Goal: Contribute content: Add original content to the website for others to see

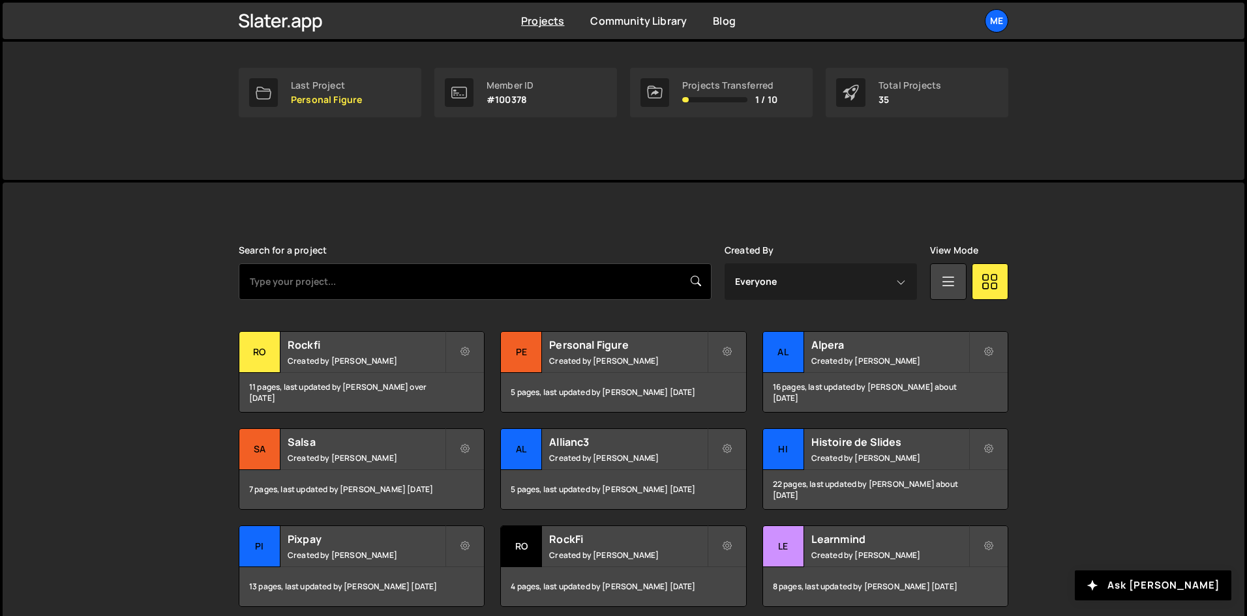
scroll to position [197, 0]
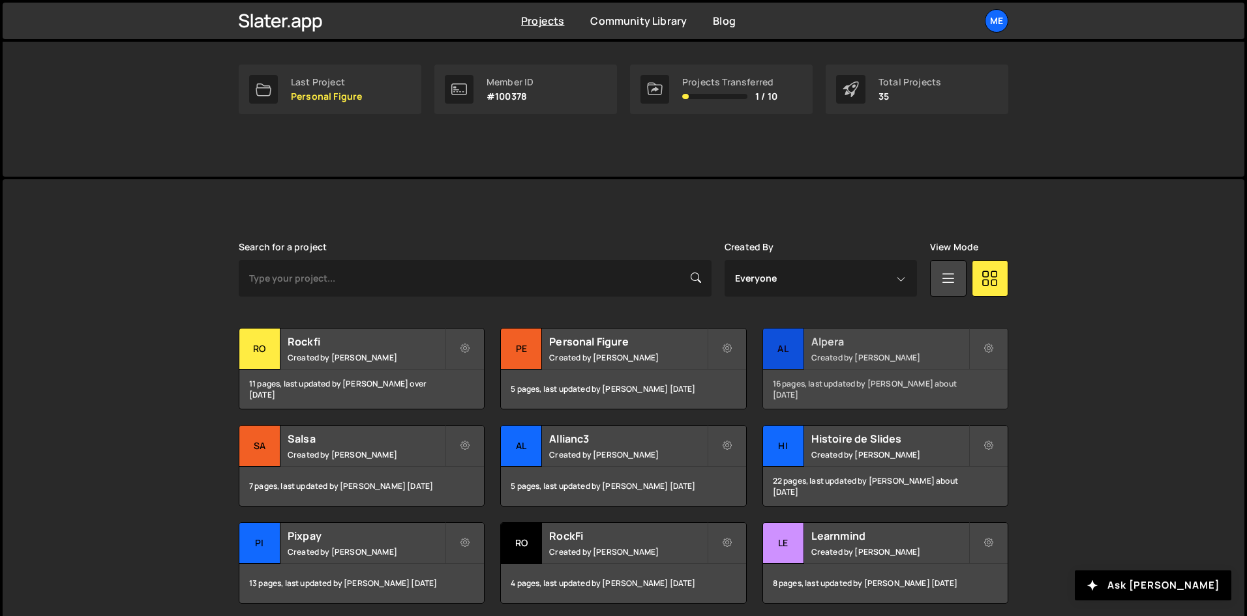
click at [848, 347] on h2 "Alpera" at bounding box center [889, 341] width 157 height 14
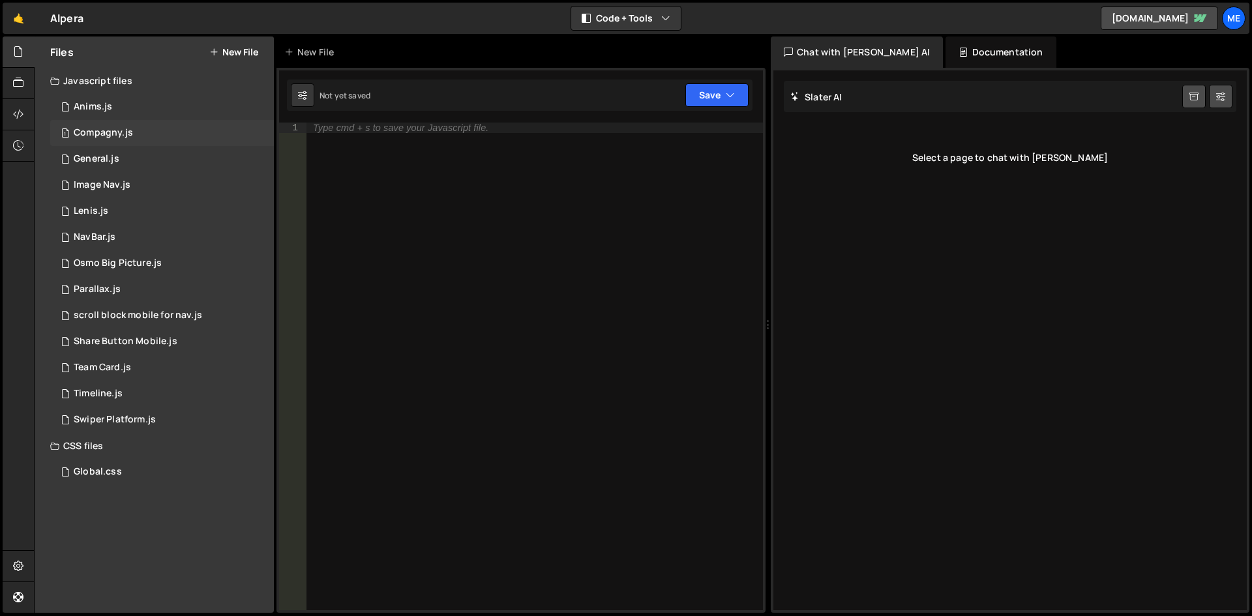
click at [123, 126] on div "1 Compagny.js 0" at bounding box center [162, 133] width 224 height 26
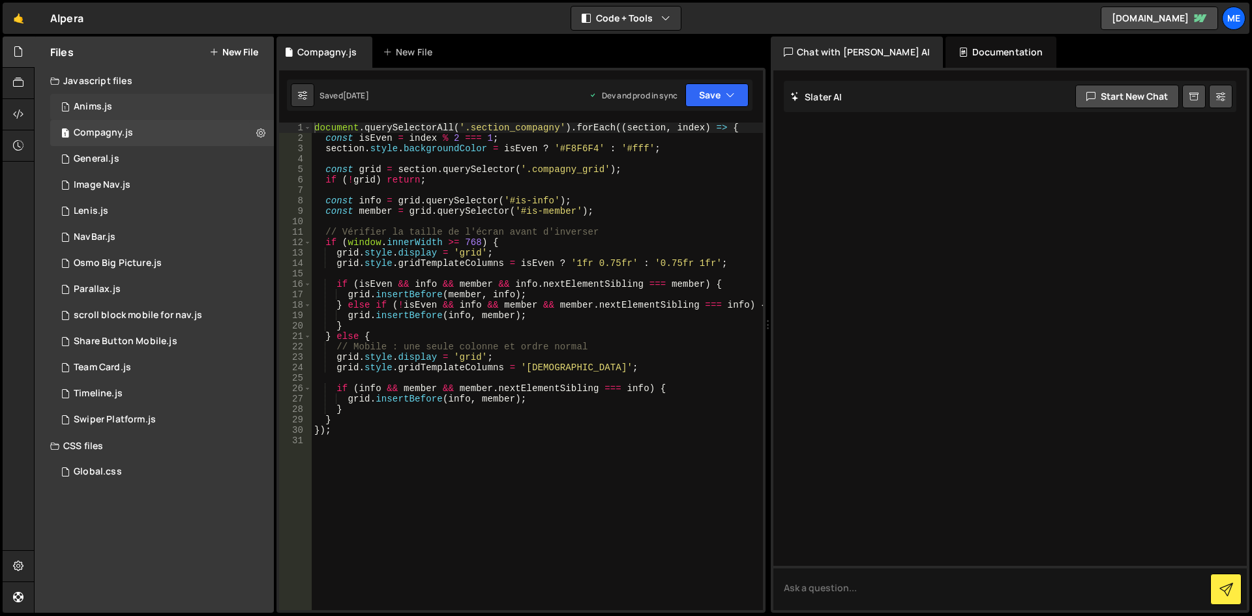
click at [125, 106] on div "1 Anims.js 0" at bounding box center [162, 107] width 224 height 26
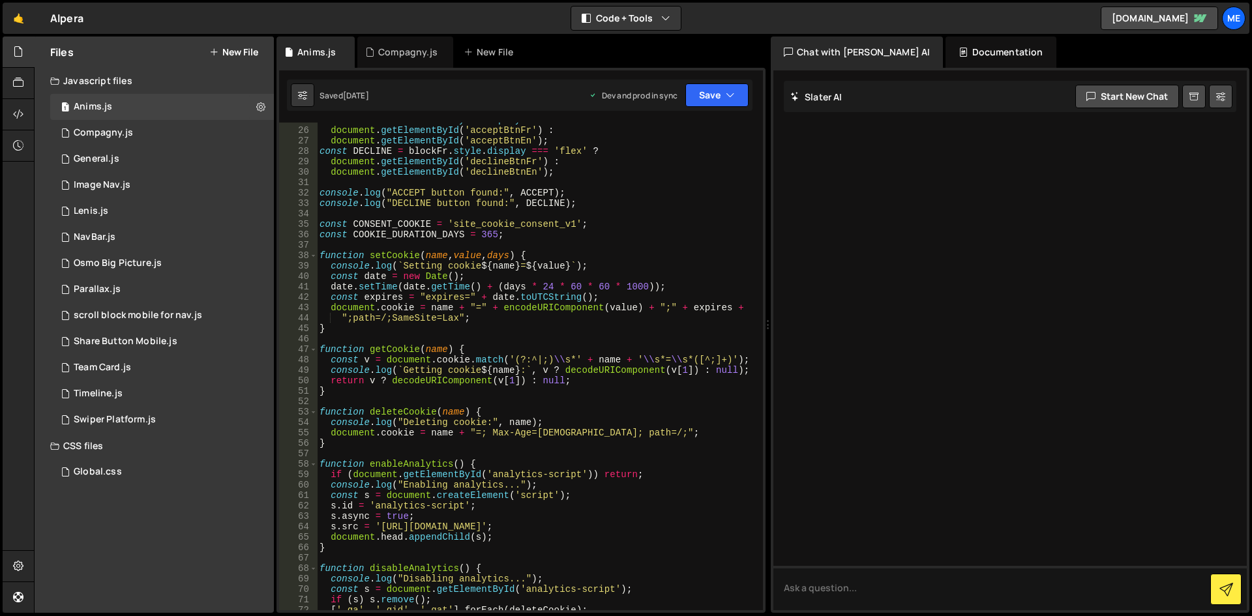
scroll to position [259, 0]
click at [484, 256] on div "const ACCEPT = blockFr . style . display === 'flex' ? document . getElementById…" at bounding box center [537, 368] width 441 height 509
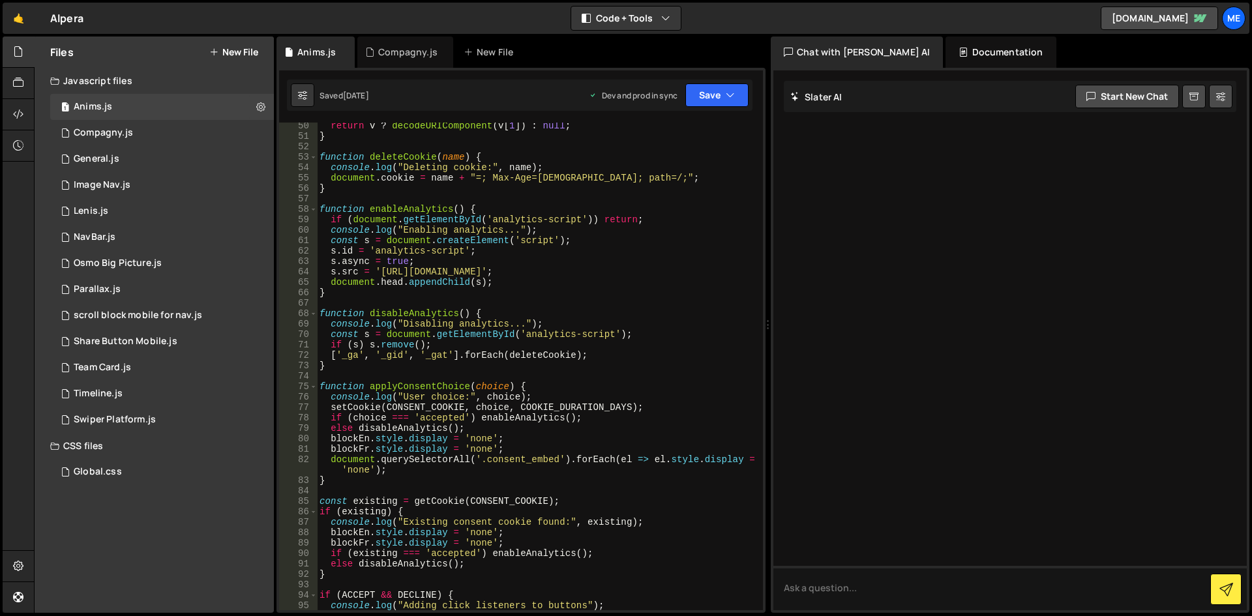
scroll to position [514, 0]
click at [386, 229] on div "return v ? decodeURIComponent ( v [ 1 ]) : null ; } function deleteCookie ( nam…" at bounding box center [537, 374] width 441 height 509
type textarea "console.log("Enabling analytics...");"
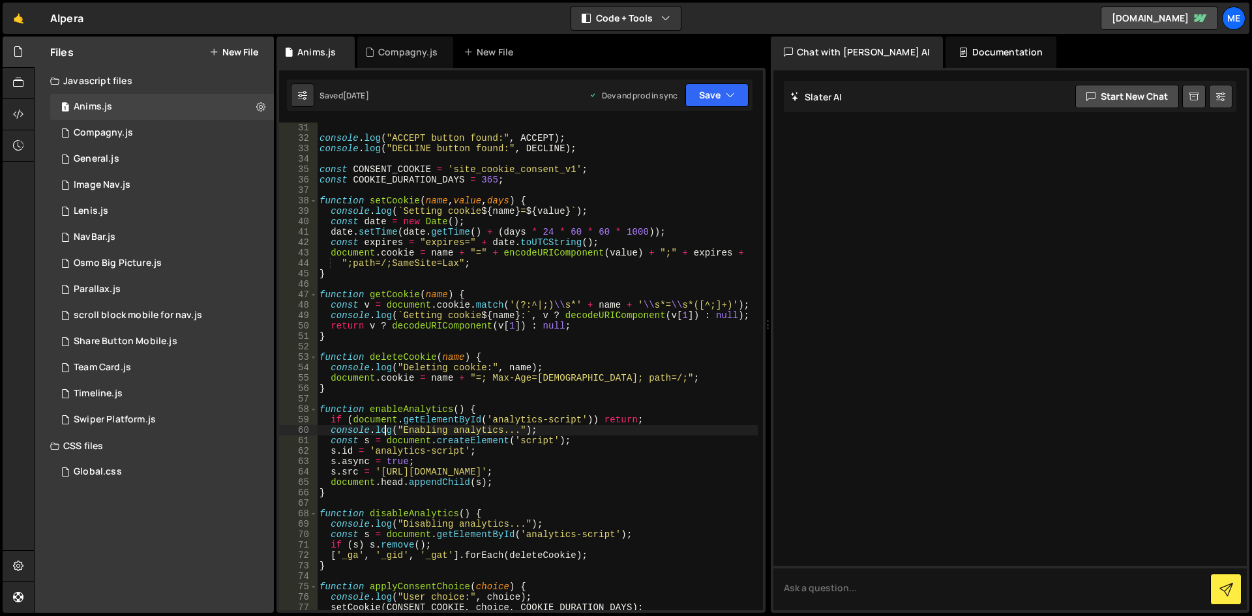
scroll to position [313, 0]
click at [709, 113] on div "1 Type cmd + s to save your Javascript file. הההההההההההההההההההההההההההההההההה…" at bounding box center [520, 340] width 489 height 545
click at [714, 89] on button "Save" at bounding box center [716, 94] width 63 height 23
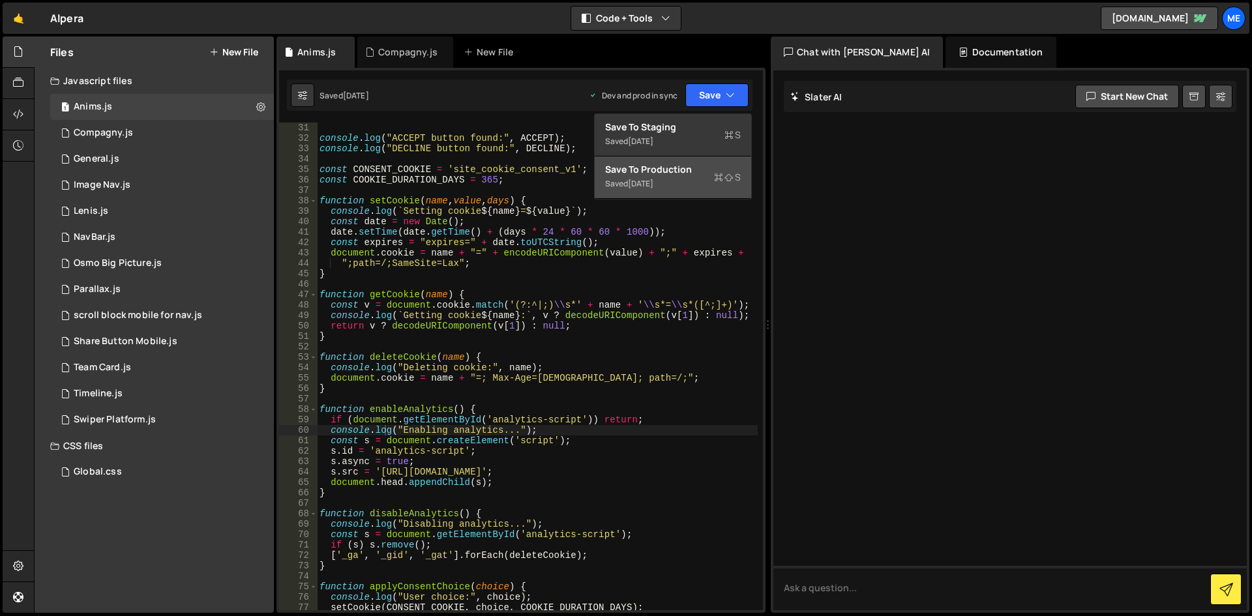
click at [653, 186] on div "2 days ago" at bounding box center [640, 183] width 25 height 11
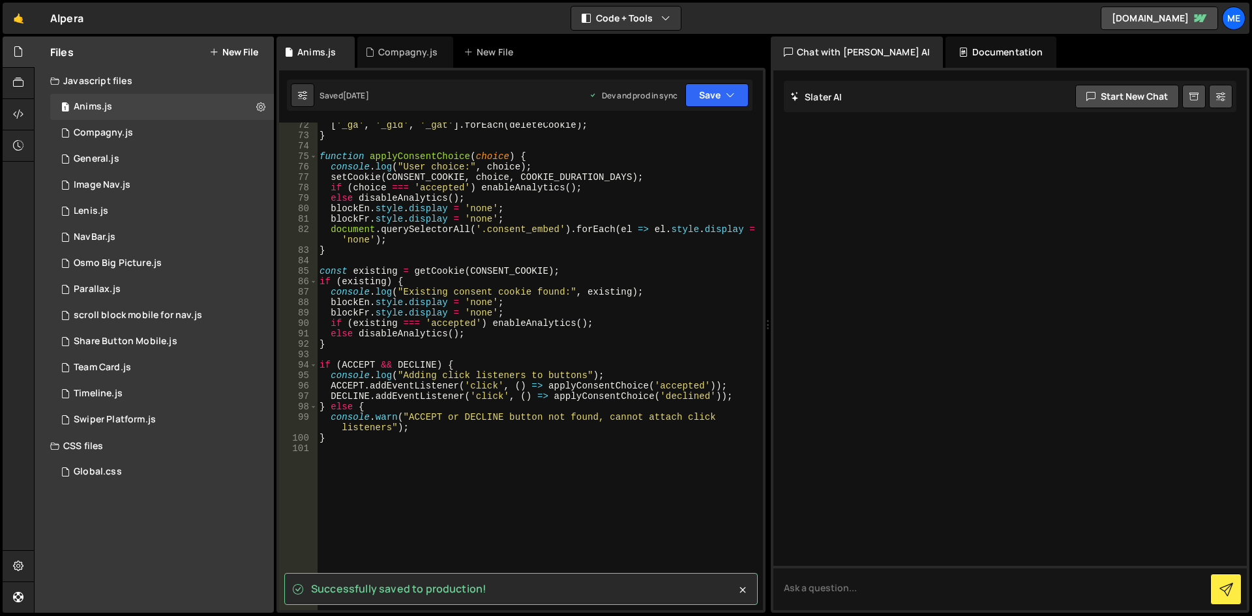
scroll to position [743, 0]
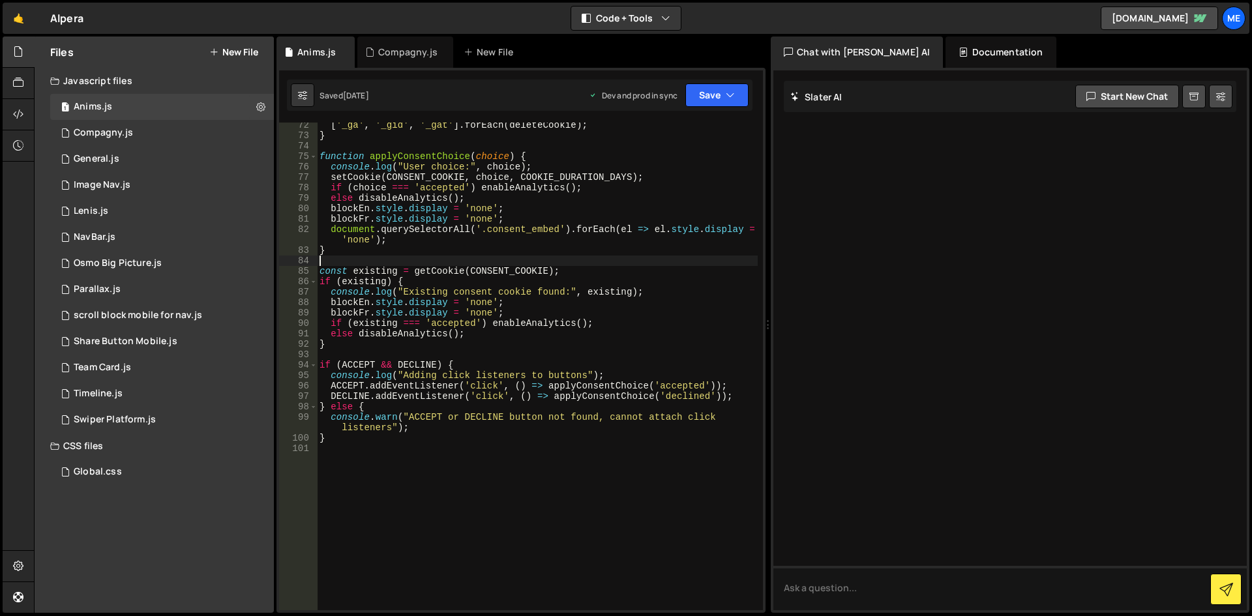
click at [529, 263] on div "[ '_ga' , '_gid' , '_gat' ] . forEach ( deleteCookie ) ; } function applyConsen…" at bounding box center [537, 374] width 441 height 509
click at [155, 126] on div "1 Compagny.js 0" at bounding box center [162, 133] width 224 height 26
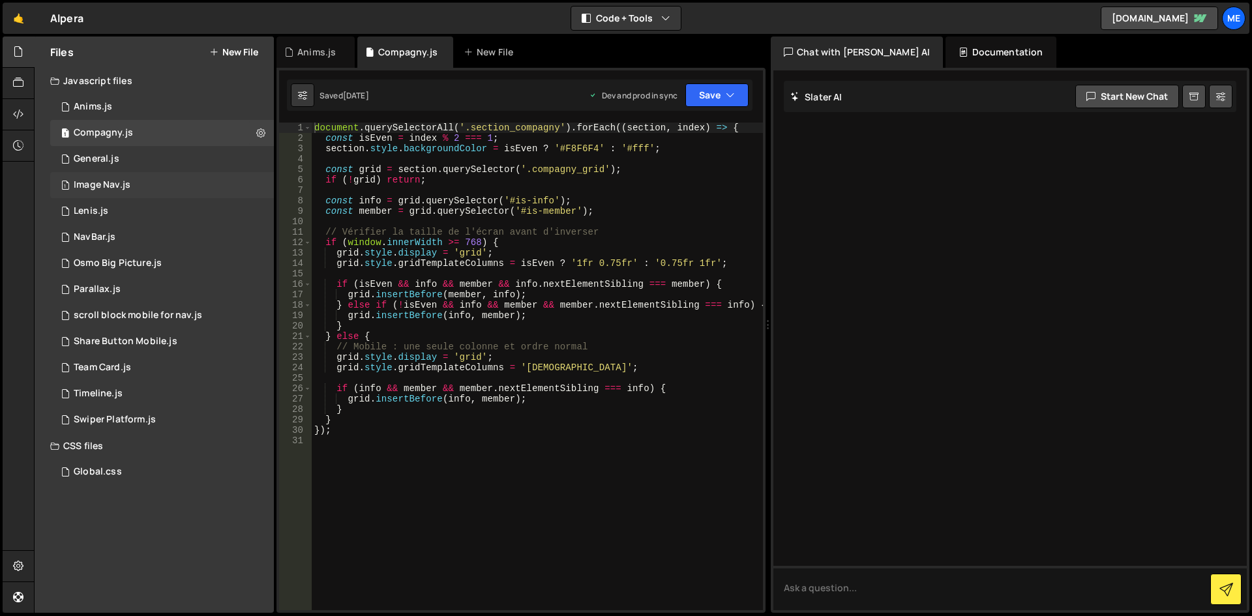
click at [139, 183] on div "1 Image Nav.js 0" at bounding box center [162, 185] width 224 height 26
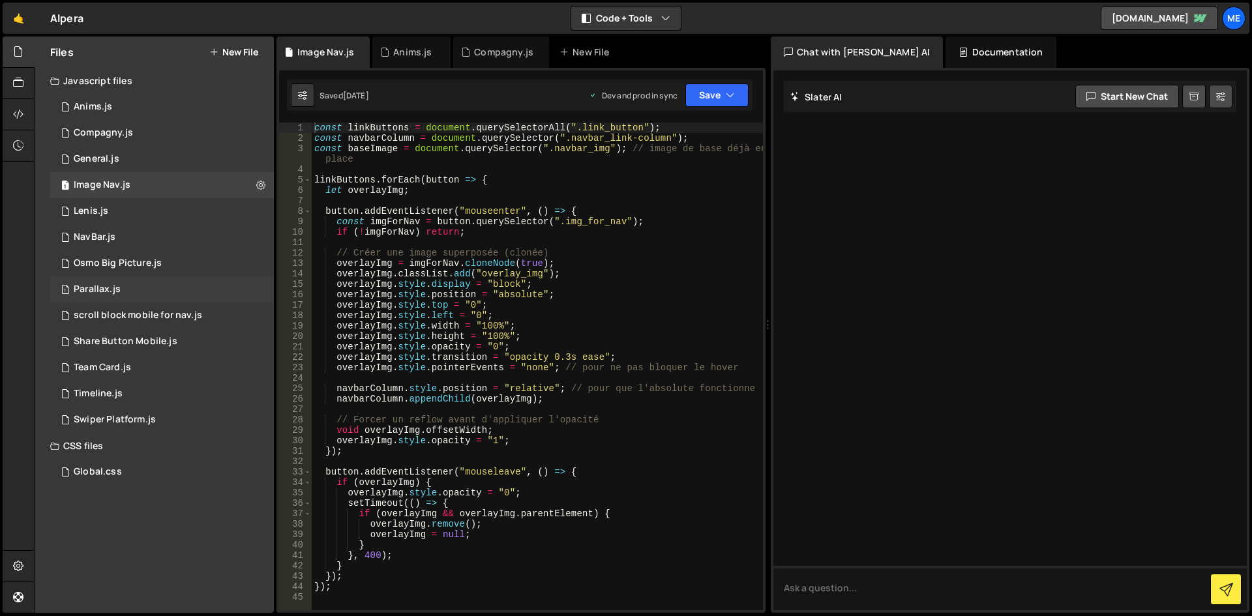
click at [154, 280] on div "1 Parallax.js 0" at bounding box center [162, 289] width 224 height 26
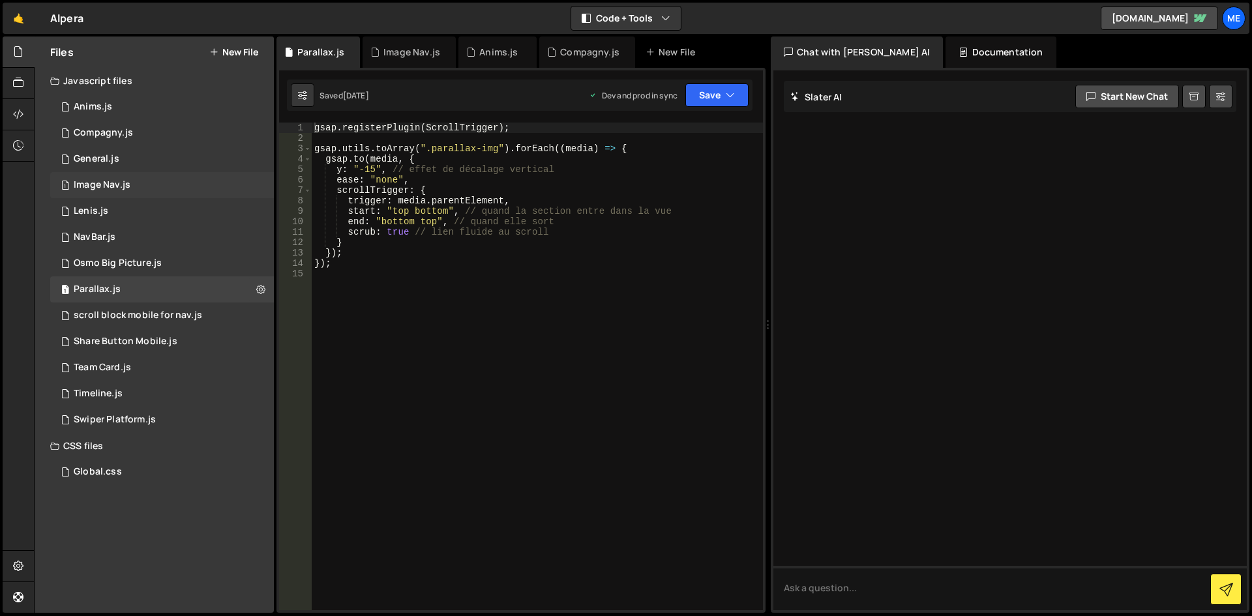
click at [150, 175] on div "1 Image Nav.js 0" at bounding box center [162, 185] width 224 height 26
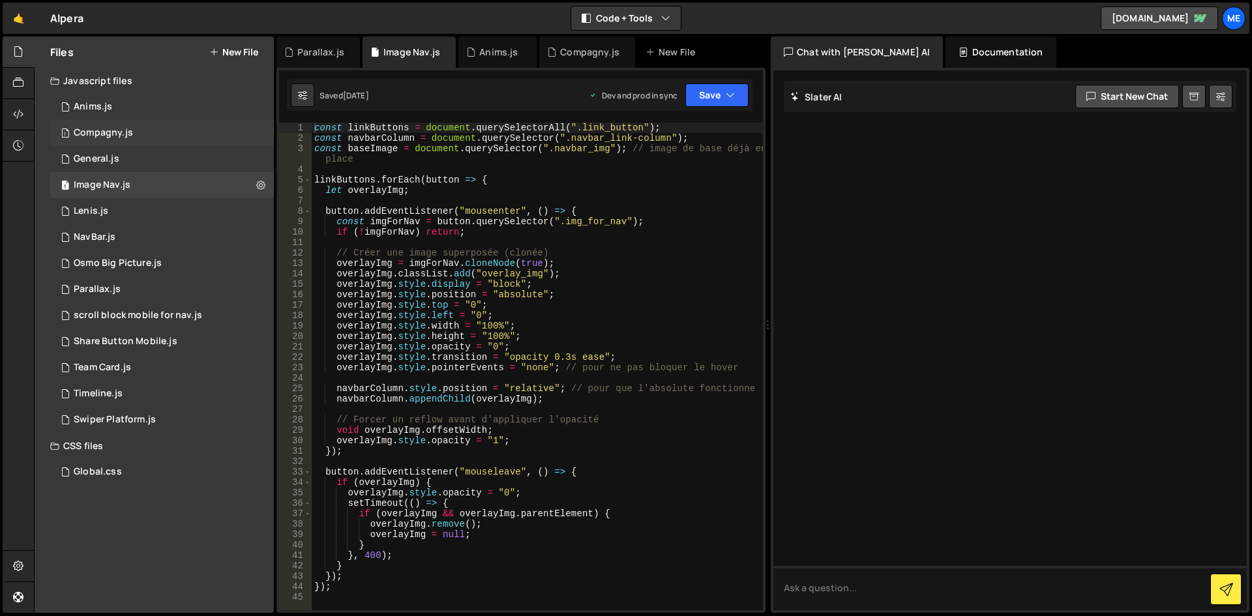
click at [151, 120] on div "1 Compagny.js 0" at bounding box center [162, 133] width 224 height 26
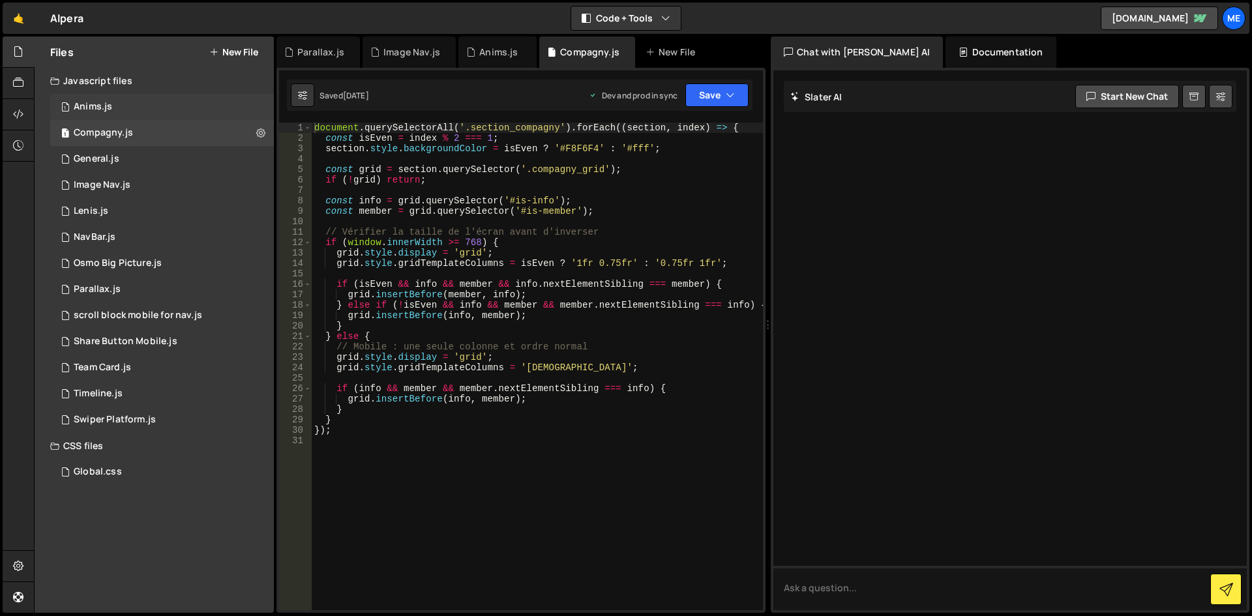
click at [151, 107] on div "1 Anims.js 0" at bounding box center [162, 107] width 224 height 26
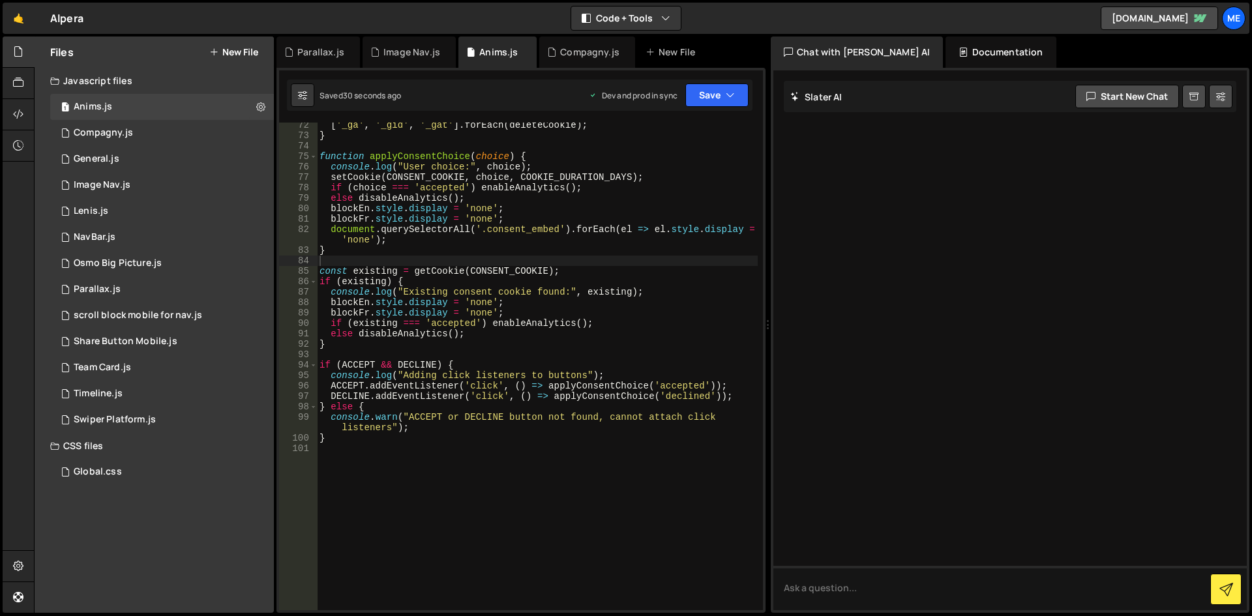
type textarea "blockFr.style.display = 'none';"
click at [716, 316] on div "[ '_ga' , '_gid' , '_gat' ] . forEach ( deleteCookie ) ; } function applyConsen…" at bounding box center [537, 374] width 441 height 509
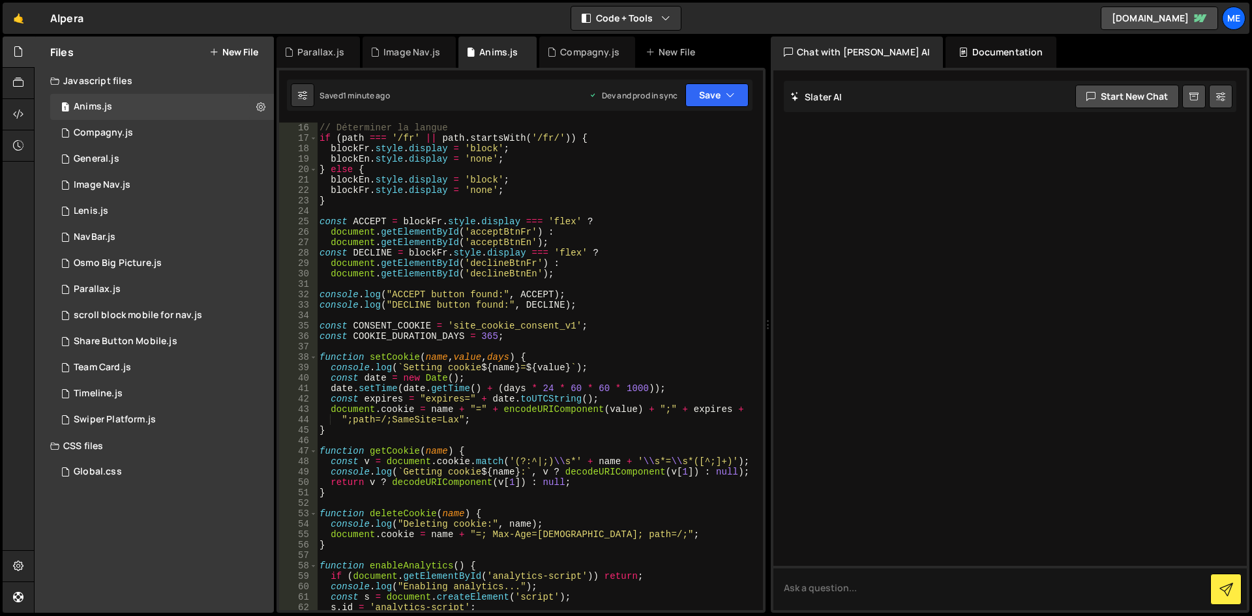
scroll to position [352, 0]
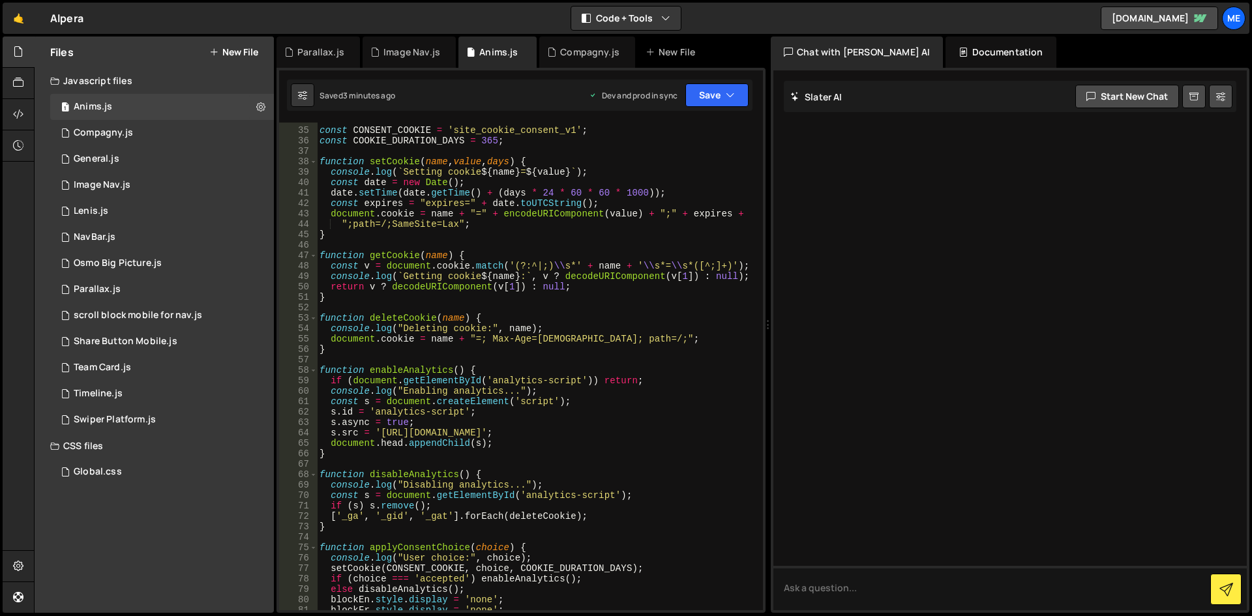
click at [233, 53] on button "New File" at bounding box center [233, 52] width 49 height 10
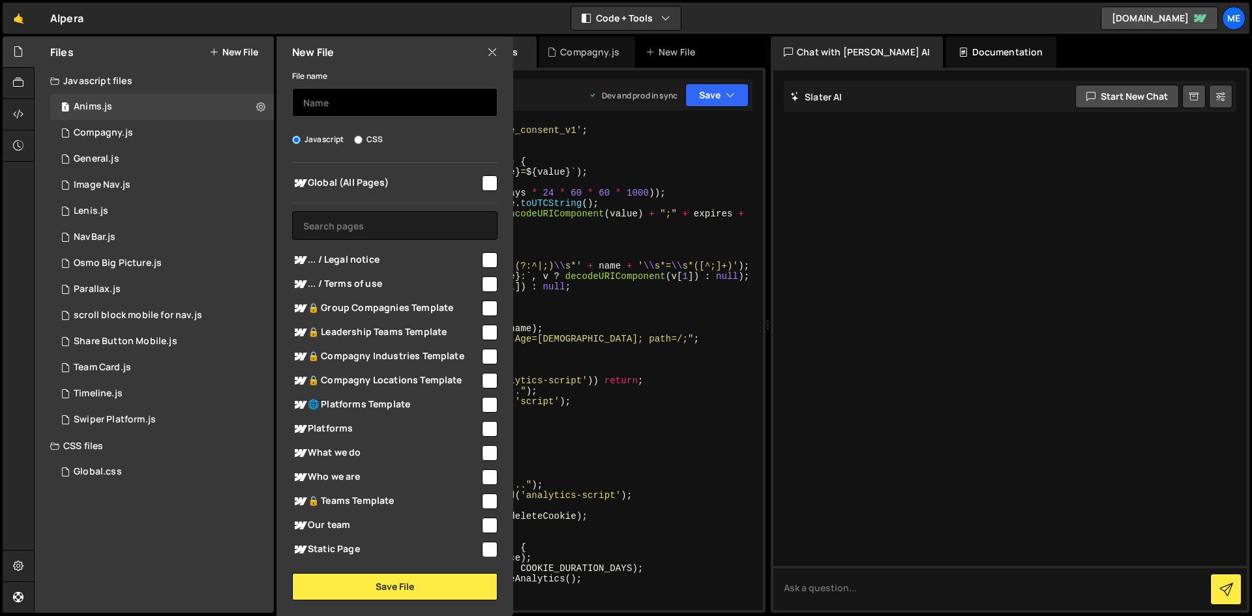
click at [372, 109] on input "text" at bounding box center [394, 102] width 205 height 29
type input "Cookies"
click at [470, 181] on span "Global (All Pages)" at bounding box center [386, 183] width 188 height 16
checkbox input "true"
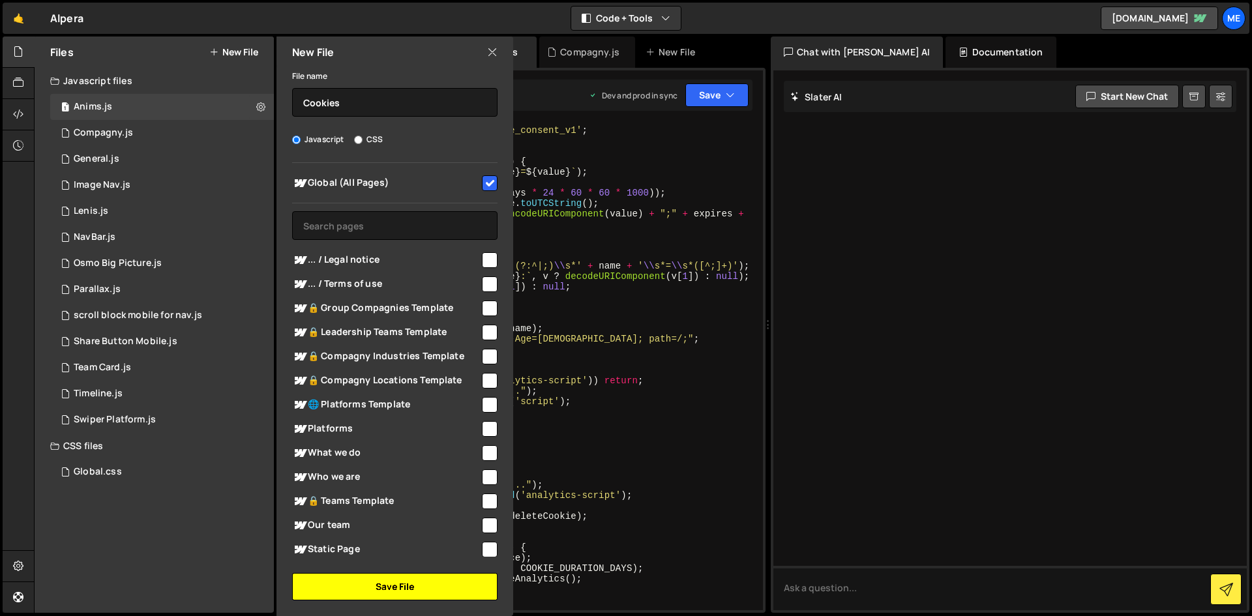
click at [419, 589] on button "Save File" at bounding box center [394, 586] width 205 height 27
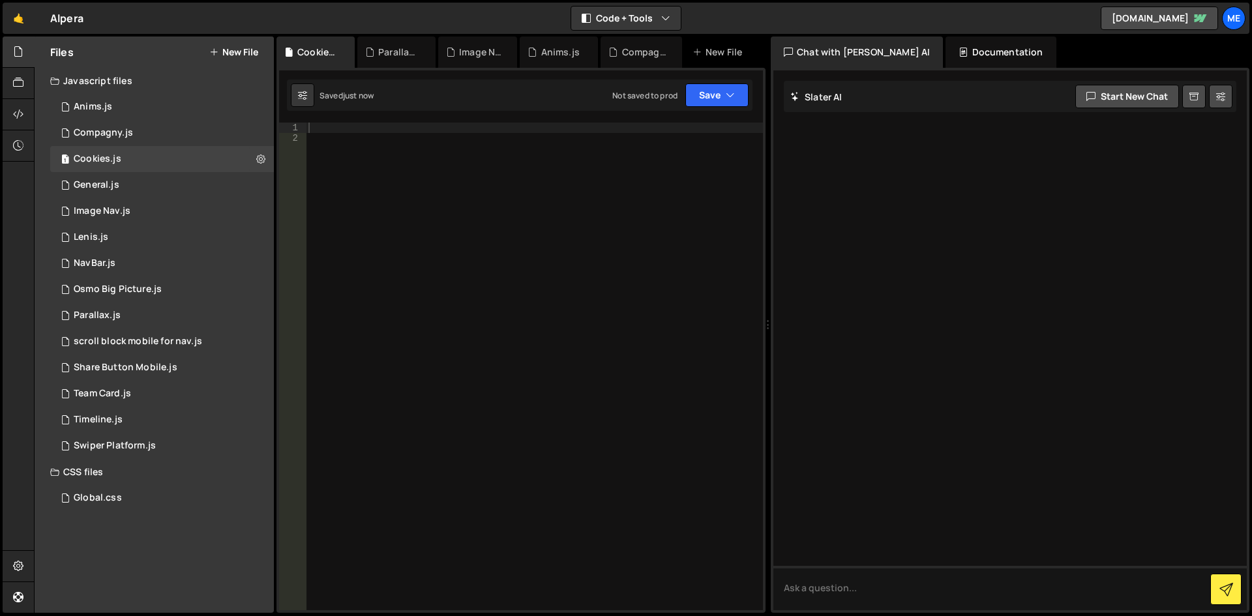
click at [421, 583] on div at bounding box center [534, 377] width 457 height 509
paste textarea "</script>"
type textarea "</script>"
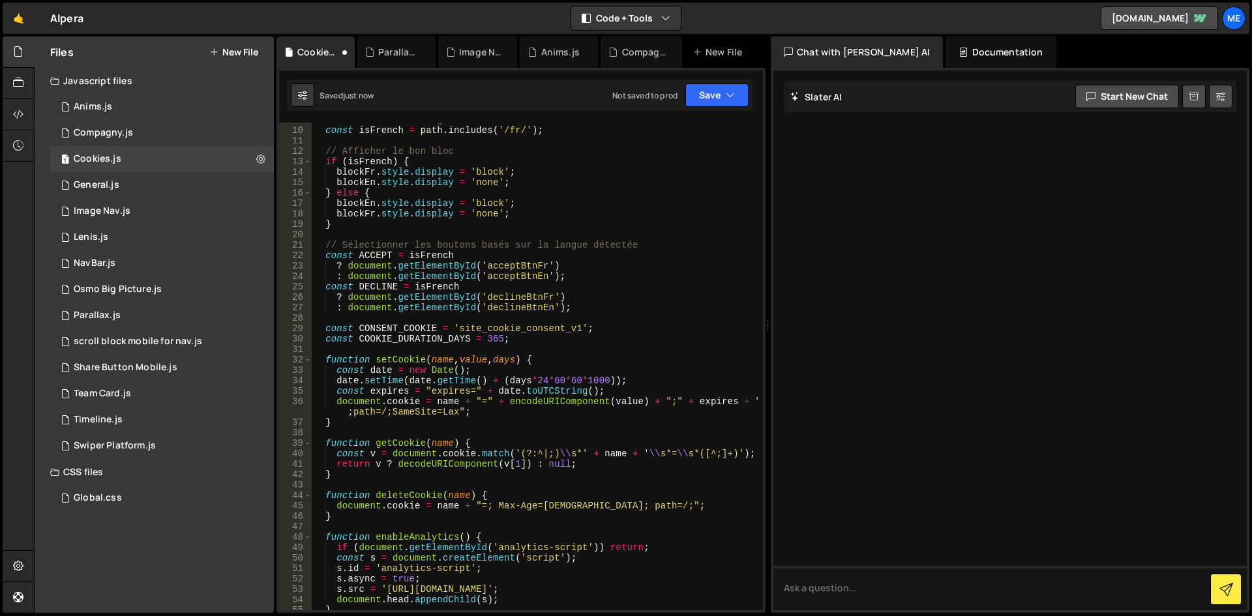
scroll to position [0, 0]
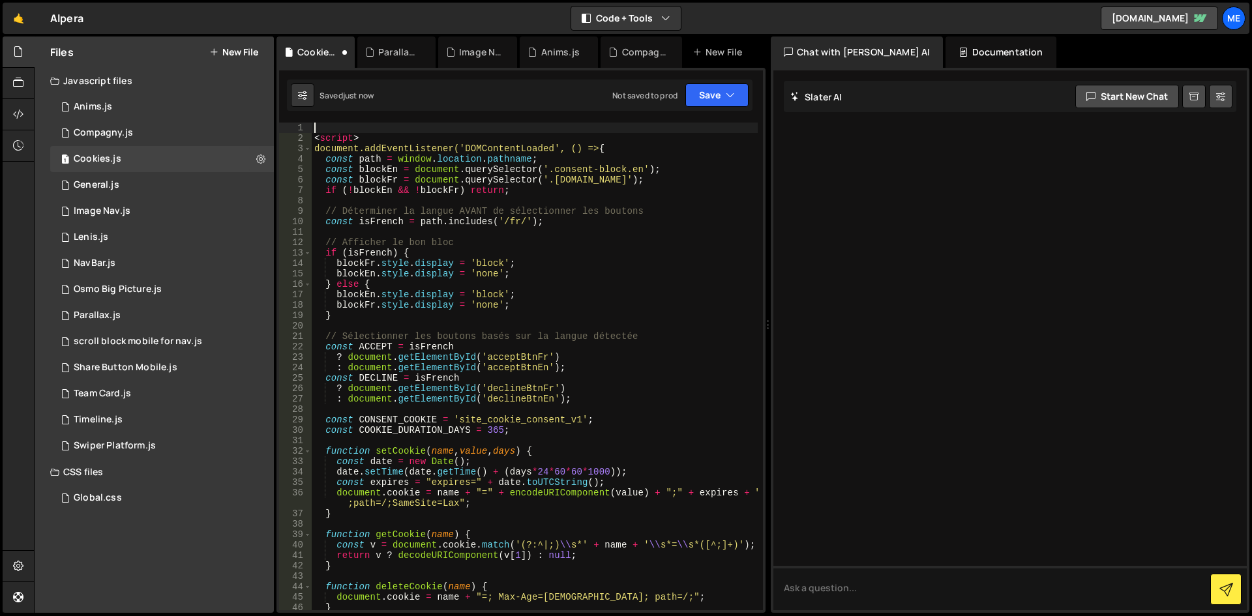
drag, startPoint x: 414, startPoint y: 132, endPoint x: 371, endPoint y: 132, distance: 43.0
click at [372, 130] on div "< script > document.addEventListener('DOMContentLoaded', () => { const path = w…" at bounding box center [535, 377] width 446 height 509
drag, startPoint x: 376, startPoint y: 136, endPoint x: 254, endPoint y: 136, distance: 121.9
click at [254, 136] on div "Files New File Javascript files 1 Anims.js 0 1 Compagny.js 0 1 Cookies.js 0 1 G…" at bounding box center [643, 325] width 1218 height 577
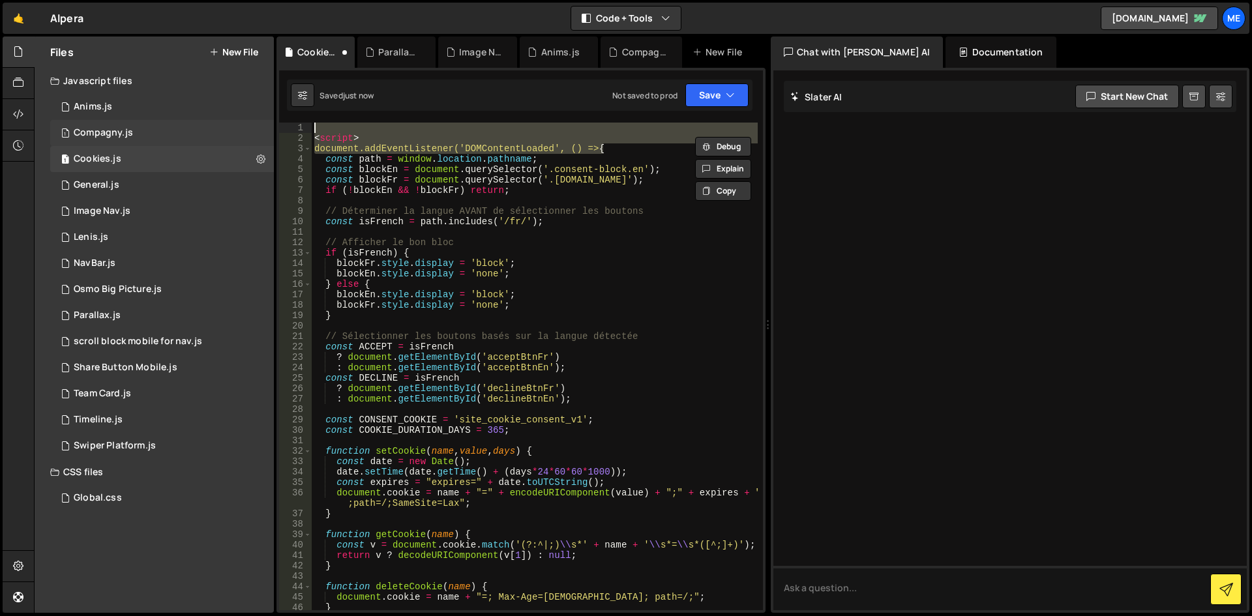
drag, startPoint x: 529, startPoint y: 142, endPoint x: 263, endPoint y: 128, distance: 266.4
click at [263, 128] on div "Files New File Javascript files 1 Anims.js 0 1 Compagny.js 0 1 Cookies.js 0 1 G…" at bounding box center [643, 325] width 1218 height 577
type textarea "<script>"
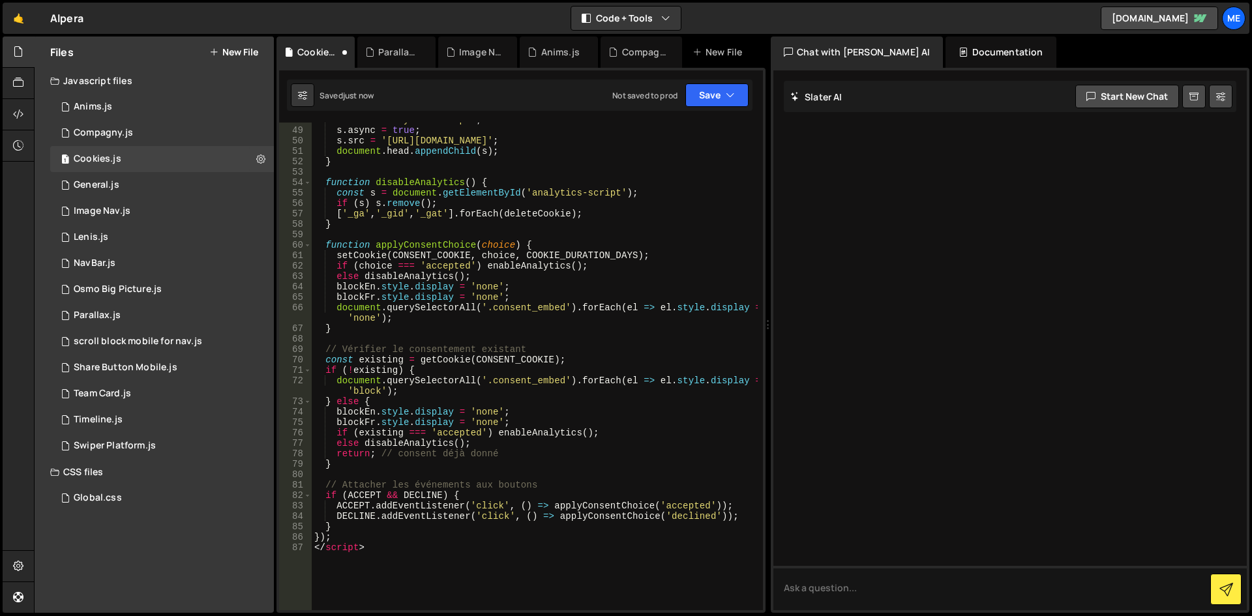
scroll to position [665, 0]
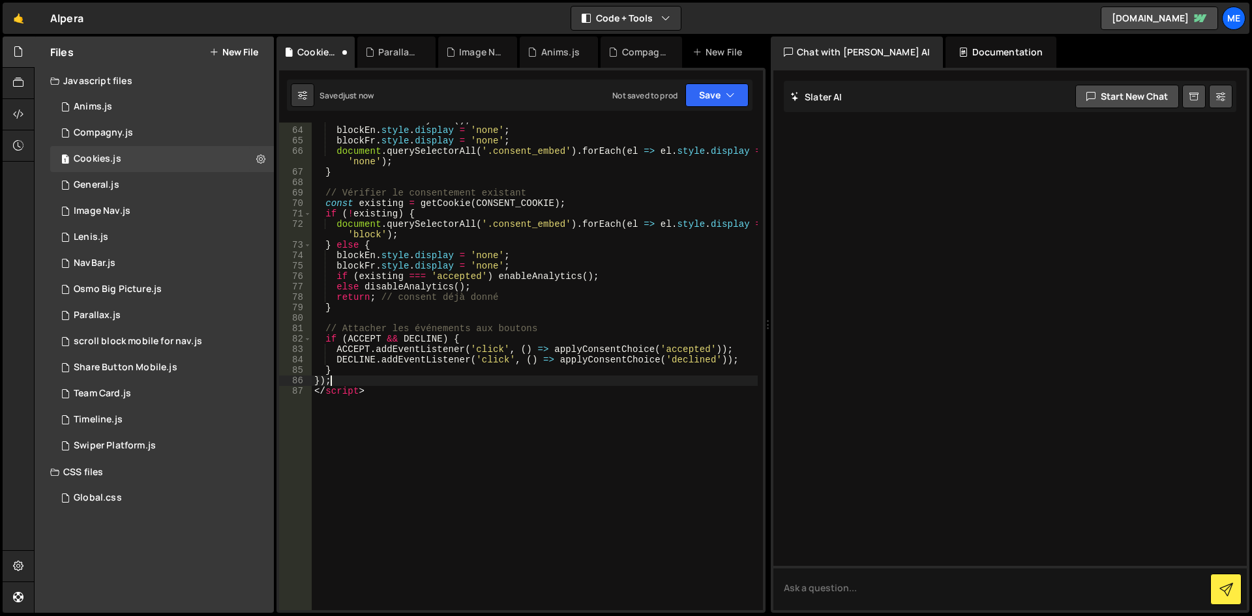
drag, startPoint x: 395, startPoint y: 385, endPoint x: 341, endPoint y: 372, distance: 55.8
click at [341, 372] on div "else disableAnalytics ( ) ; blockEn . style . display = 'none' ; blockFr . styl…" at bounding box center [535, 369] width 446 height 509
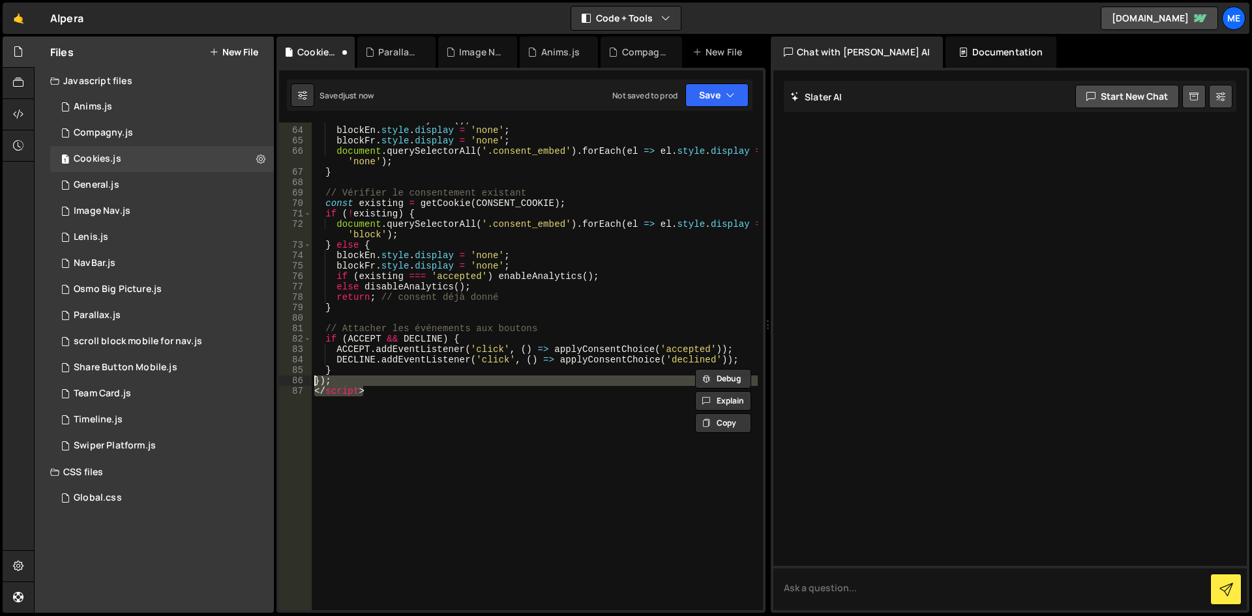
drag, startPoint x: 387, startPoint y: 400, endPoint x: 304, endPoint y: 383, distance: 85.0
click at [304, 383] on div "} }); 63 64 65 66 67 68 69 70 71 72 73 74 75 76 77 78 79 80 81 82 83 84 85 86 8…" at bounding box center [521, 367] width 484 height 488
type textarea "}); </script>"
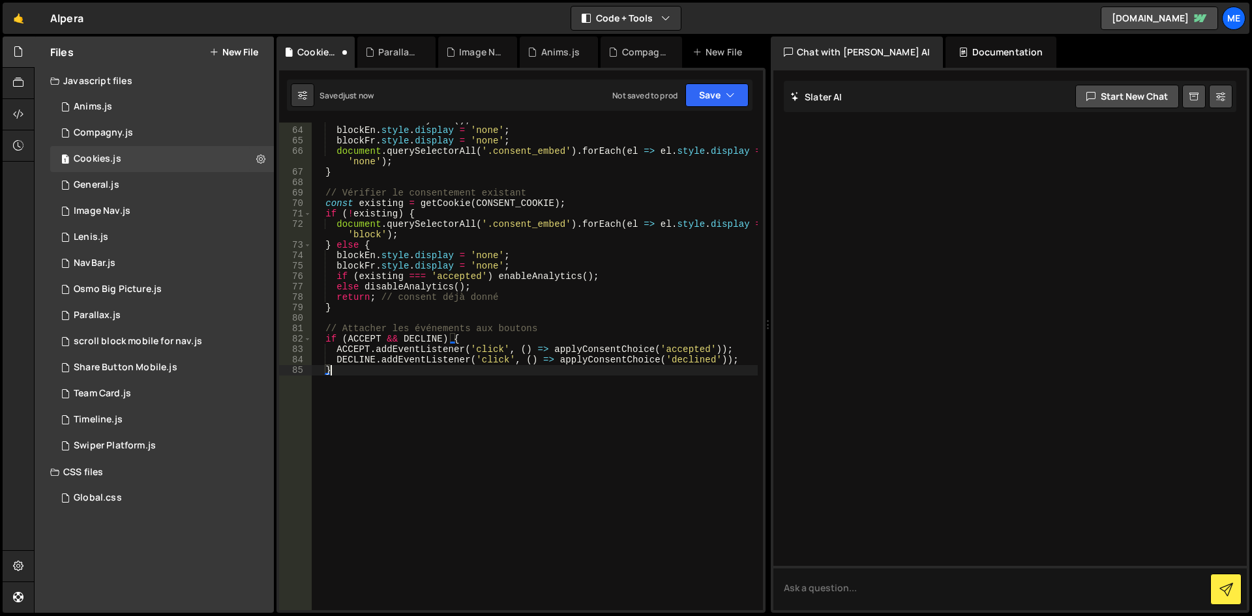
scroll to position [655, 0]
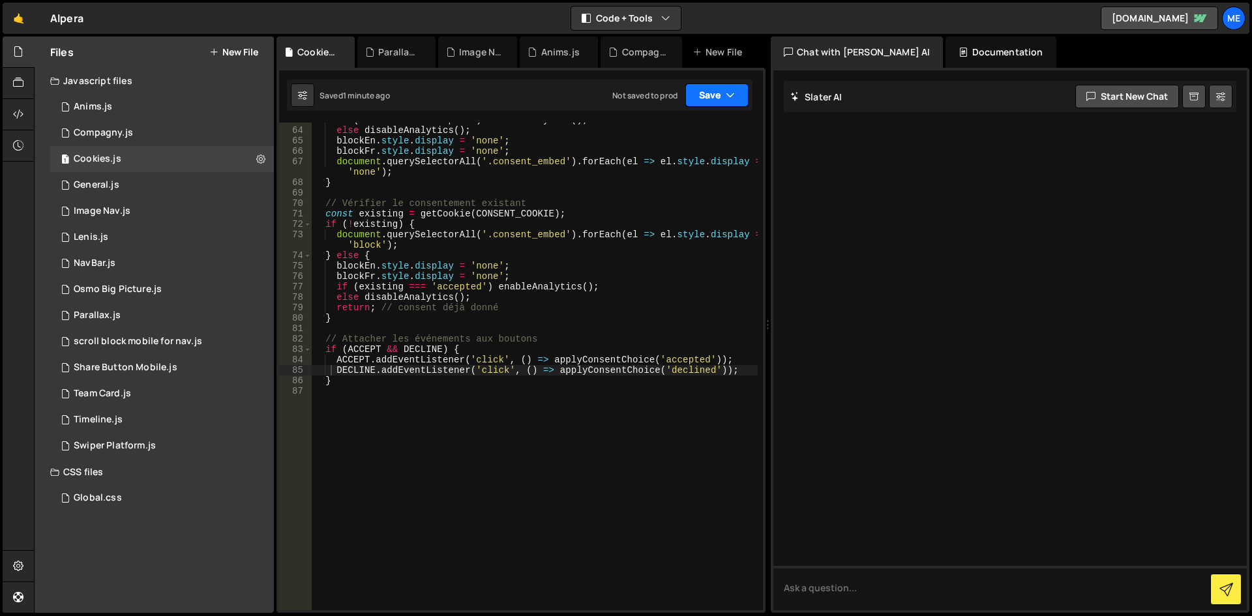
click at [701, 96] on button "Save" at bounding box center [716, 94] width 63 height 23
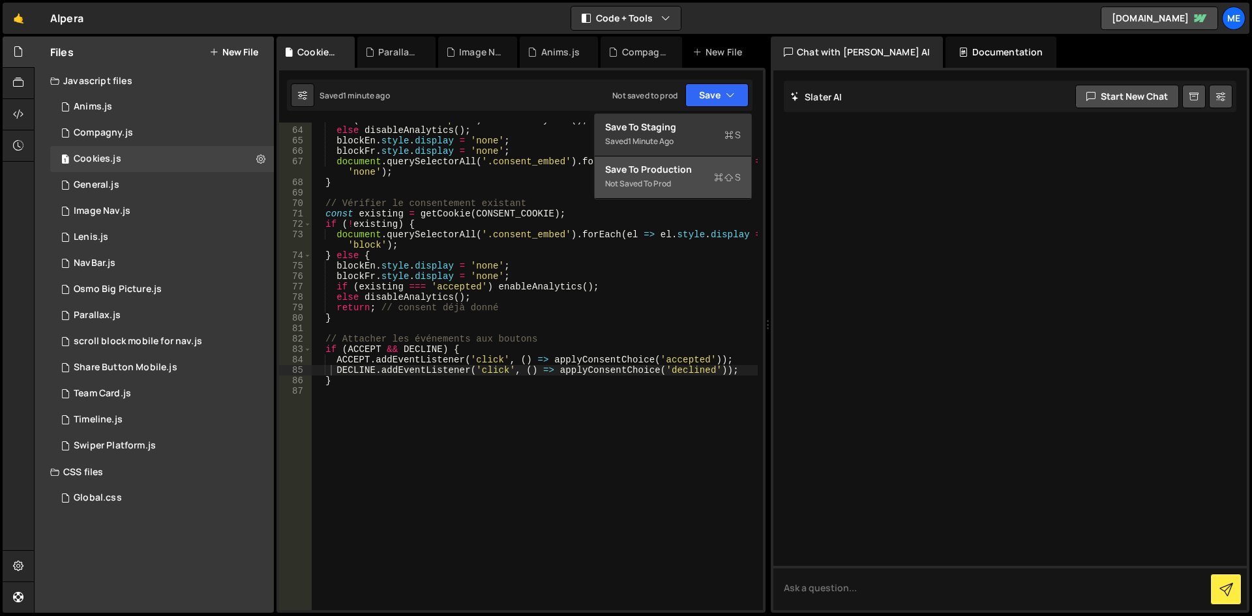
click at [668, 181] on div "Not saved to prod" at bounding box center [673, 184] width 136 height 16
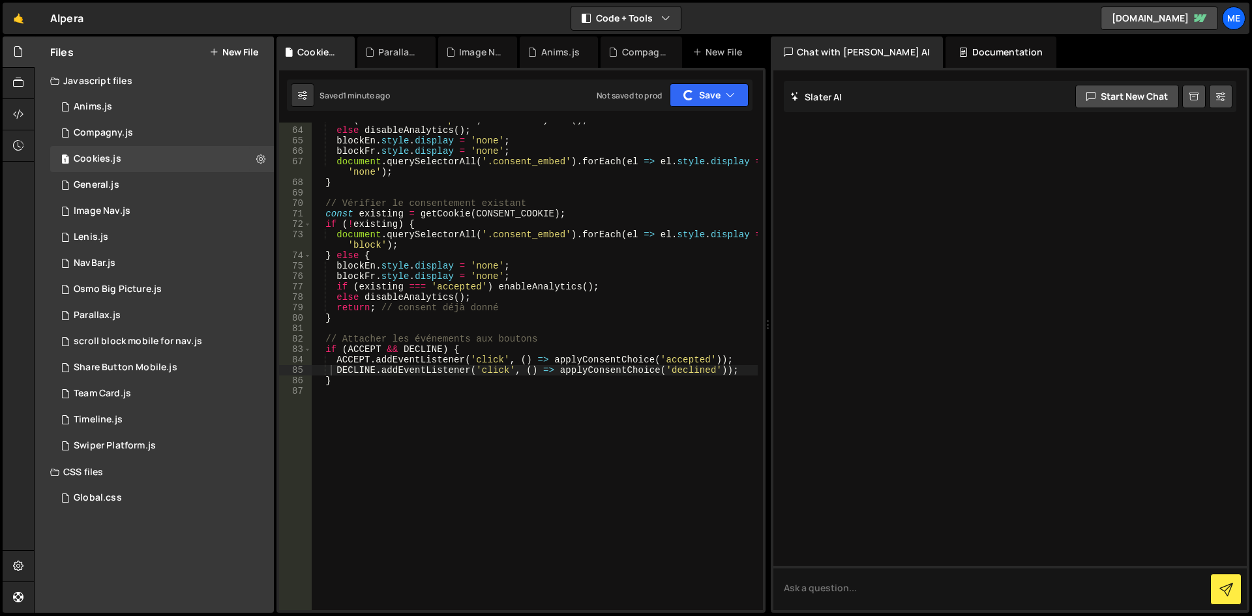
type textarea "document.querySelectorAll('.consent_embed').forEach(el => el.style.display = 'b…"
click at [606, 235] on div "if ( choice === 'accepted' ) enableAnalytics ( ) ; else disableAnalytics ( ) ; …" at bounding box center [535, 369] width 446 height 509
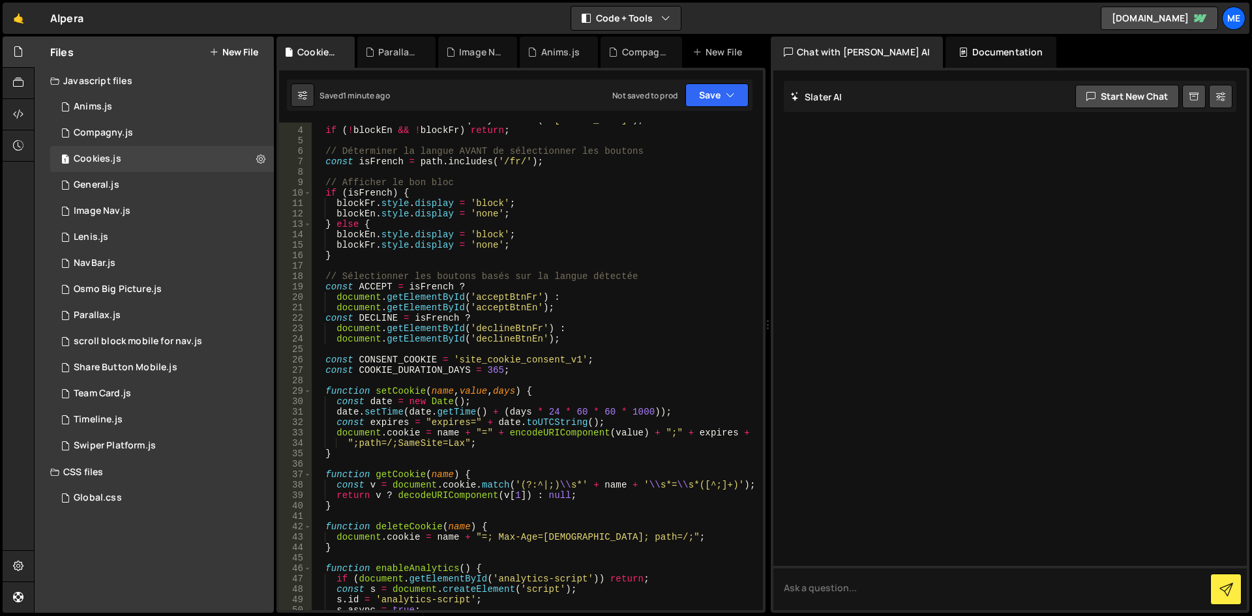
scroll to position [0, 0]
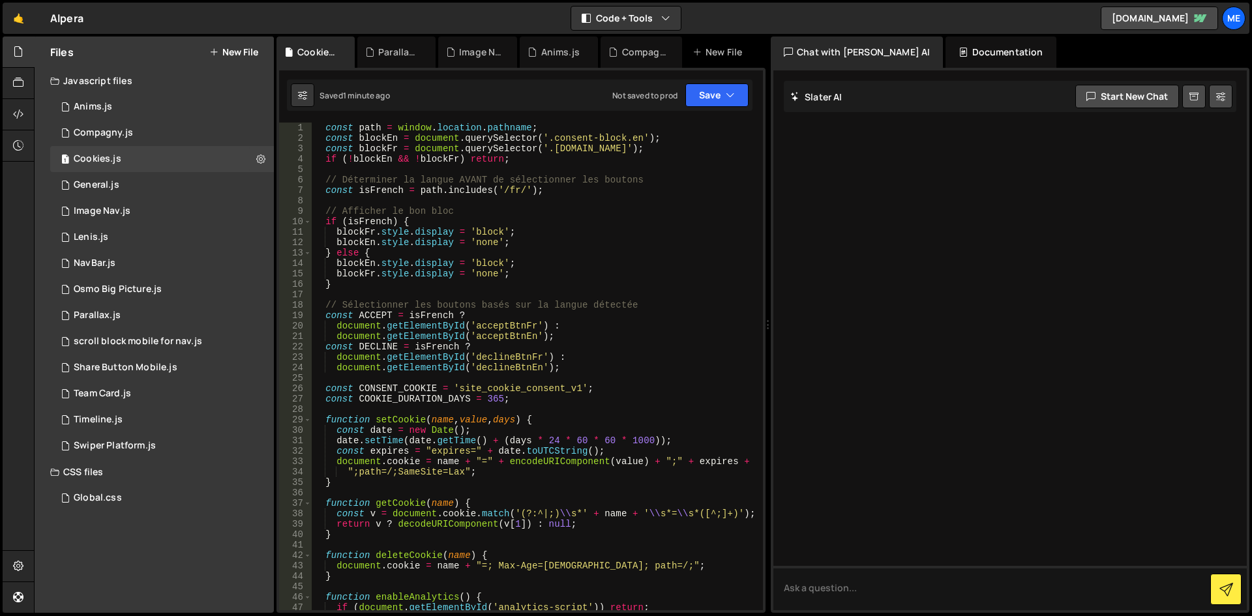
click at [582, 375] on div "const path = window . location . pathname ; const blockEn = document . querySel…" at bounding box center [535, 377] width 446 height 509
click at [718, 92] on button "Save" at bounding box center [716, 94] width 63 height 23
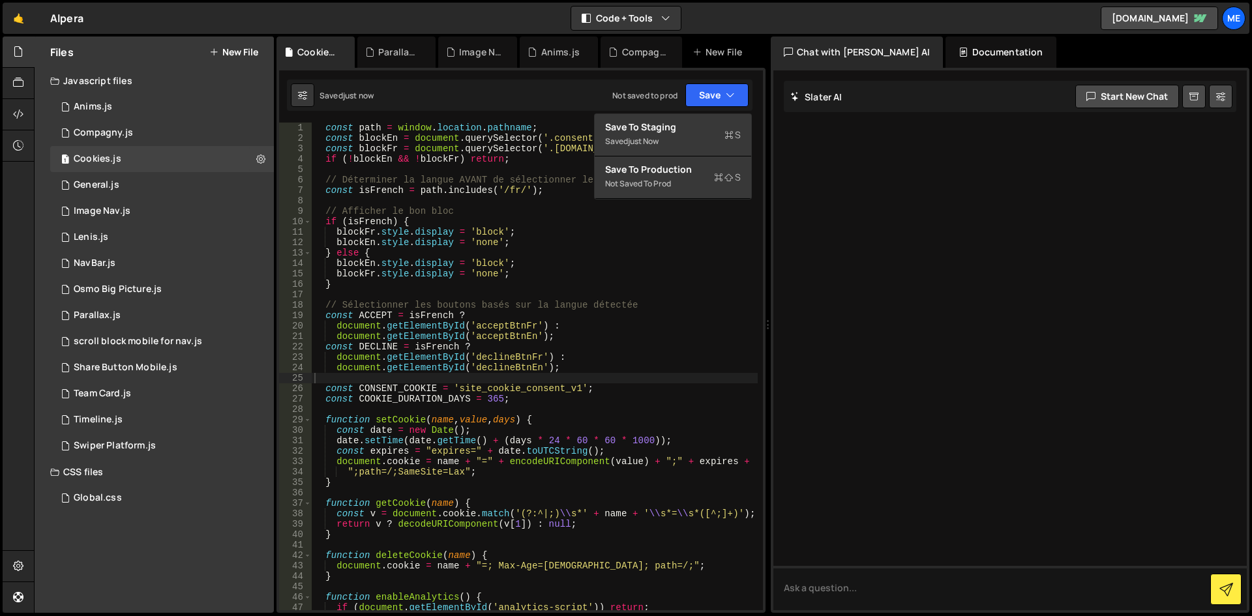
click at [539, 167] on div "const path = window . location . pathname ; const blockEn = document . querySel…" at bounding box center [535, 377] width 446 height 509
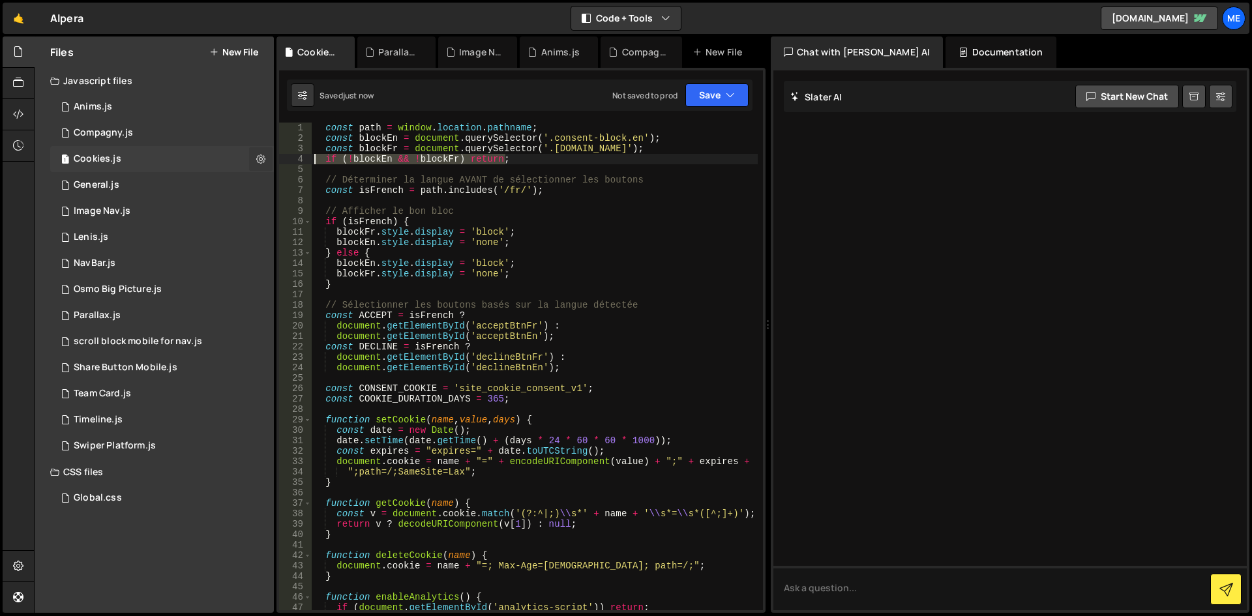
drag, startPoint x: 537, startPoint y: 160, endPoint x: 265, endPoint y: 162, distance: 272.5
click at [265, 162] on div "Files New File Javascript files 1 Anims.js 0 1 Compagny.js 0 1 Cookies.js 0 1 G…" at bounding box center [643, 325] width 1218 height 577
type textarea "if (!blockEn && !blockFr) return;"
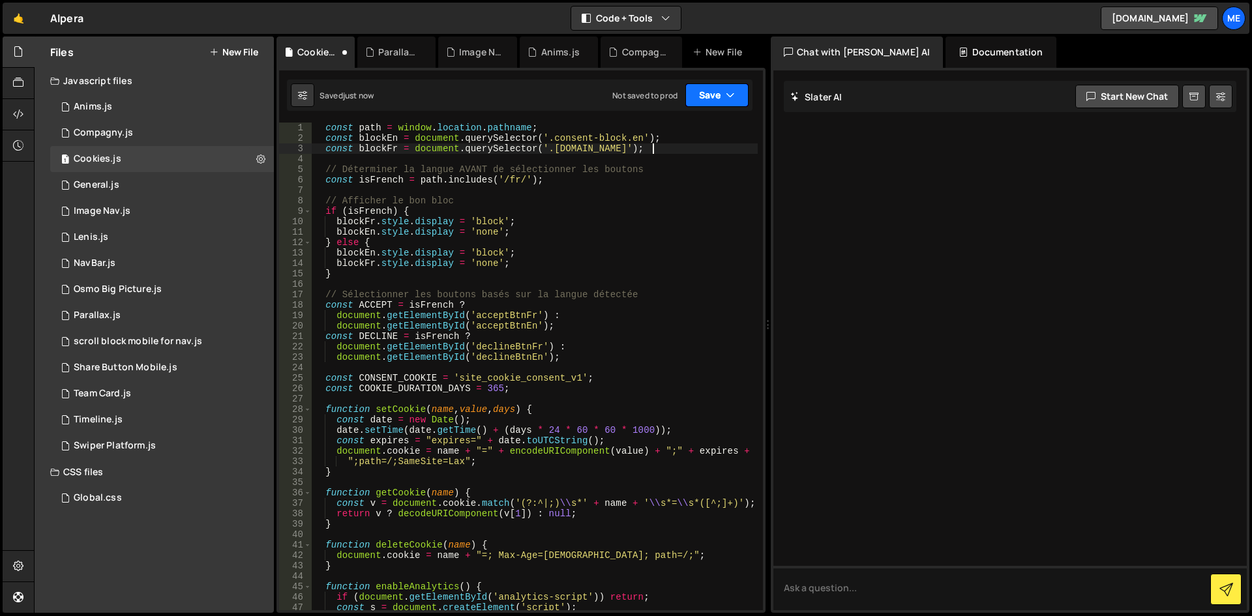
click at [737, 98] on button "Save" at bounding box center [716, 94] width 63 height 23
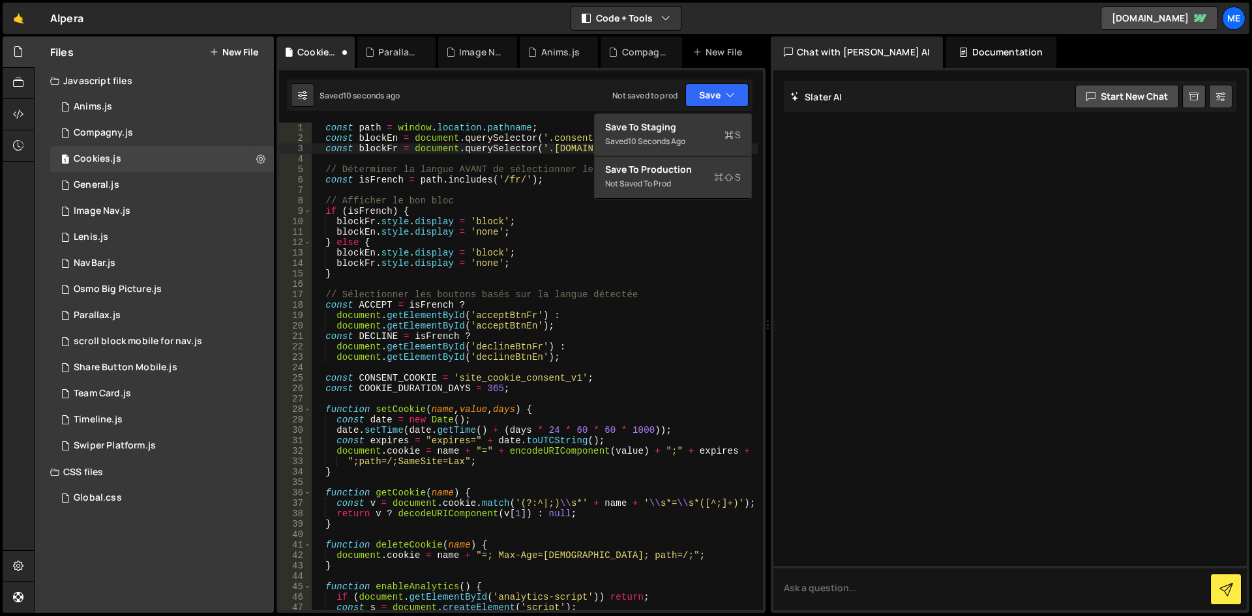
click at [664, 206] on div "const path = window . location . pathname ; const blockEn = document . querySel…" at bounding box center [535, 377] width 446 height 509
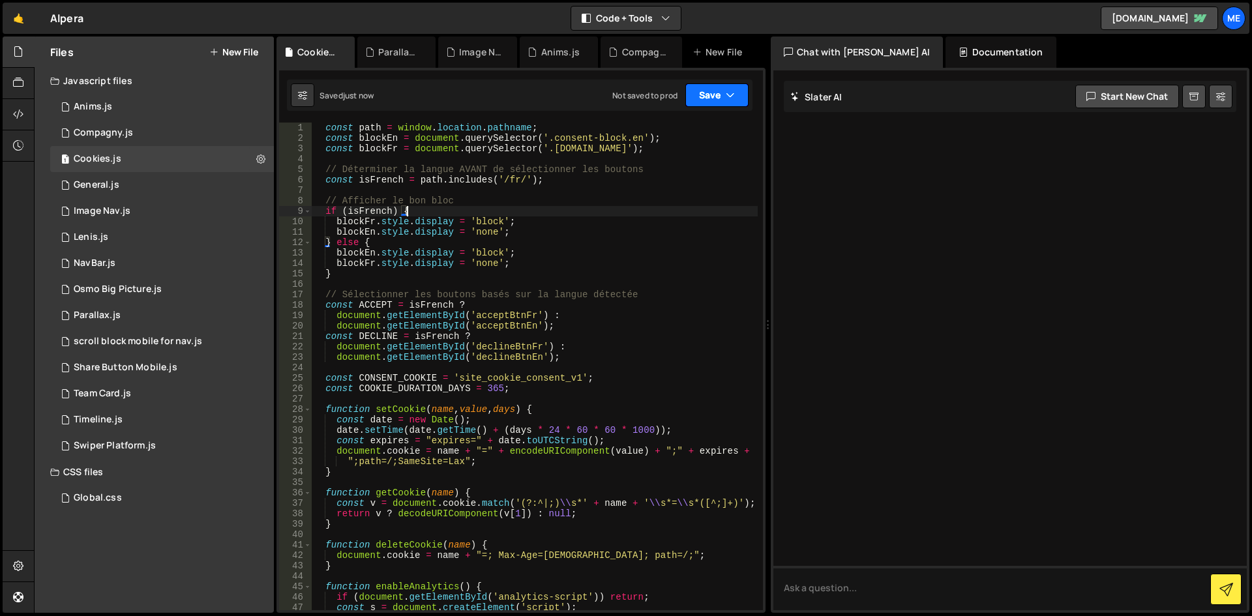
click at [714, 102] on button "Save" at bounding box center [716, 94] width 63 height 23
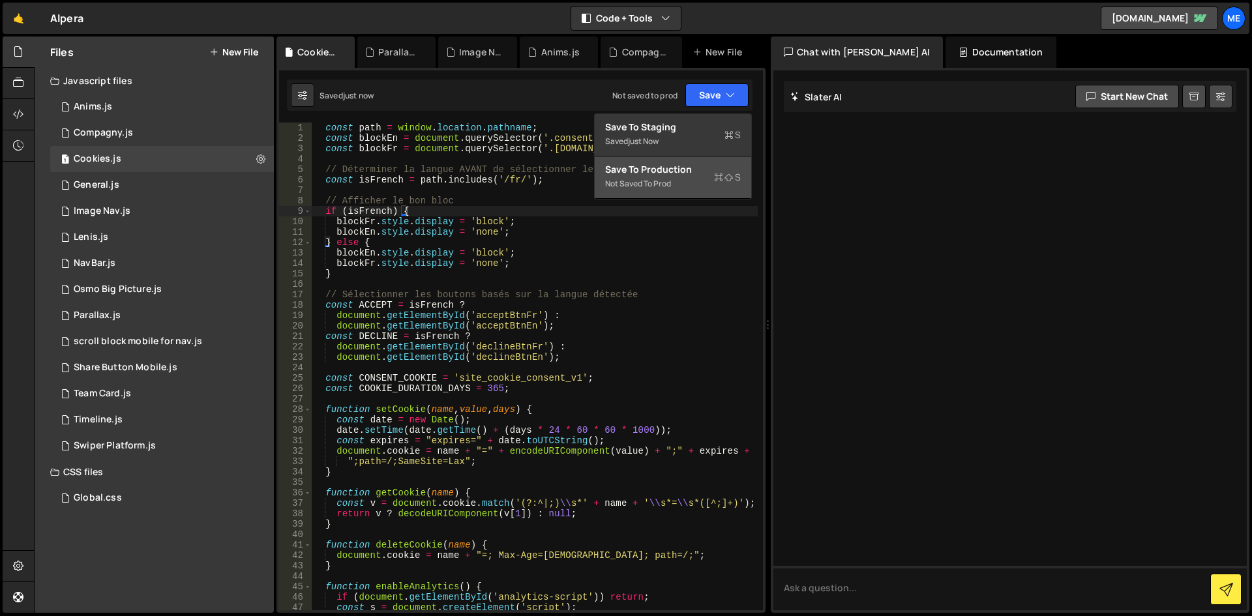
click at [677, 171] on div "Save to Production S" at bounding box center [673, 169] width 136 height 13
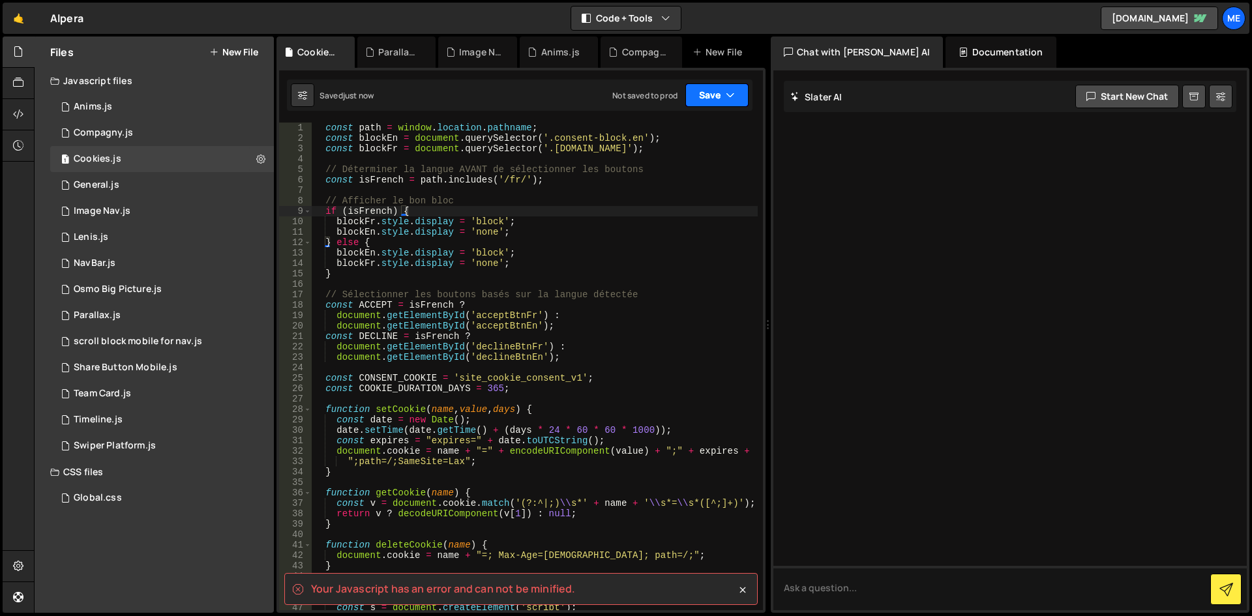
click at [684, 101] on div "Not saved to prod Upgrade to Edit Save Save to Staging S Saved just now Save to…" at bounding box center [680, 94] width 136 height 23
click at [527, 592] on spa "Your Javascript has an error and can not be minified." at bounding box center [443, 589] width 264 height 14
click at [585, 414] on div "const path = window . location . pathname ; const blockEn = document . querySel…" at bounding box center [535, 377] width 446 height 509
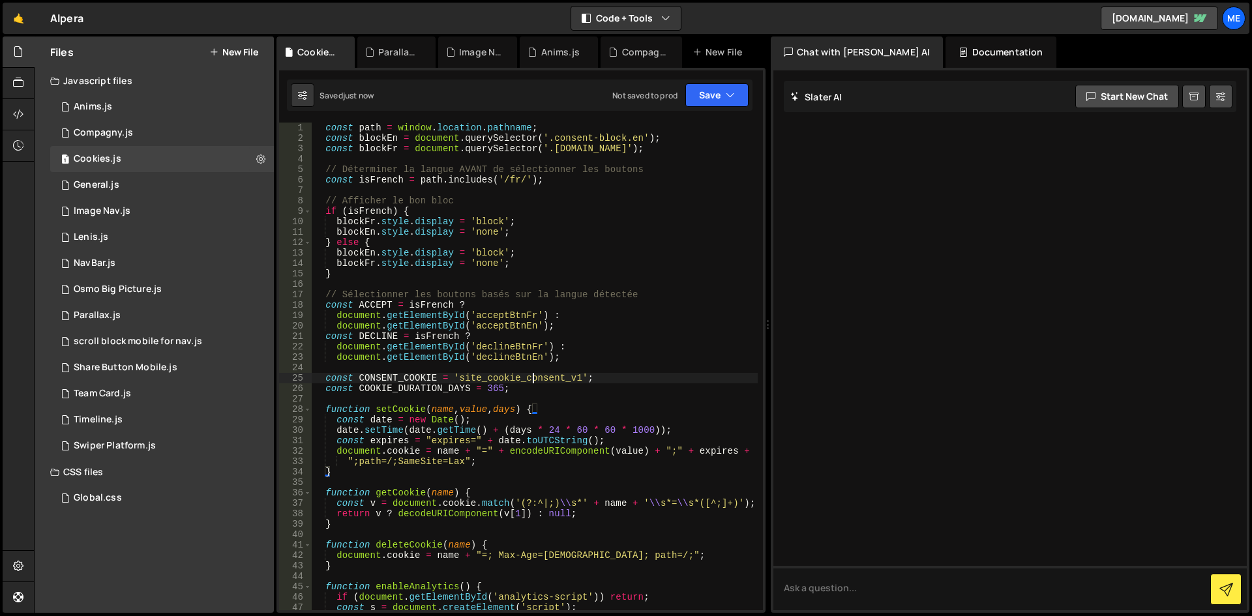
click at [533, 381] on div "const path = window . location . pathname ; const blockEn = document . querySel…" at bounding box center [535, 377] width 446 height 509
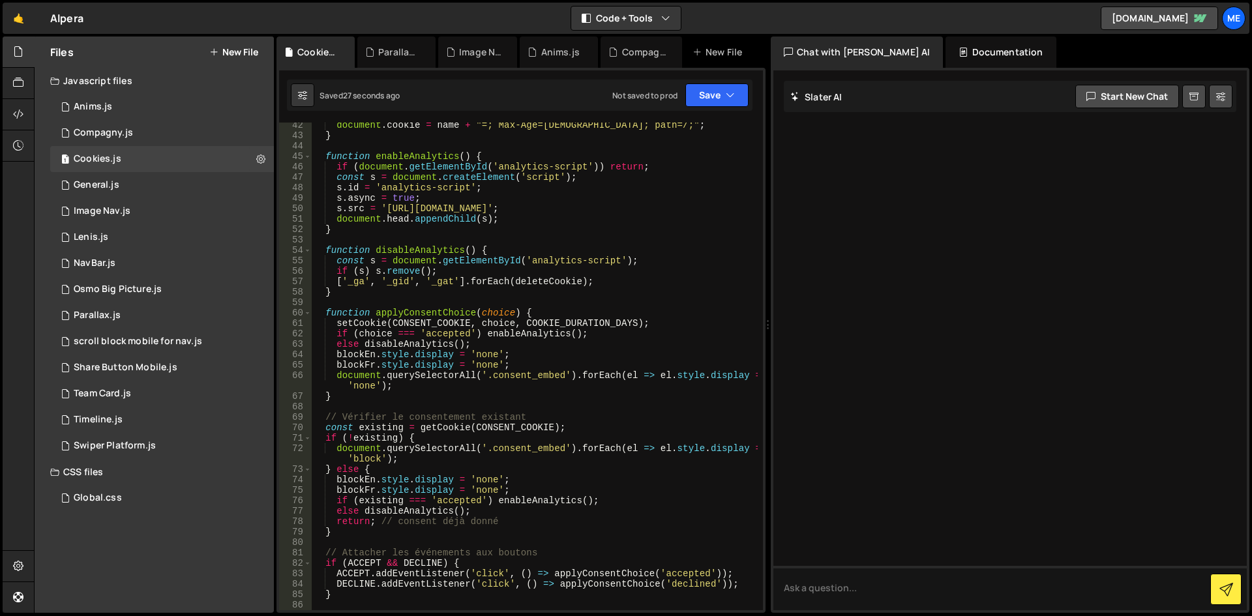
scroll to position [469, 0]
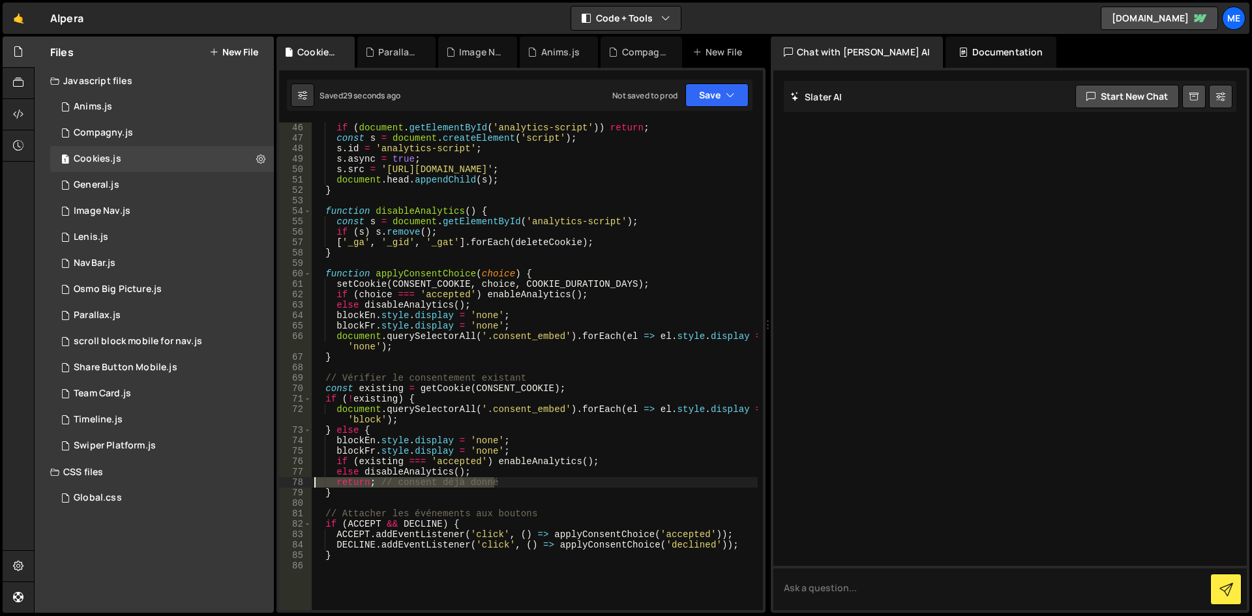
drag, startPoint x: 523, startPoint y: 480, endPoint x: 189, endPoint y: 483, distance: 333.8
click at [189, 483] on div "Files New File Javascript files 1 Anims.js 0 1 Compagny.js 0 1 Cookies.js 0 1 G…" at bounding box center [643, 325] width 1218 height 577
type textarea "return; // consent déjà donné"
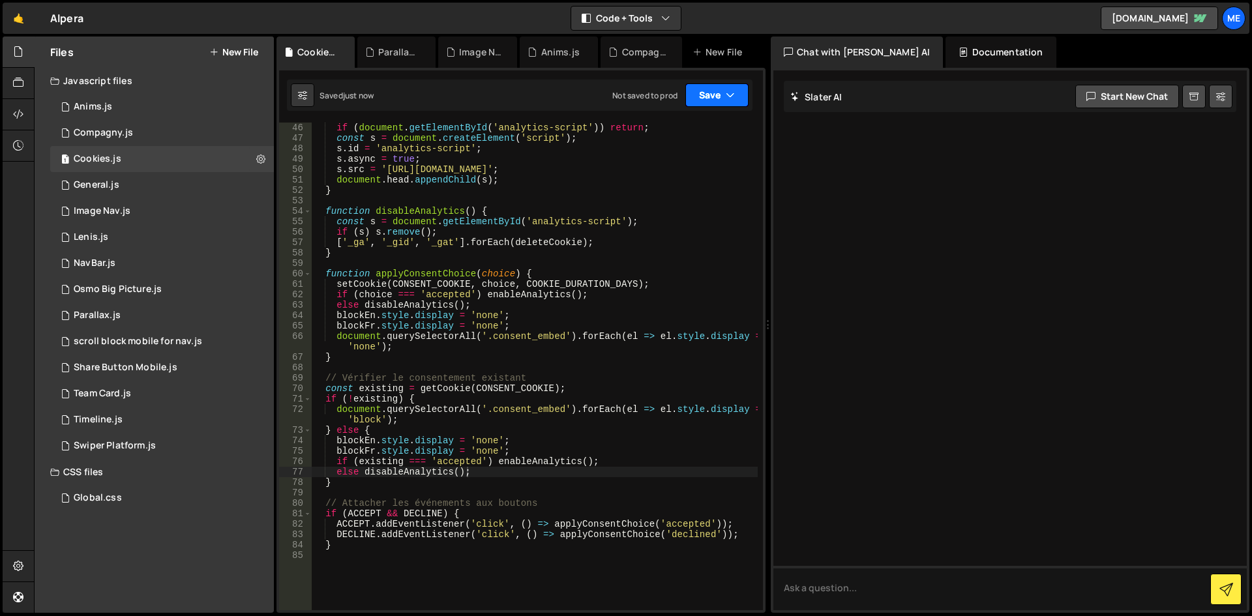
click at [730, 94] on icon "button" at bounding box center [730, 95] width 9 height 13
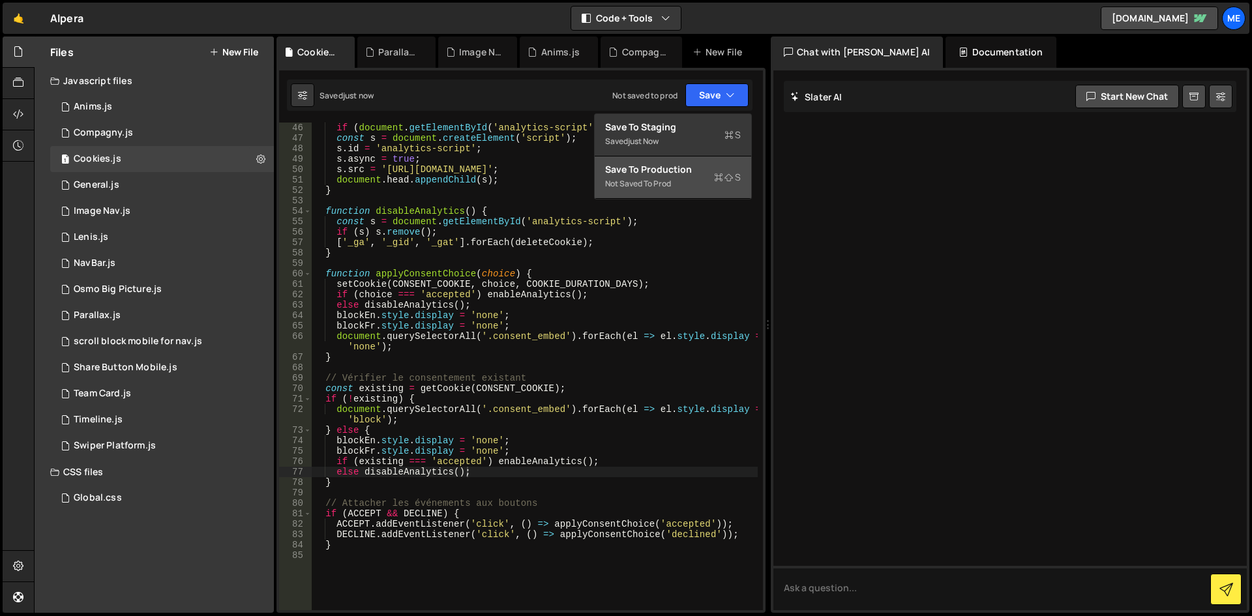
click at [671, 177] on div "Not saved to prod" at bounding box center [673, 184] width 136 height 16
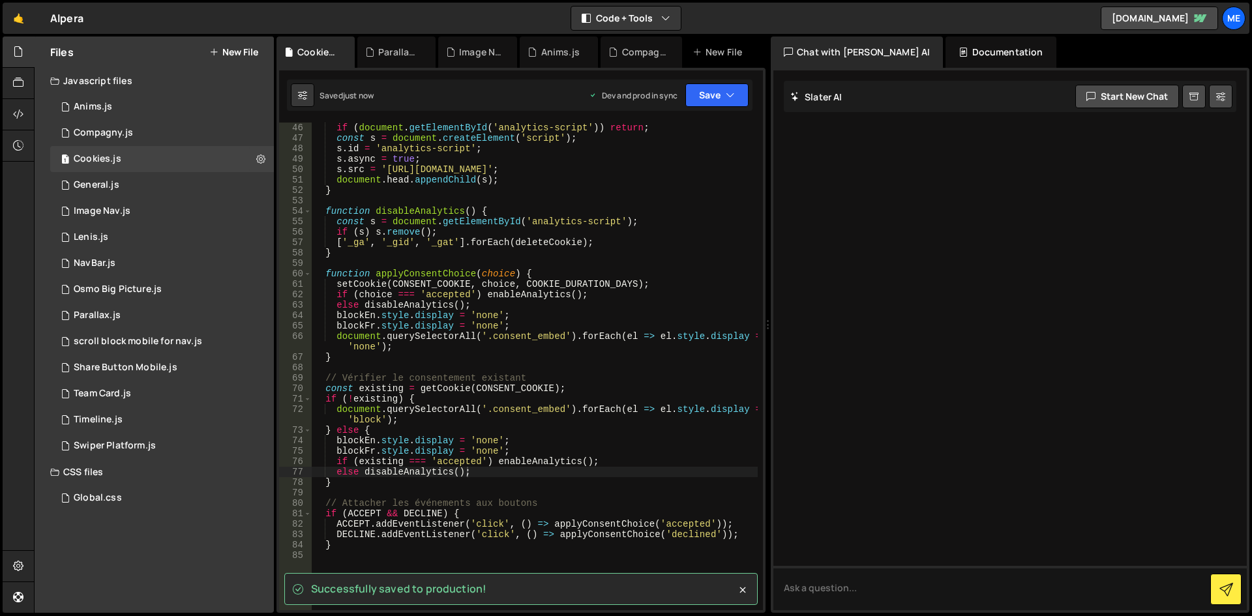
click at [648, 276] on div "if ( document . getElementById ( 'analytics-script' )) return ; const s = docum…" at bounding box center [535, 377] width 446 height 509
click at [730, 108] on div "Saved just now Dev and prod in sync Upgrade to Edit Save Save to Staging S Save…" at bounding box center [519, 95] width 465 height 31
click at [713, 98] on button "Save" at bounding box center [716, 94] width 63 height 23
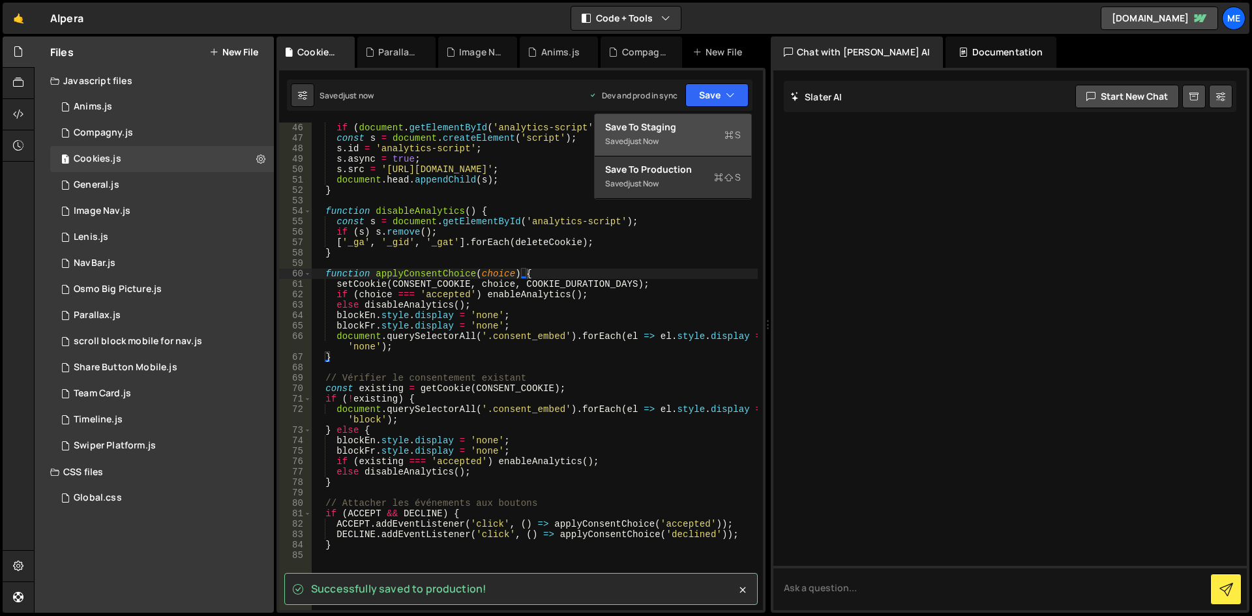
click at [699, 126] on div "Save to Staging S" at bounding box center [673, 127] width 136 height 13
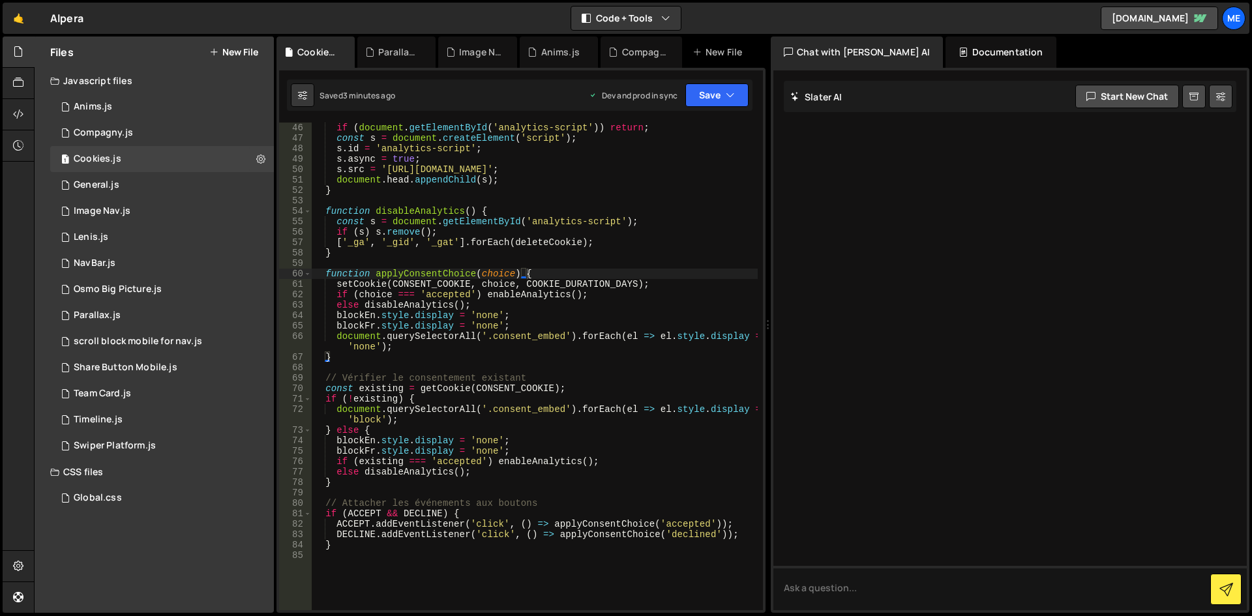
click at [677, 166] on div "if ( document . getElementById ( 'analytics-script' )) return ; const s = docum…" at bounding box center [535, 377] width 446 height 509
click at [725, 95] on button "Save" at bounding box center [716, 94] width 63 height 23
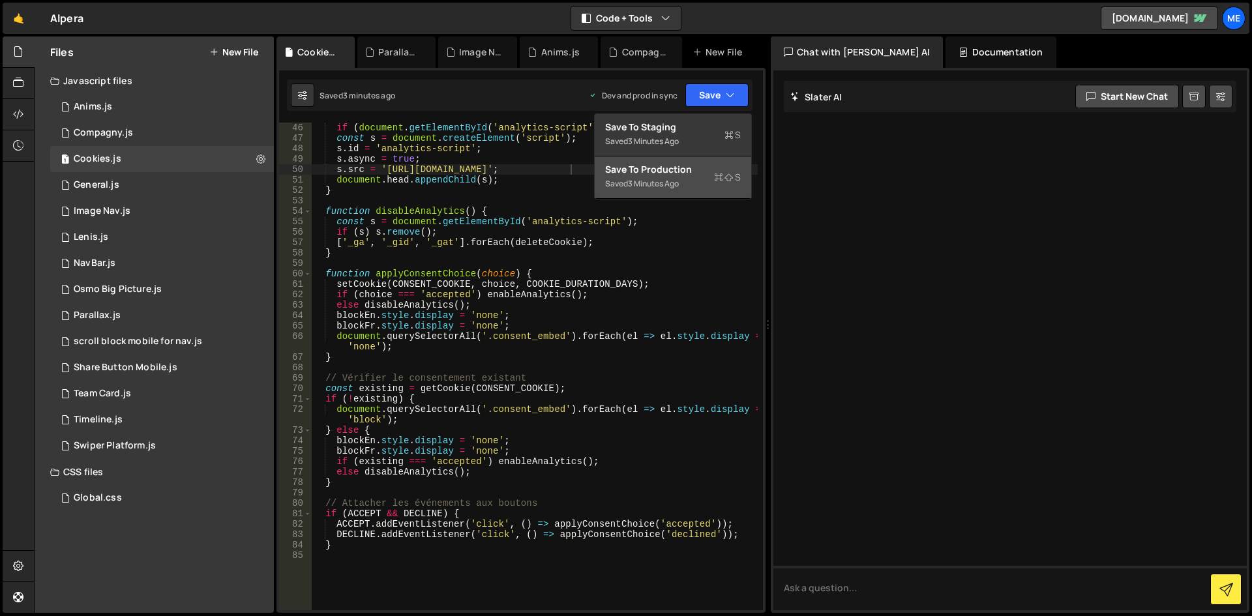
click at [686, 177] on div "Saved 3 minutes ago" at bounding box center [673, 184] width 136 height 16
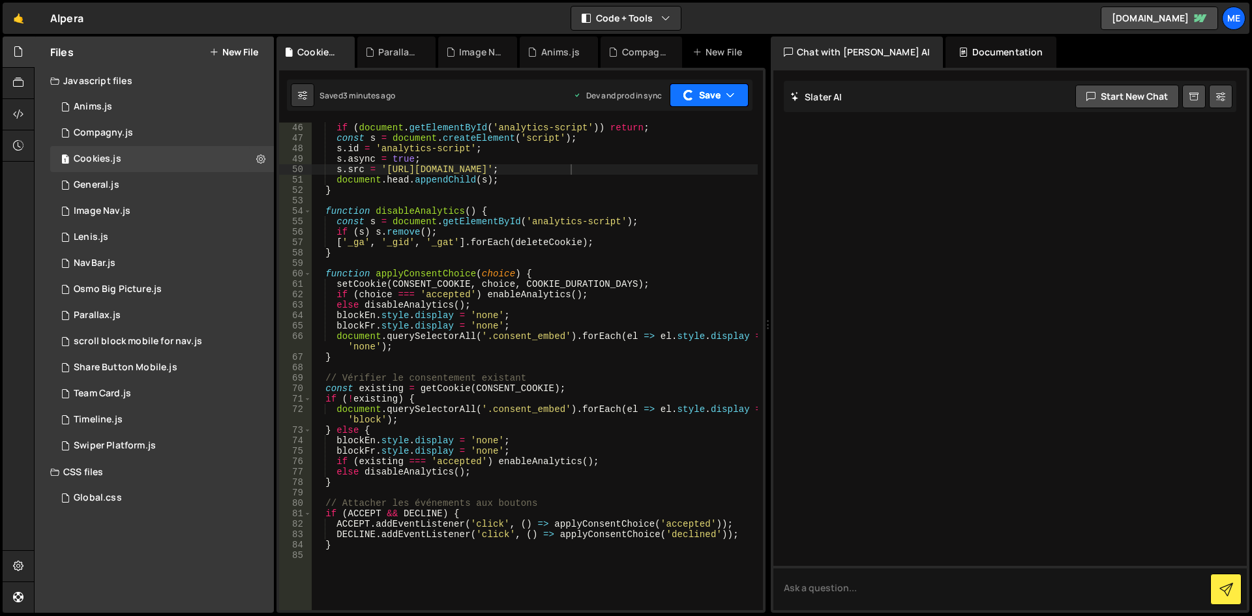
click at [739, 89] on button "Save" at bounding box center [709, 94] width 79 height 23
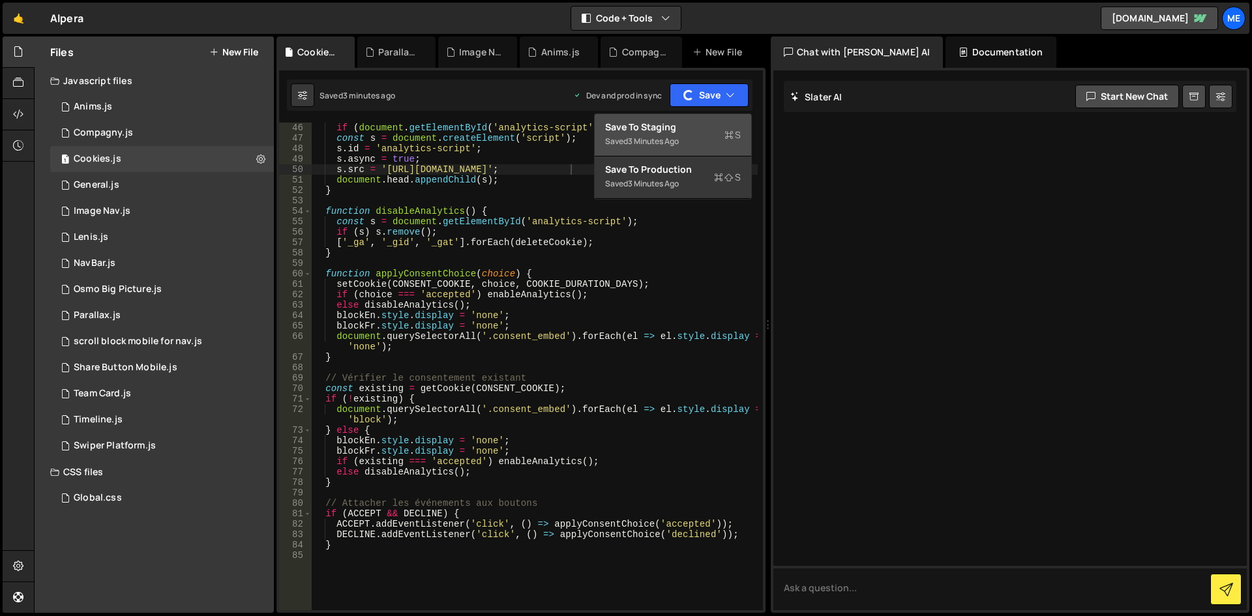
click at [648, 142] on div "3 minutes ago" at bounding box center [653, 141] width 51 height 11
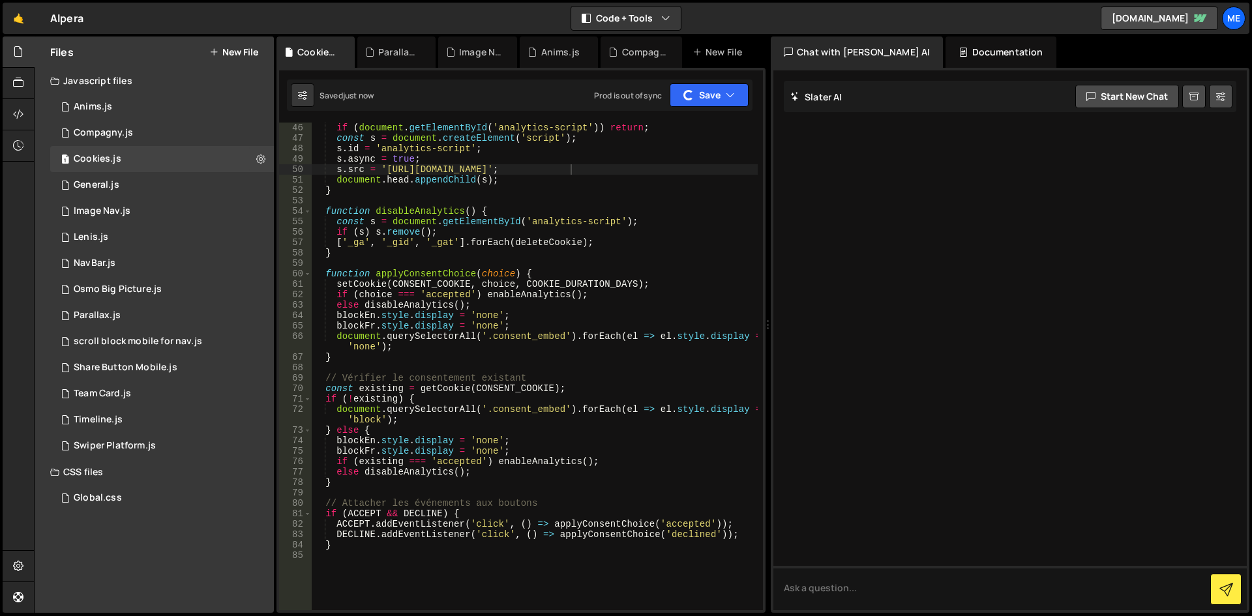
click at [609, 239] on div "if ( document . getElementById ( 'analytics-script' )) return ; const s = docum…" at bounding box center [535, 377] width 446 height 509
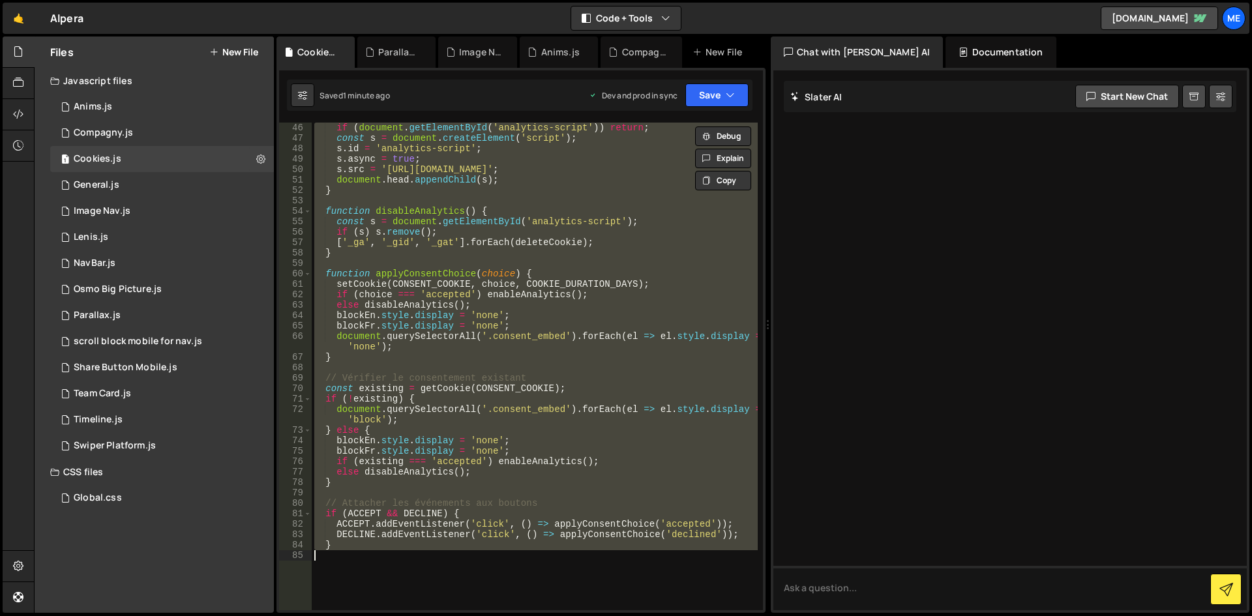
click at [662, 175] on div "if ( document . getElementById ( 'analytics-script' )) return ; const s = docum…" at bounding box center [535, 367] width 446 height 488
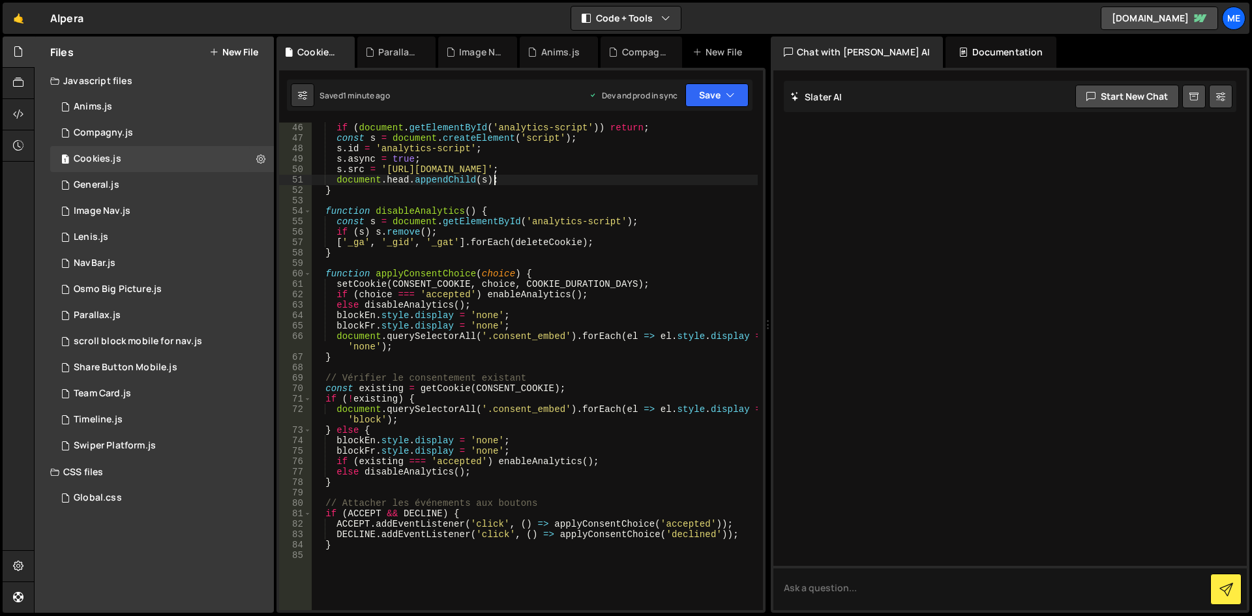
type textarea "}"
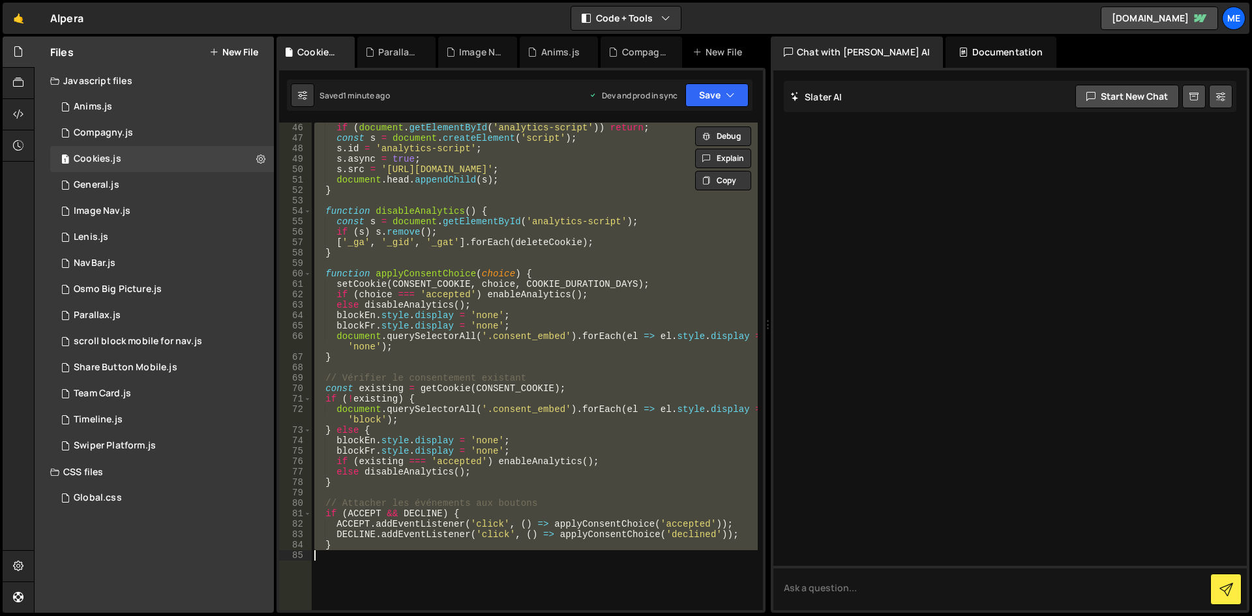
paste textarea
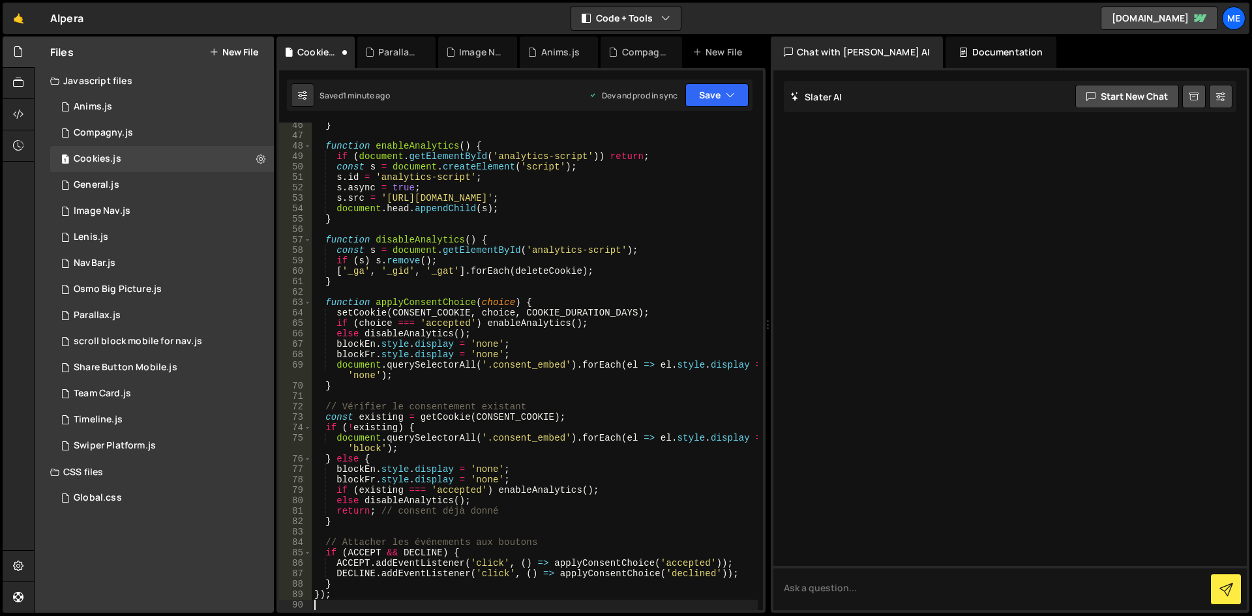
scroll to position [0, 0]
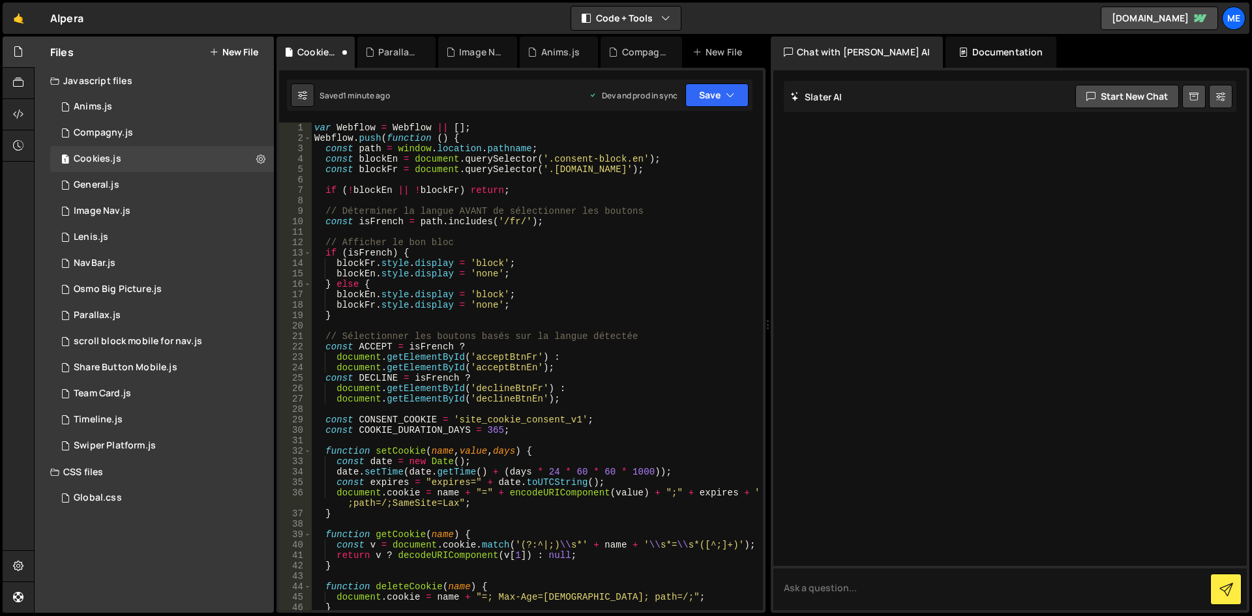
type textarea "});"
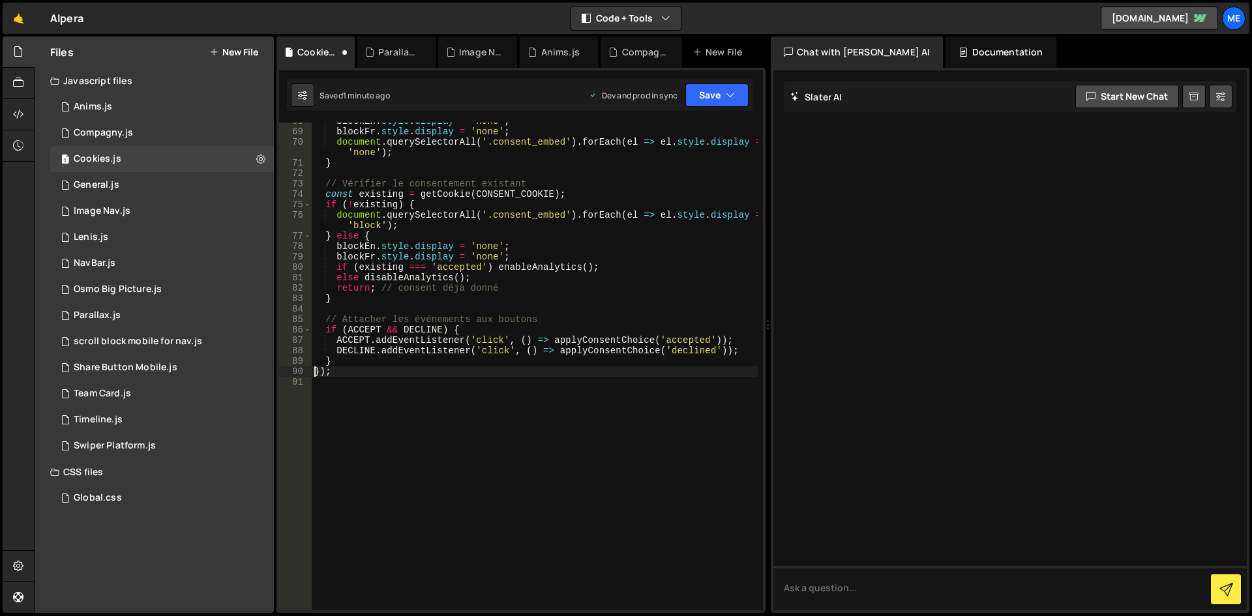
scroll to position [705, 0]
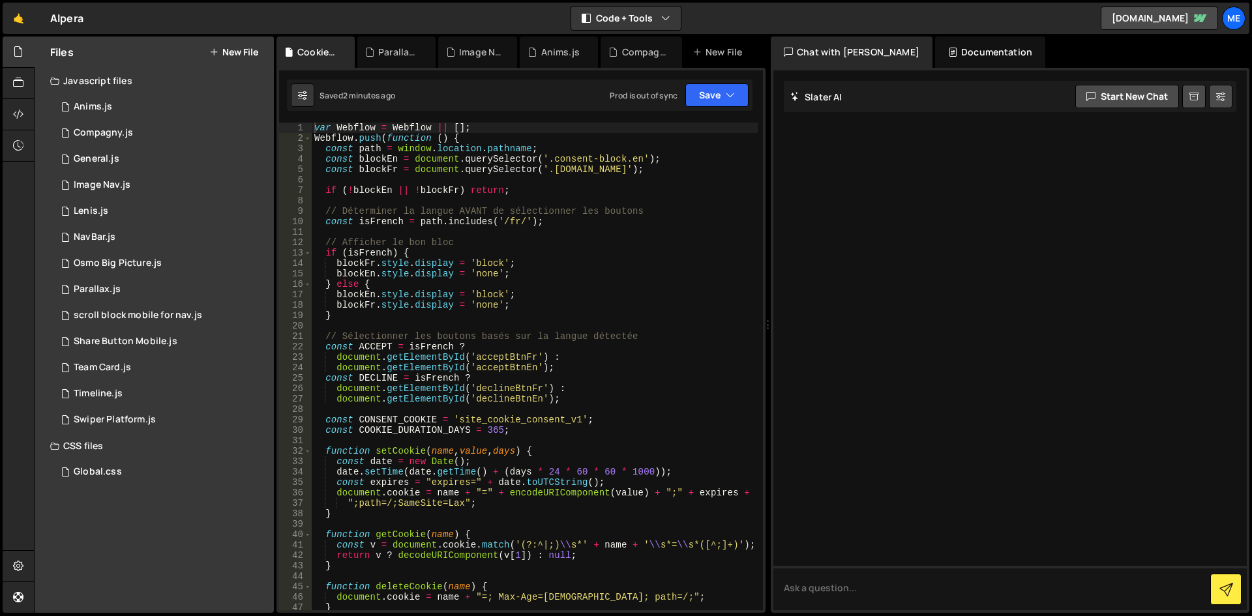
click at [582, 219] on div "var Webflow = Webflow || [ ] ; Webflow . push ( function ( ) { const path = win…" at bounding box center [535, 377] width 446 height 509
type textarea "});"
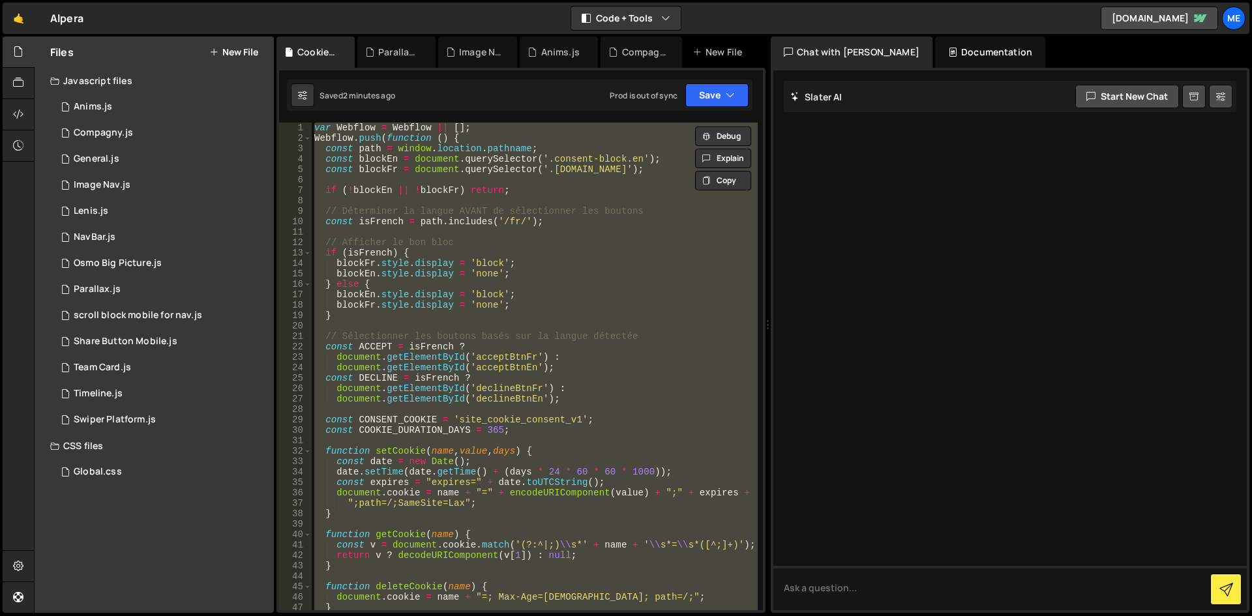
paste textarea
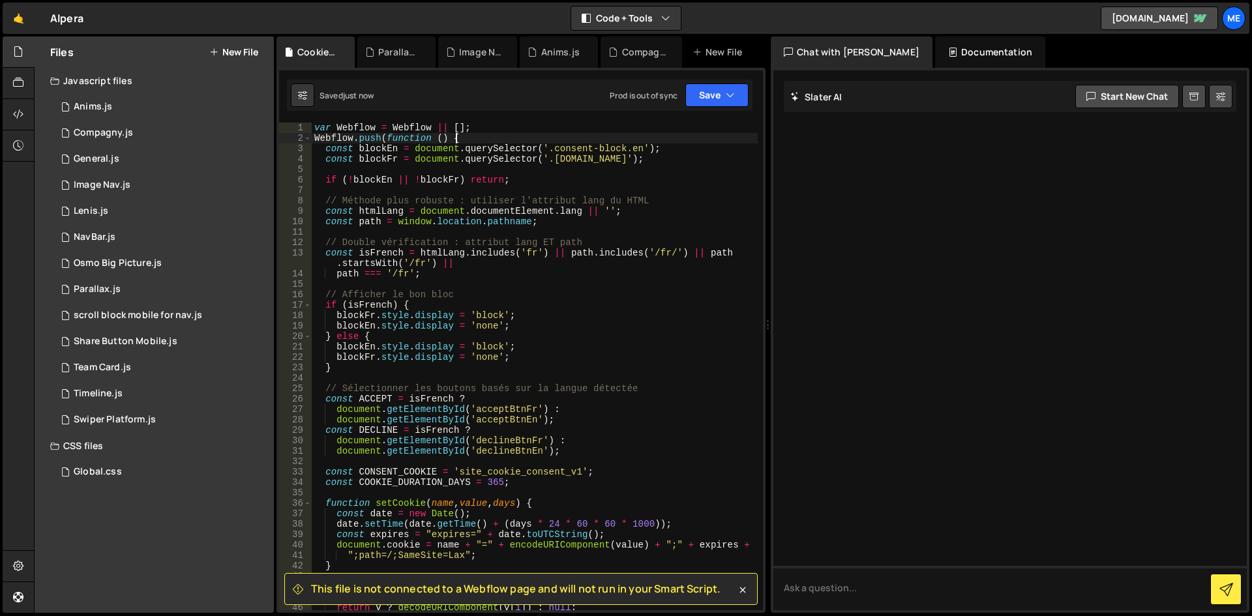
click at [586, 133] on div "var Webflow = Webflow || [ ] ; Webflow . push ( function ( ) { const blockEn = …" at bounding box center [535, 377] width 446 height 509
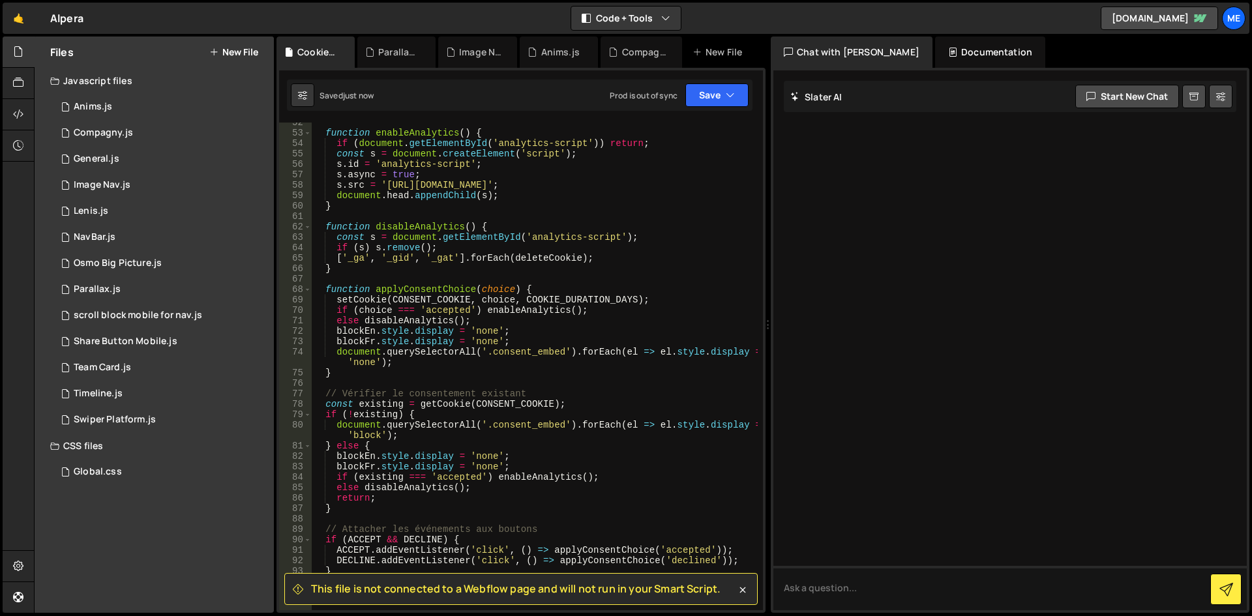
scroll to position [743, 0]
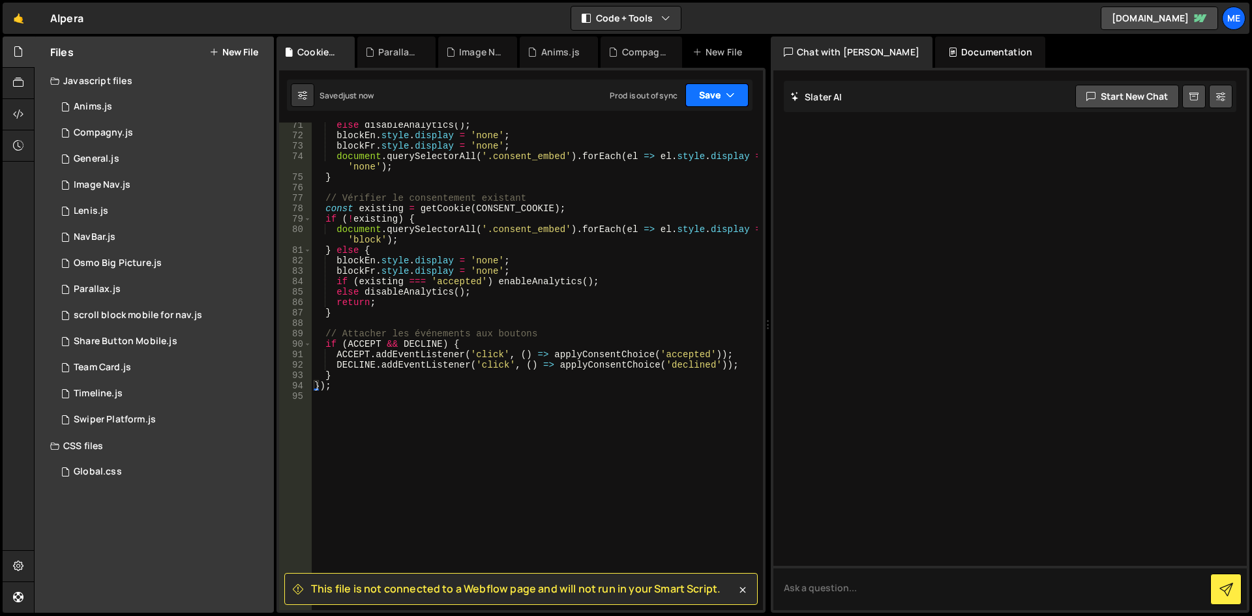
click at [713, 103] on button "Save" at bounding box center [716, 94] width 63 height 23
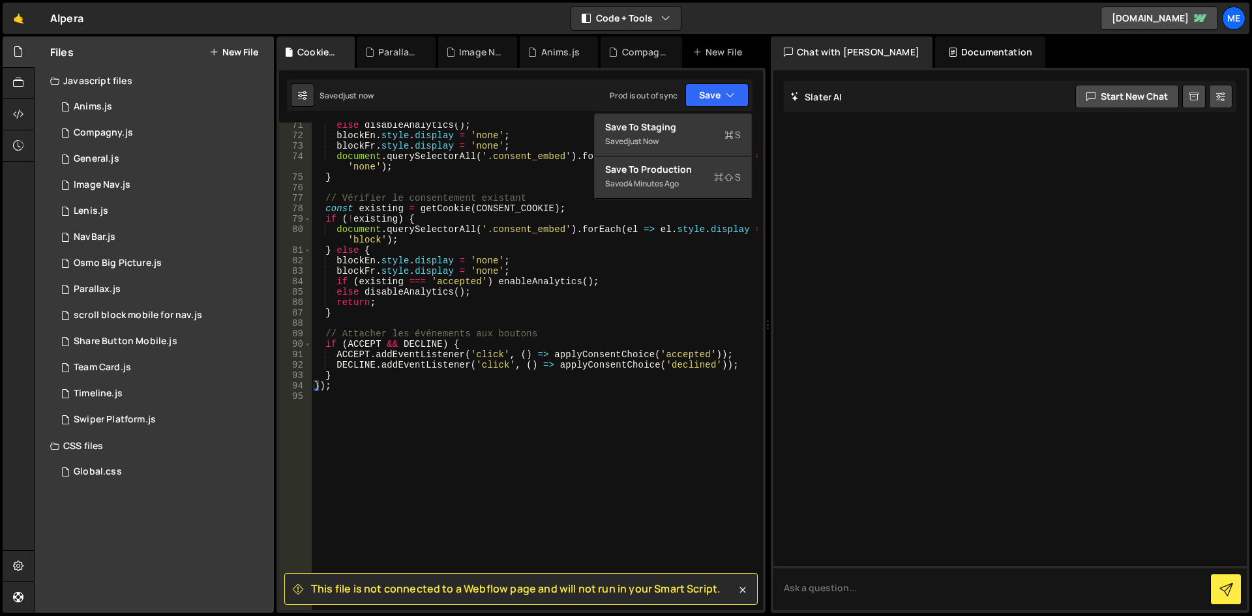
click at [623, 261] on div "else disableAnalytics ( ) ; blockEn . style . display = 'none' ; blockFr . styl…" at bounding box center [535, 374] width 446 height 509
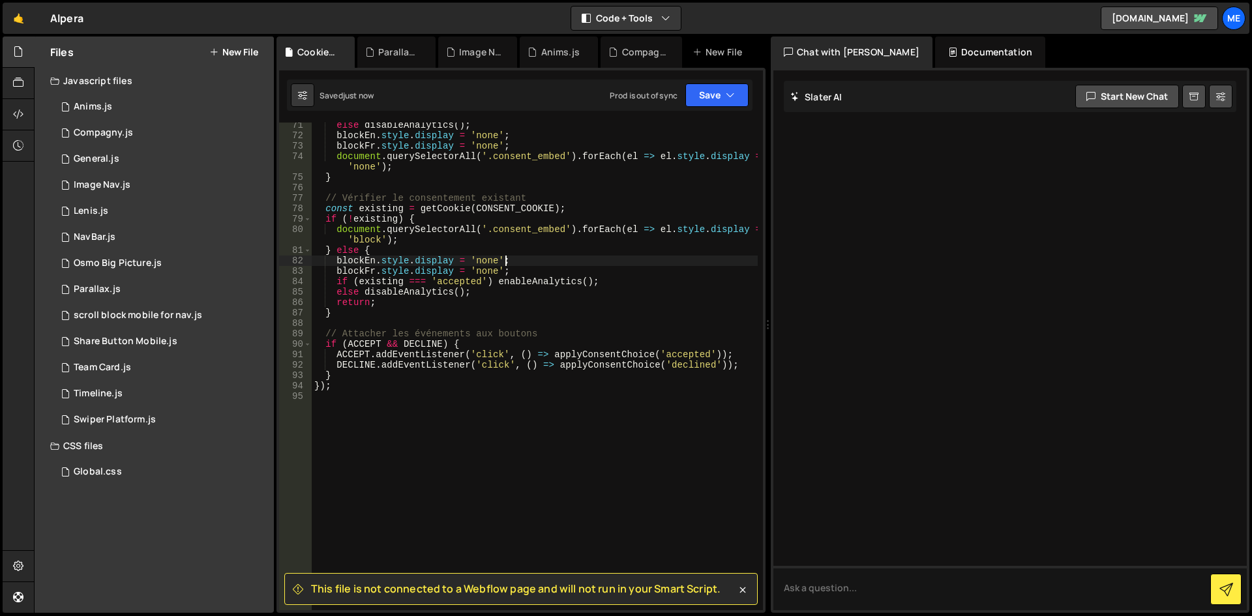
type textarea "});"
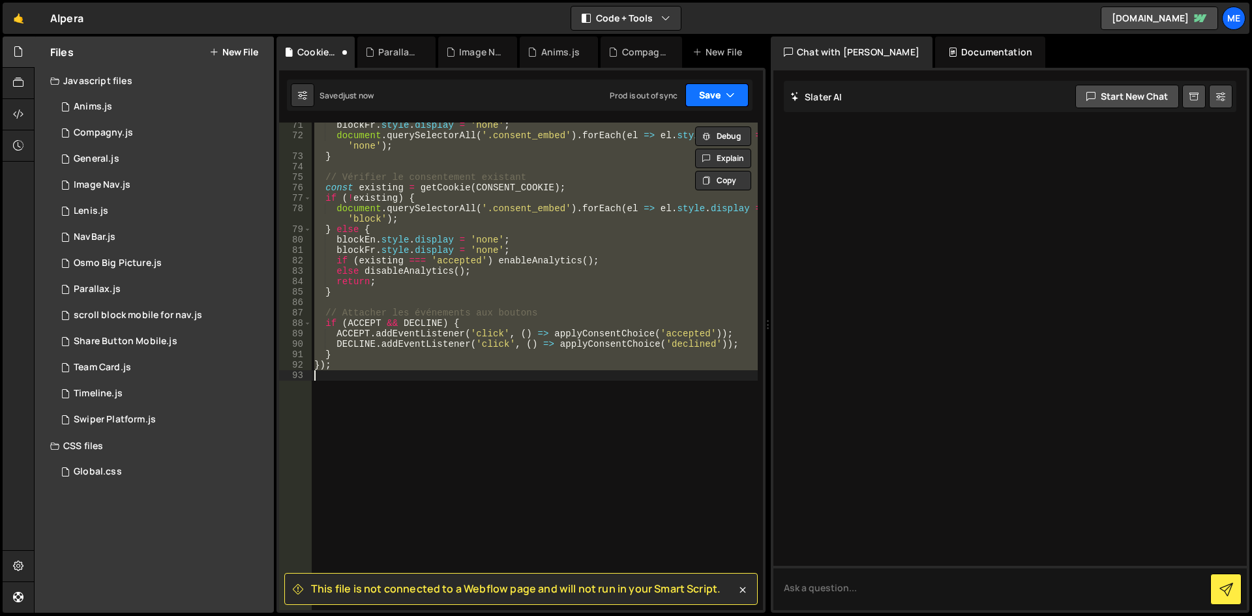
click at [705, 100] on button "Save" at bounding box center [716, 94] width 63 height 23
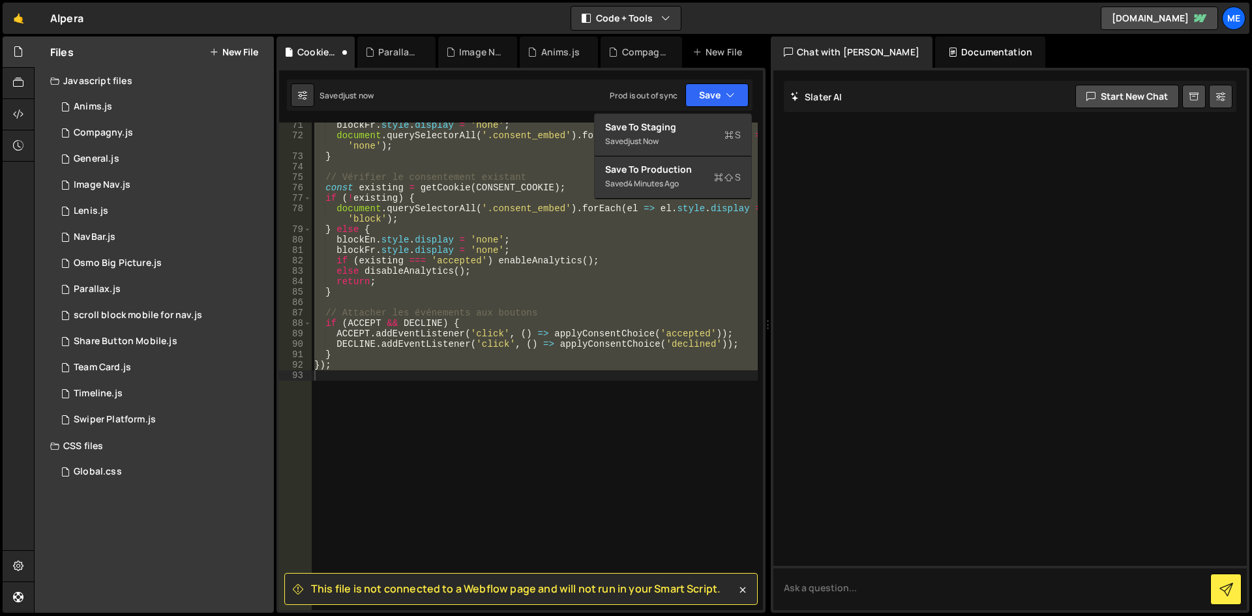
click at [606, 298] on div "blockFr . style . display = 'none' ; document . querySelectorAll ( '.consent_em…" at bounding box center [535, 367] width 446 height 488
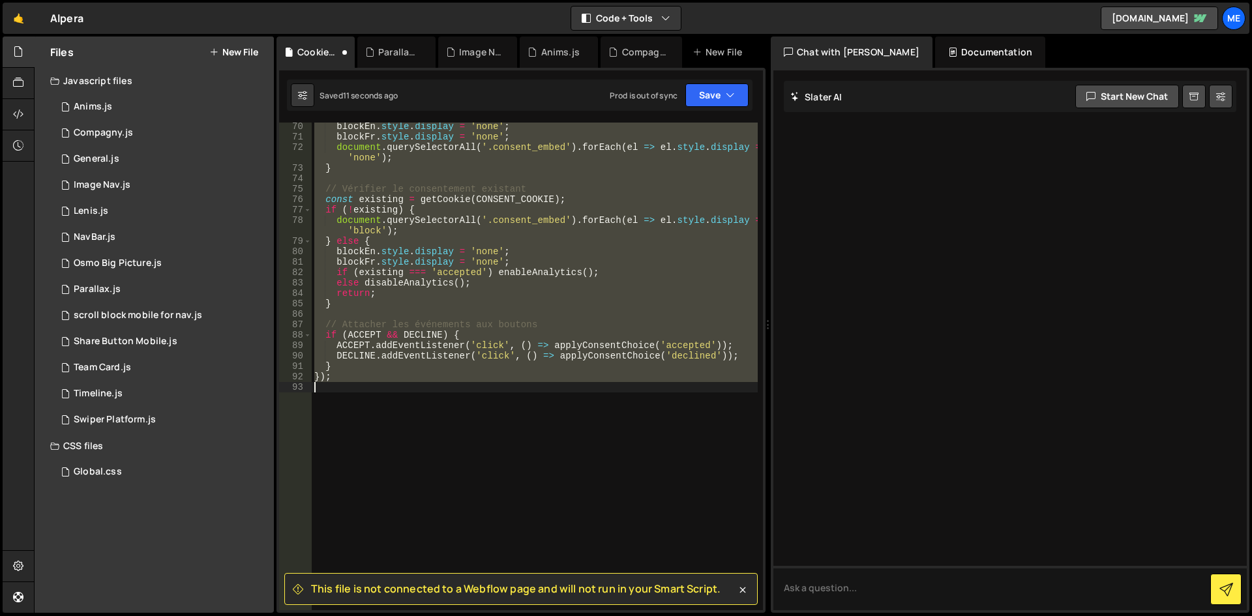
scroll to position [721, 0]
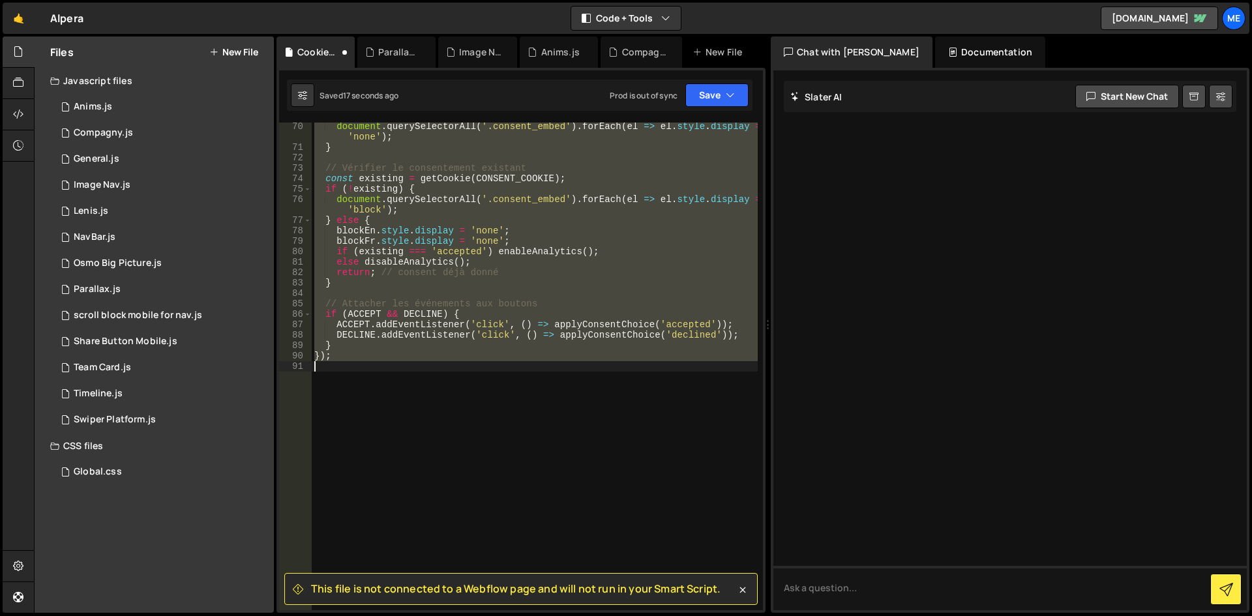
click at [518, 260] on div "document . querySelectorAll ( '.consent_embed' ) . forEach ( el => el . style .…" at bounding box center [535, 367] width 446 height 488
type textarea "});"
paste textarea
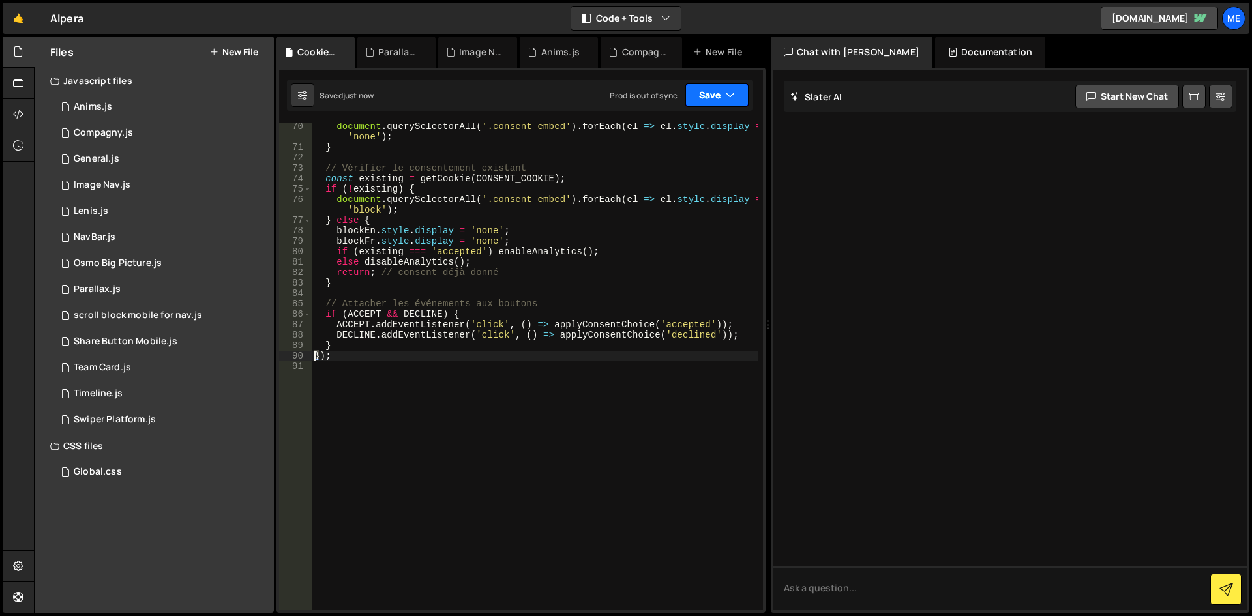
click at [686, 104] on button "Save" at bounding box center [716, 94] width 63 height 23
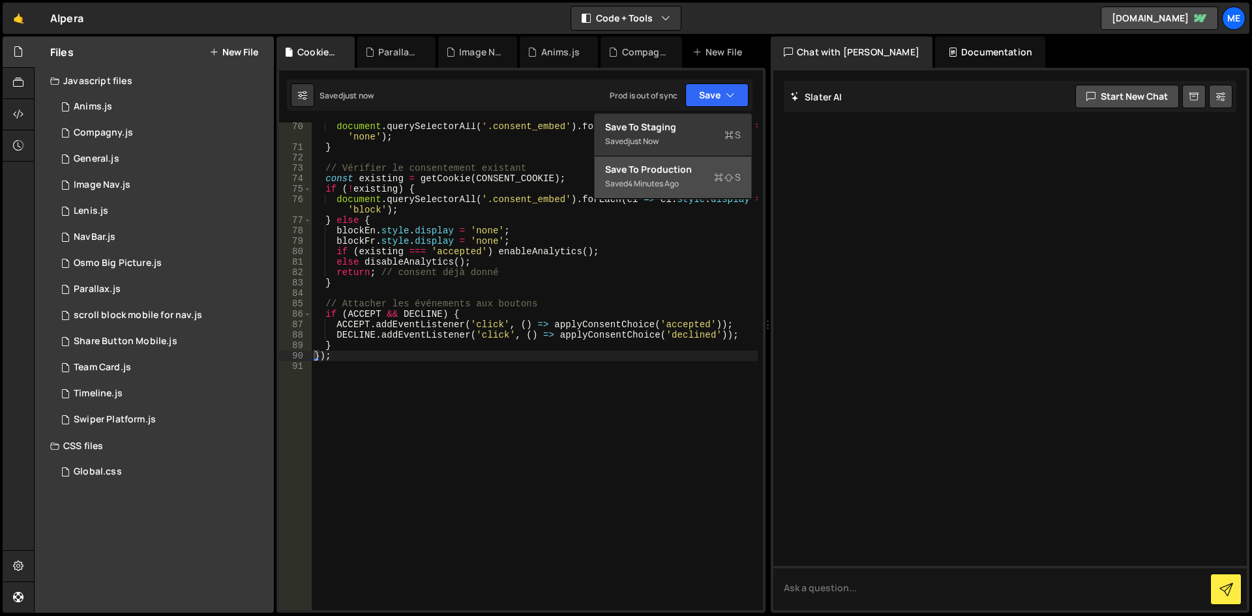
click at [687, 163] on div "Save to Production S" at bounding box center [673, 169] width 136 height 13
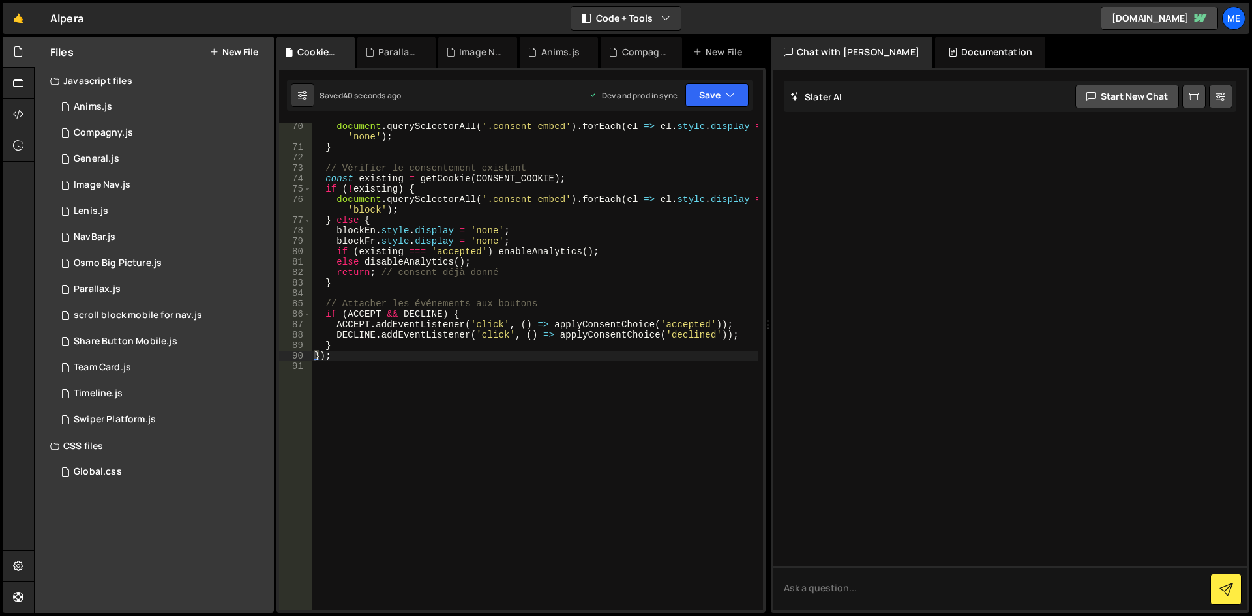
click at [625, 247] on div "document . querySelectorAll ( '.consent_embed' ) . forEach ( el => el . style .…" at bounding box center [535, 380] width 446 height 519
click at [718, 104] on button "Save" at bounding box center [716, 94] width 63 height 23
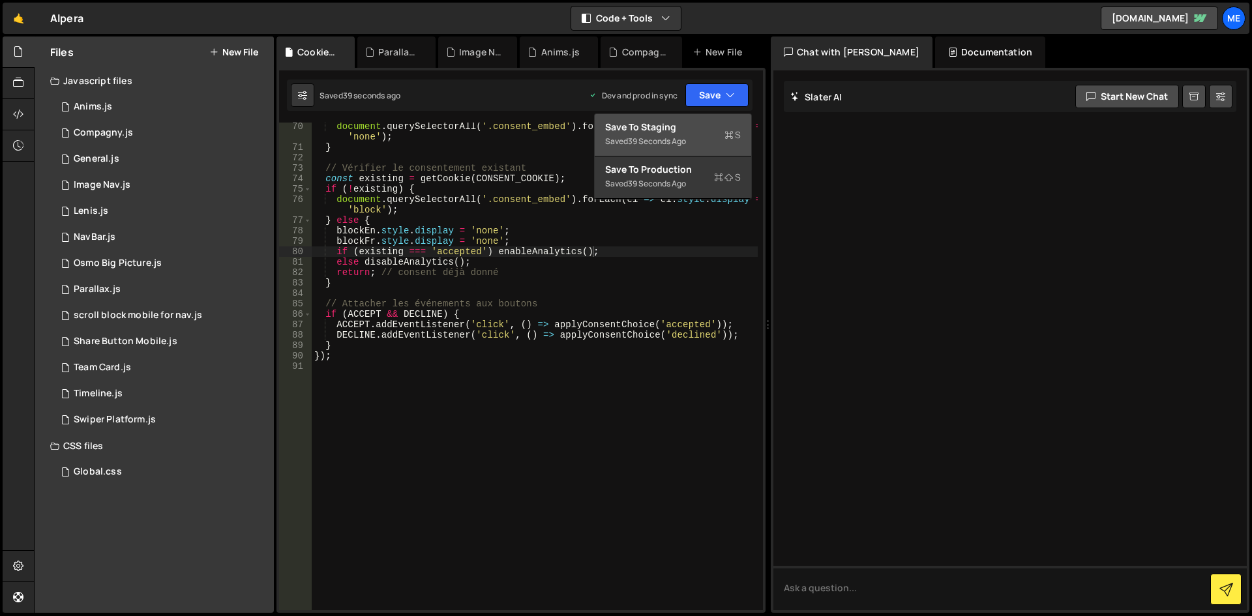
click at [675, 143] on div "39 seconds ago" at bounding box center [657, 141] width 58 height 11
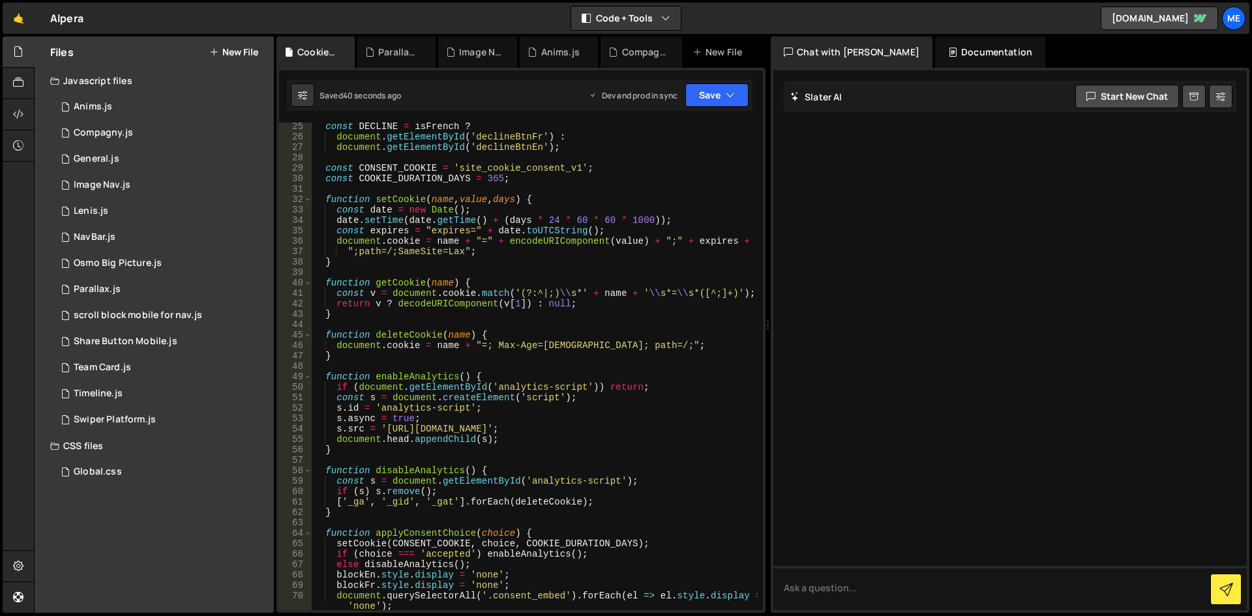
scroll to position [252, 0]
click at [522, 351] on div "const DECLINE = isFrench ? document . getElementById ( 'declineBtnFr' ) : docum…" at bounding box center [535, 375] width 446 height 509
type textarea "});"
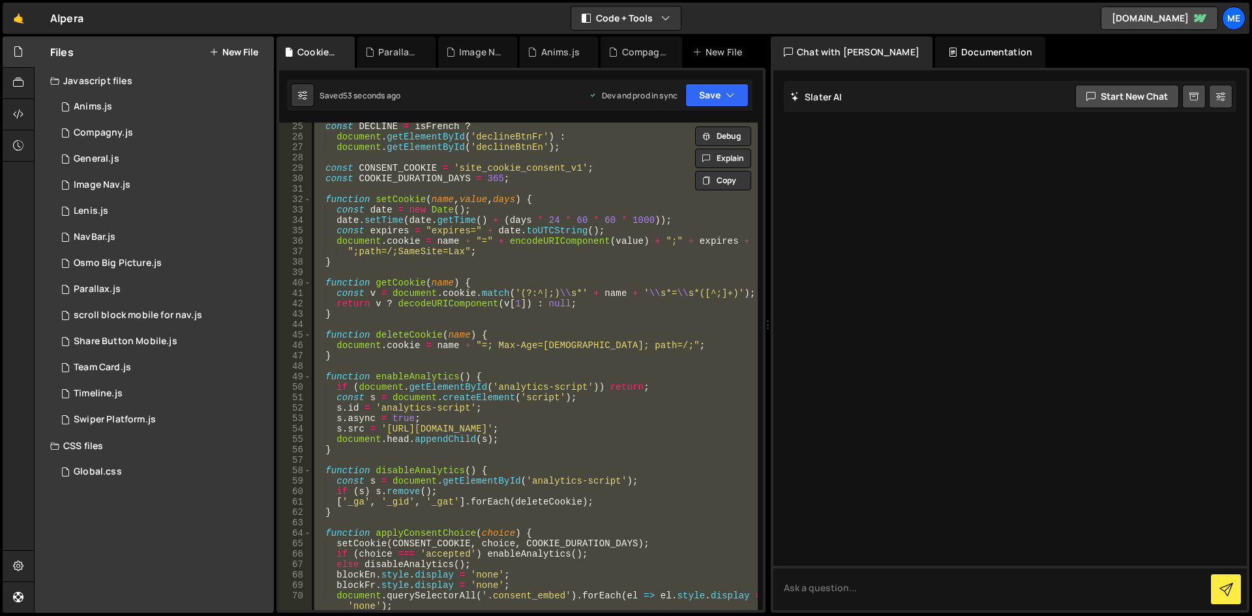
paste textarea
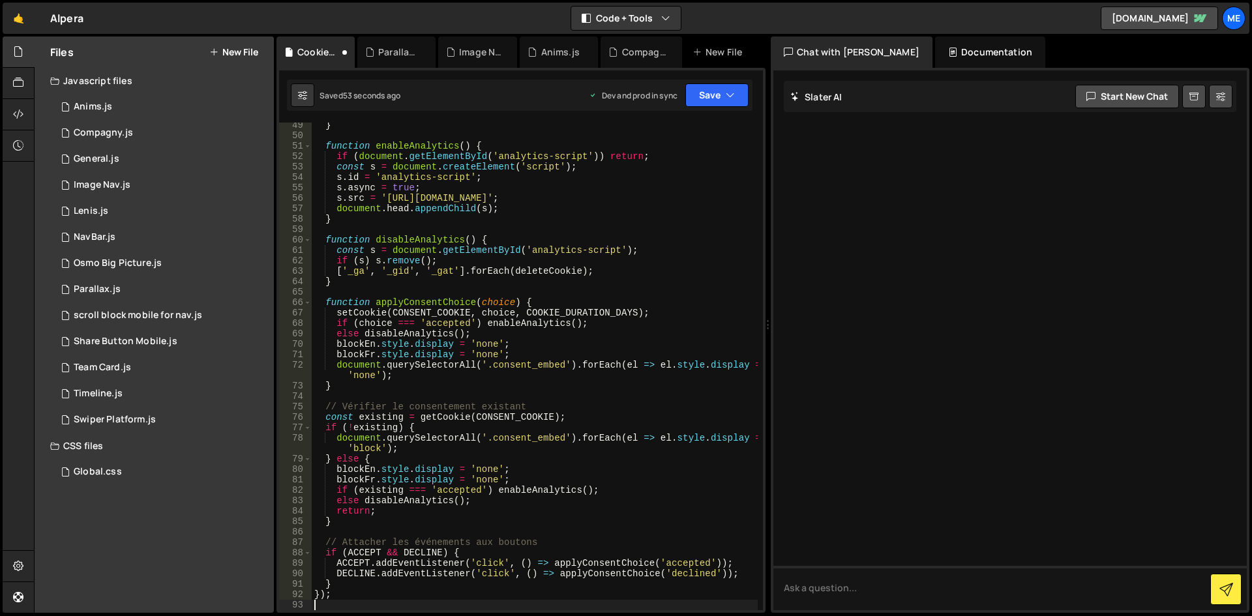
scroll to position [514, 0]
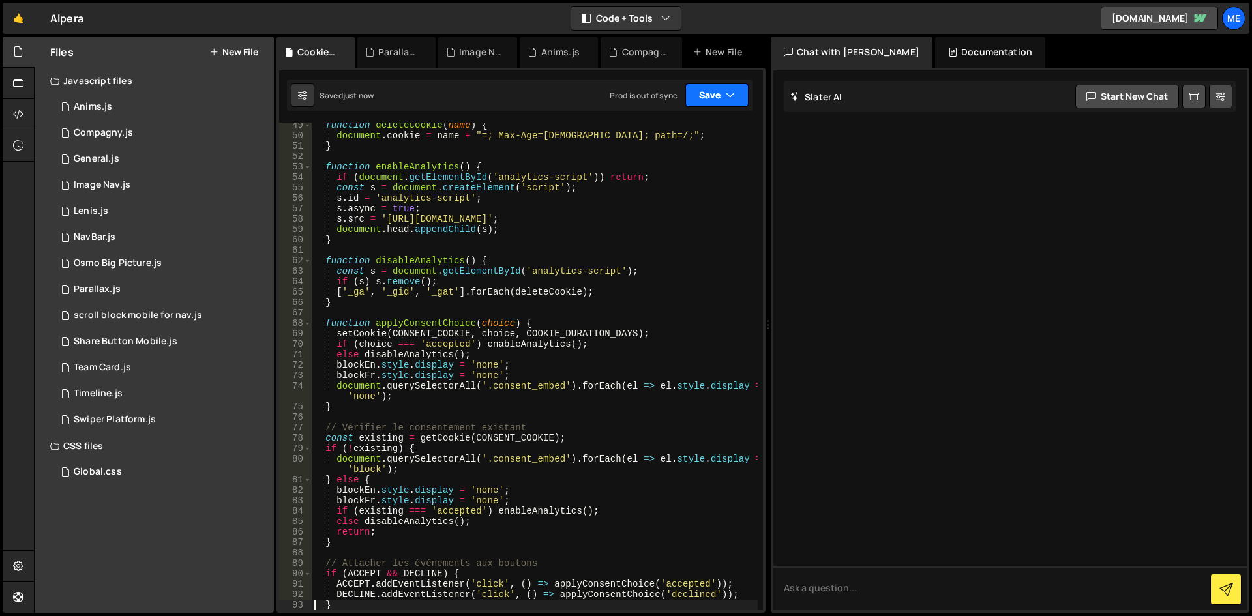
click at [731, 103] on button "Save" at bounding box center [716, 94] width 63 height 23
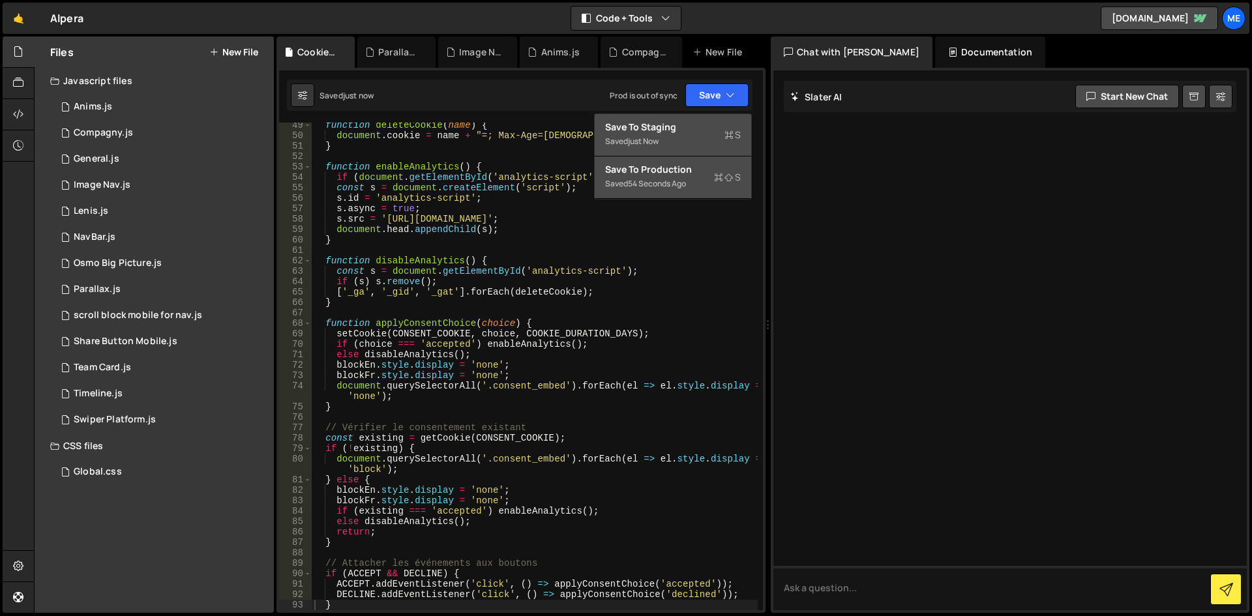
click at [701, 168] on div "Save to Production S" at bounding box center [673, 169] width 136 height 13
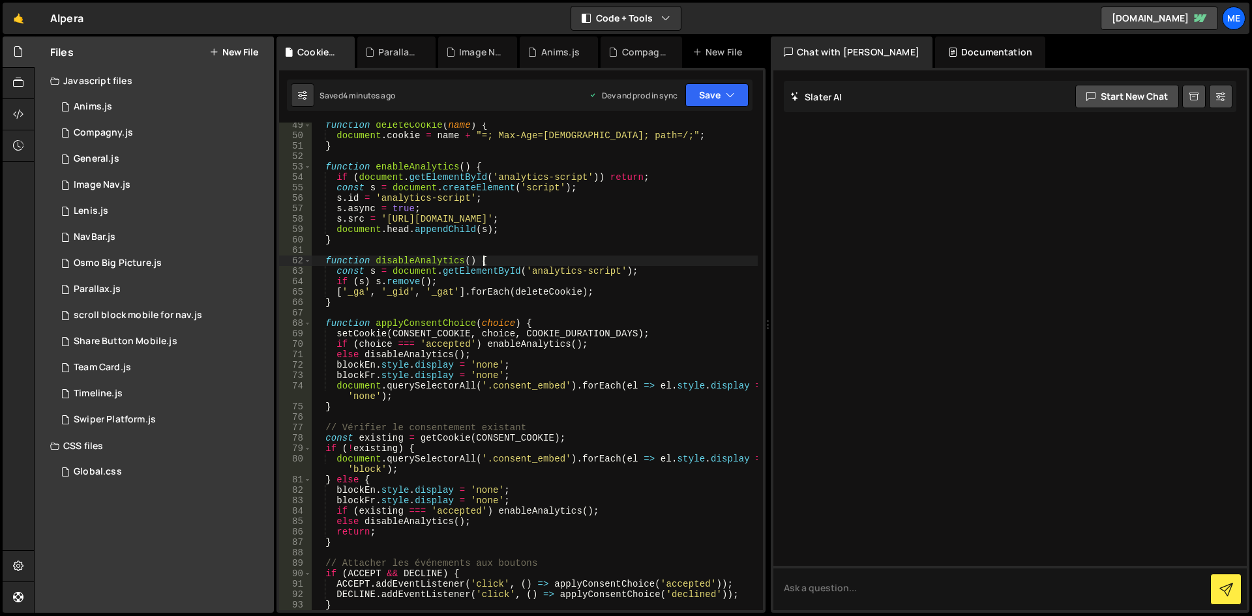
click at [535, 261] on div "function deleteCookie ( name ) { document . cookie = name + "=; Max-Age=[DEMOGR…" at bounding box center [535, 374] width 446 height 509
type textarea "});"
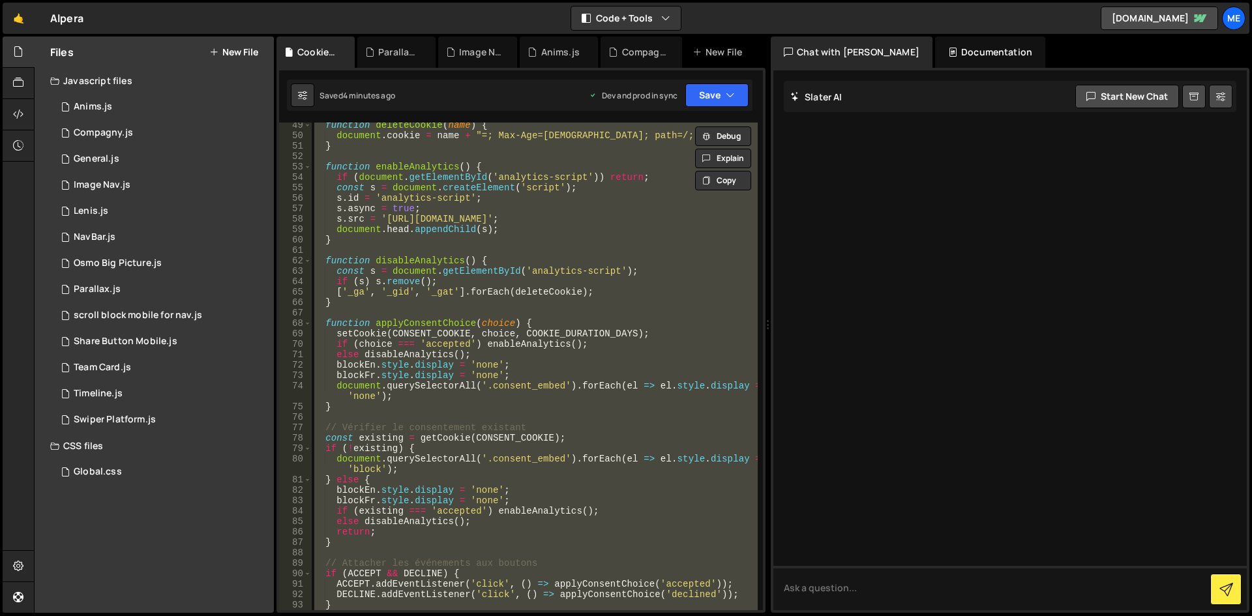
paste textarea
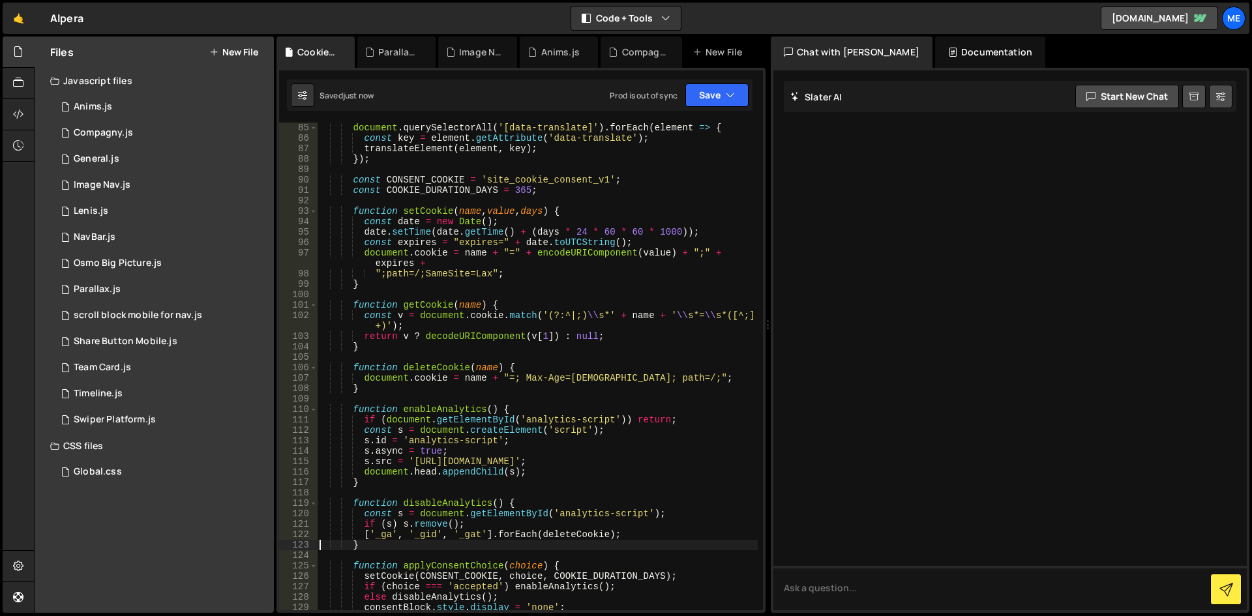
scroll to position [1007, 0]
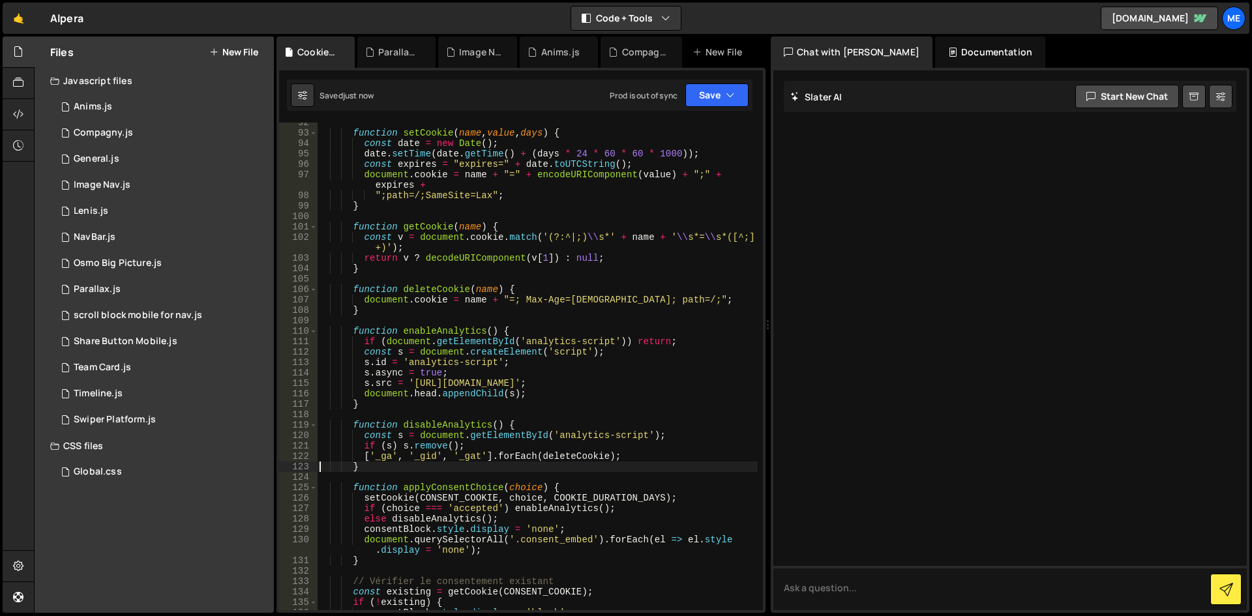
type textarea "/script>"
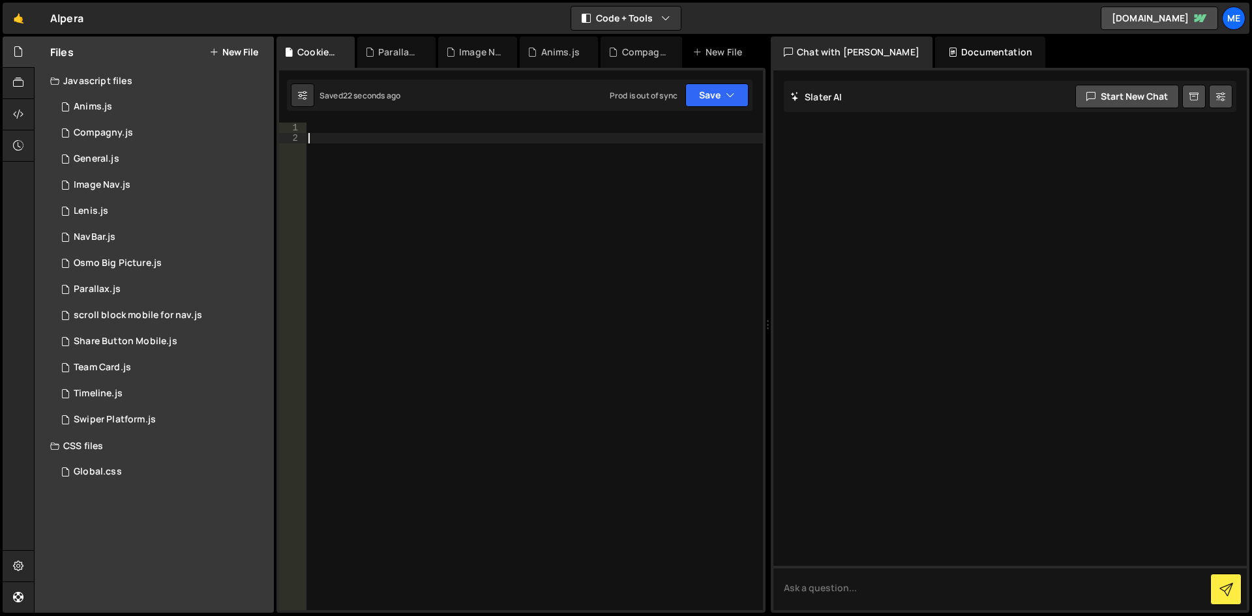
click at [374, 272] on div at bounding box center [534, 377] width 457 height 509
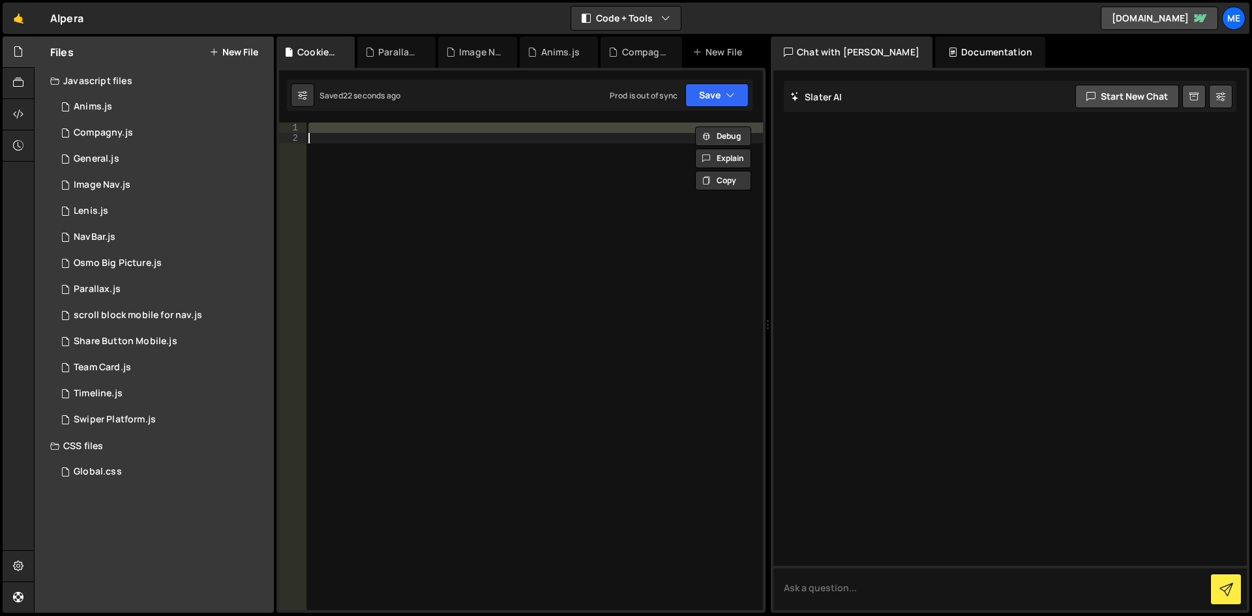
paste textarea "</script>"
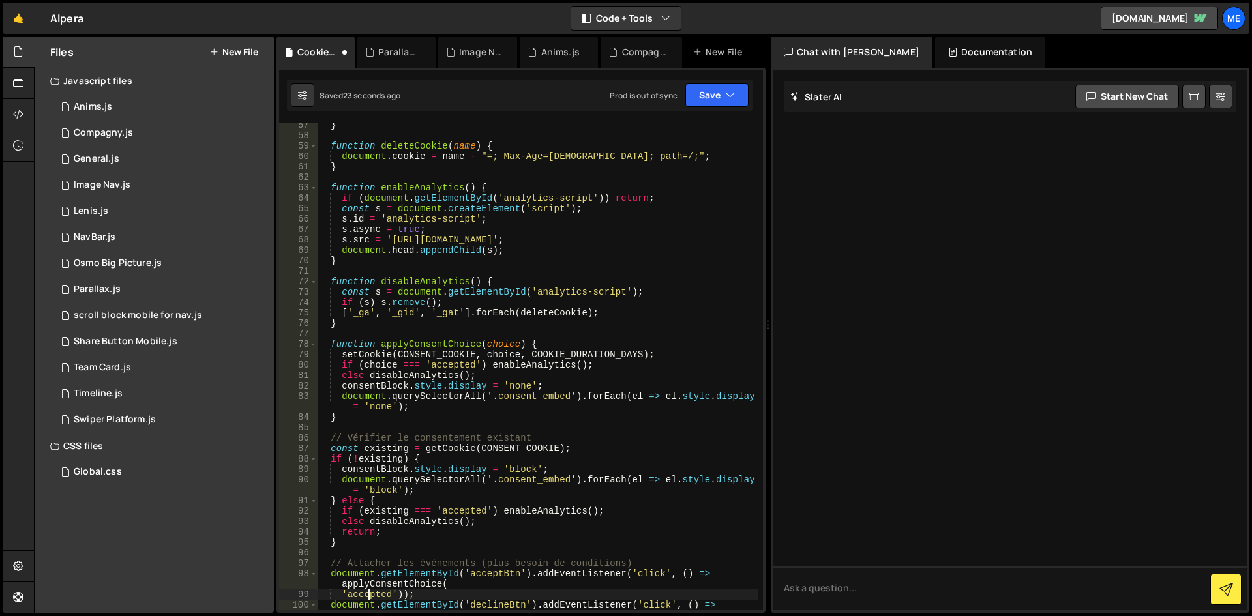
scroll to position [618, 0]
click at [714, 86] on button "Save" at bounding box center [716, 94] width 63 height 23
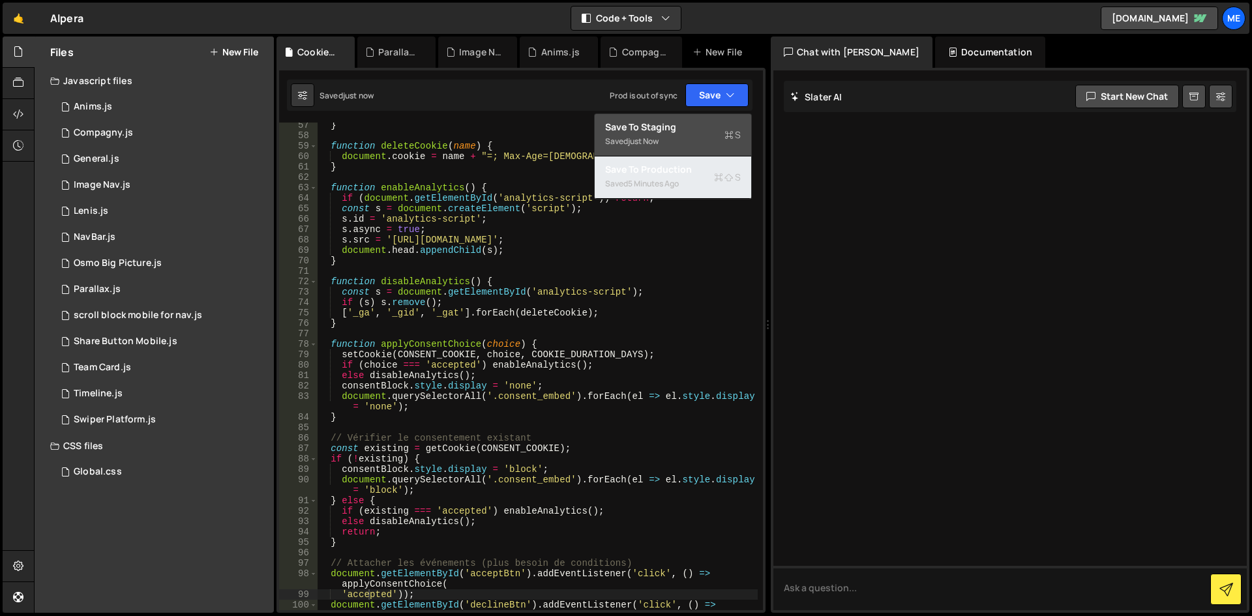
click at [685, 163] on div "Save to Production S" at bounding box center [673, 169] width 136 height 13
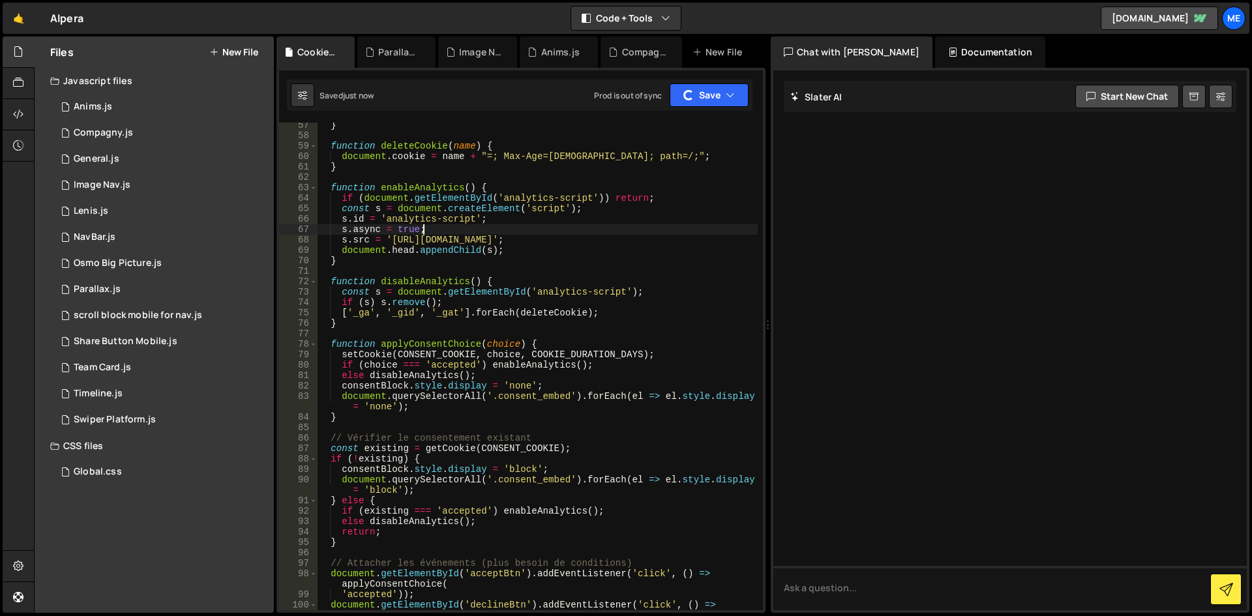
click at [589, 228] on div "} function deleteCookie ( name ) { document . cookie = name + "=; Max-Age=[DEMO…" at bounding box center [537, 379] width 441 height 519
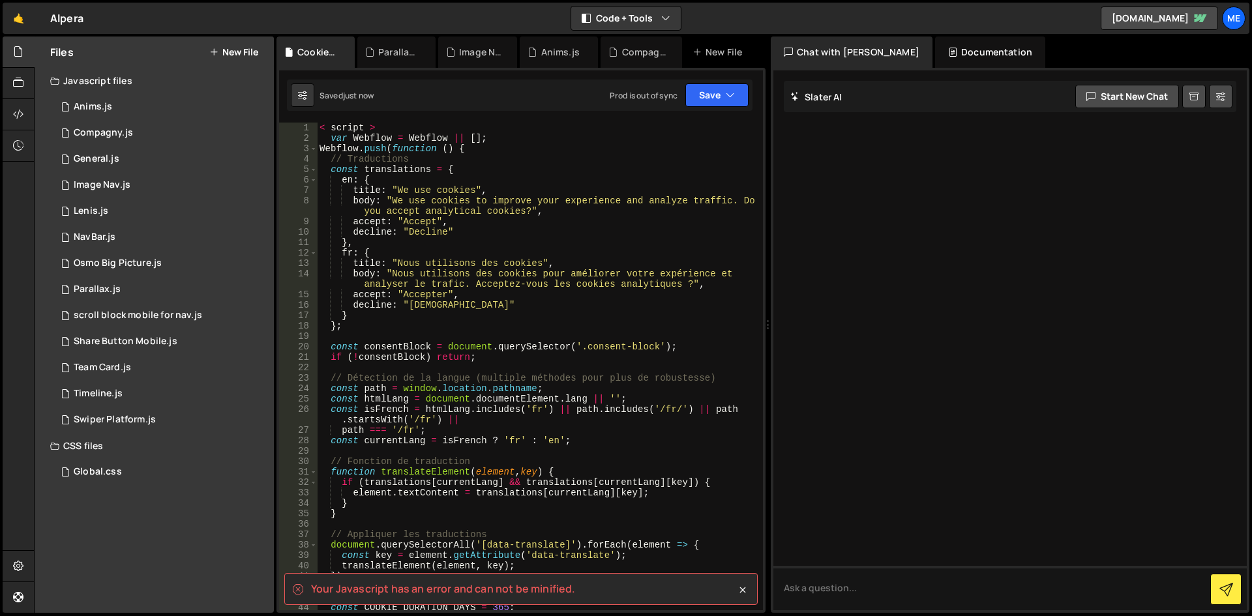
scroll to position [0, 0]
click at [546, 186] on div "< script > var Webflow = Webflow || [ ] ; Webflow . push ( function ( ) { // Tr…" at bounding box center [537, 377] width 441 height 509
click at [435, 117] on div "Your Javascript has an error and can not be minified. XXXXXXXXXXXXXXXXXXXXXXXXX…" at bounding box center [520, 340] width 489 height 545
type textarea "< script >"
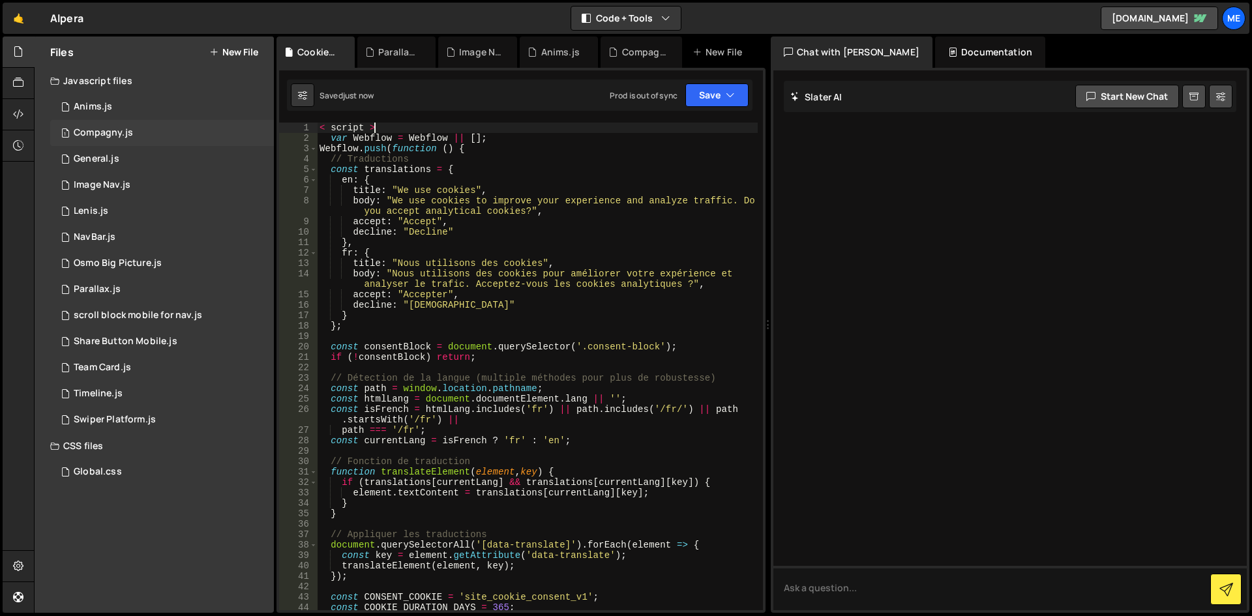
drag, startPoint x: 435, startPoint y: 126, endPoint x: 115, endPoint y: 128, distance: 320.8
click at [115, 128] on div "Files New File Javascript files 1 Anims.js 0 1 Compagny.js 0 1 General.js 0 1 1…" at bounding box center [643, 325] width 1218 height 577
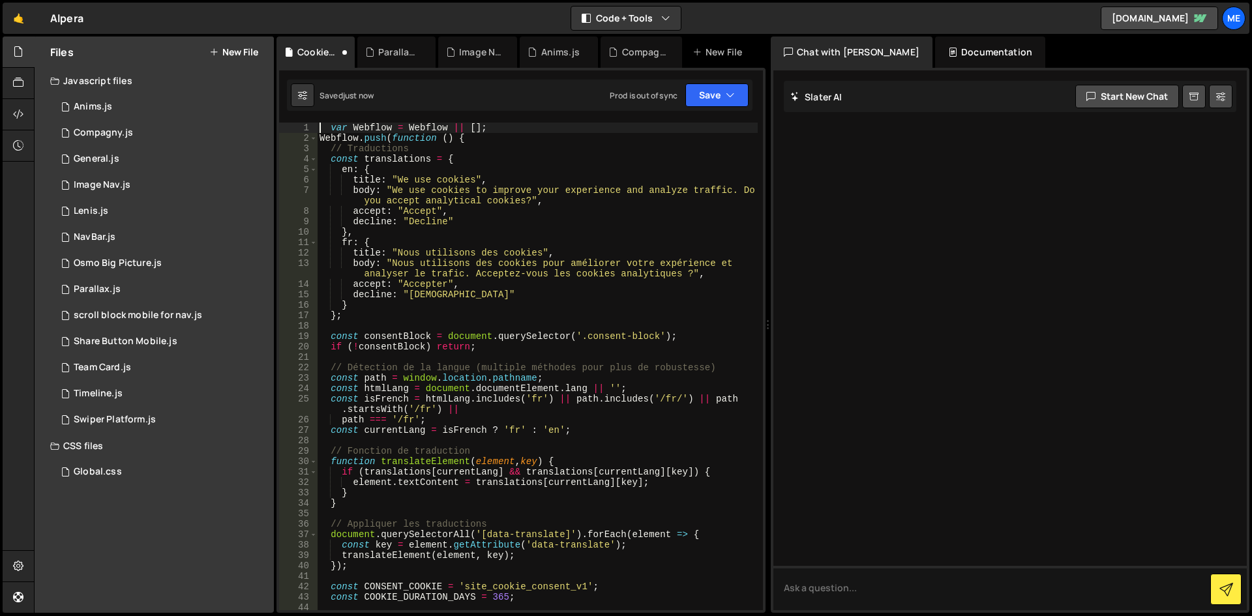
click at [453, 200] on div "var Webflow = Webflow || [ ] ; Webflow . push ( function ( ) { // Traductions c…" at bounding box center [537, 377] width 441 height 509
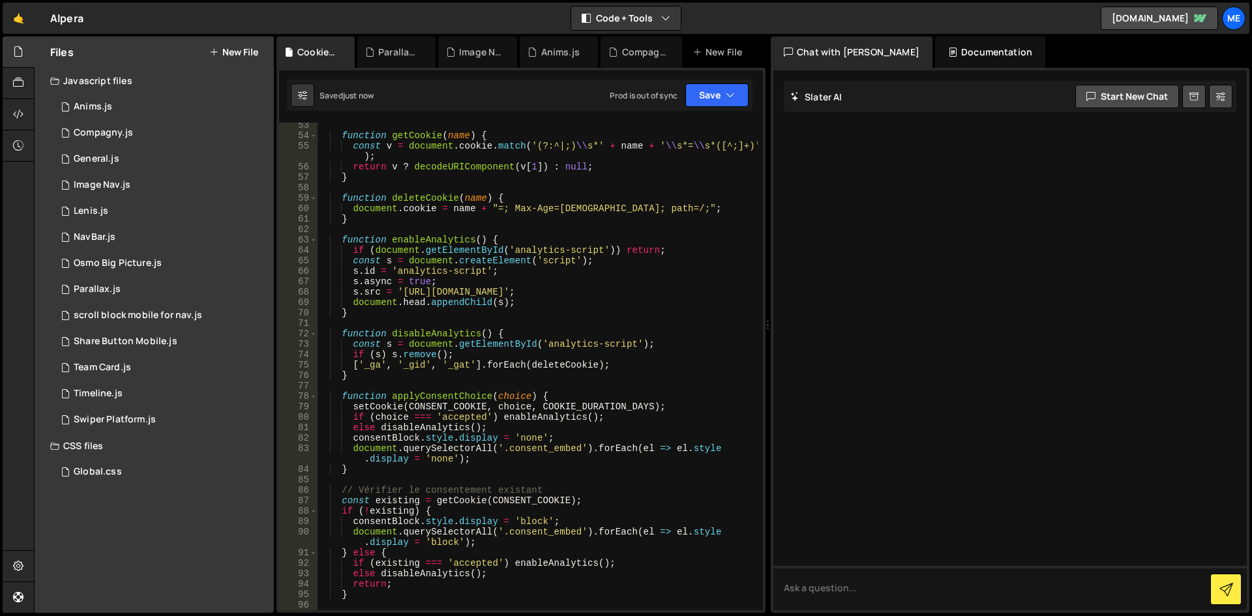
scroll to position [861, 0]
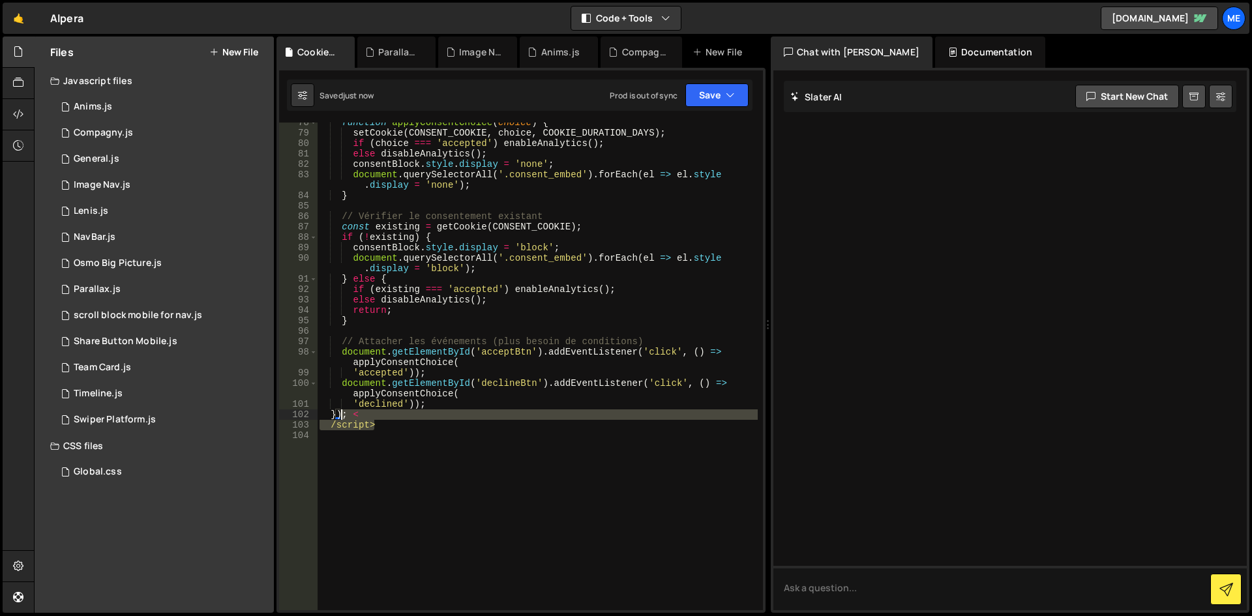
drag, startPoint x: 377, startPoint y: 426, endPoint x: 347, endPoint y: 415, distance: 31.4
click at [347, 415] on div "function applyConsentChoice ( choice ) { setCookie ( CONSENT_COOKIE , choice , …" at bounding box center [537, 371] width 441 height 509
type textarea "});"
click at [409, 464] on div "function applyConsentChoice ( choice ) { setCookie ( CONSENT_COOKIE , choice , …" at bounding box center [537, 371] width 441 height 509
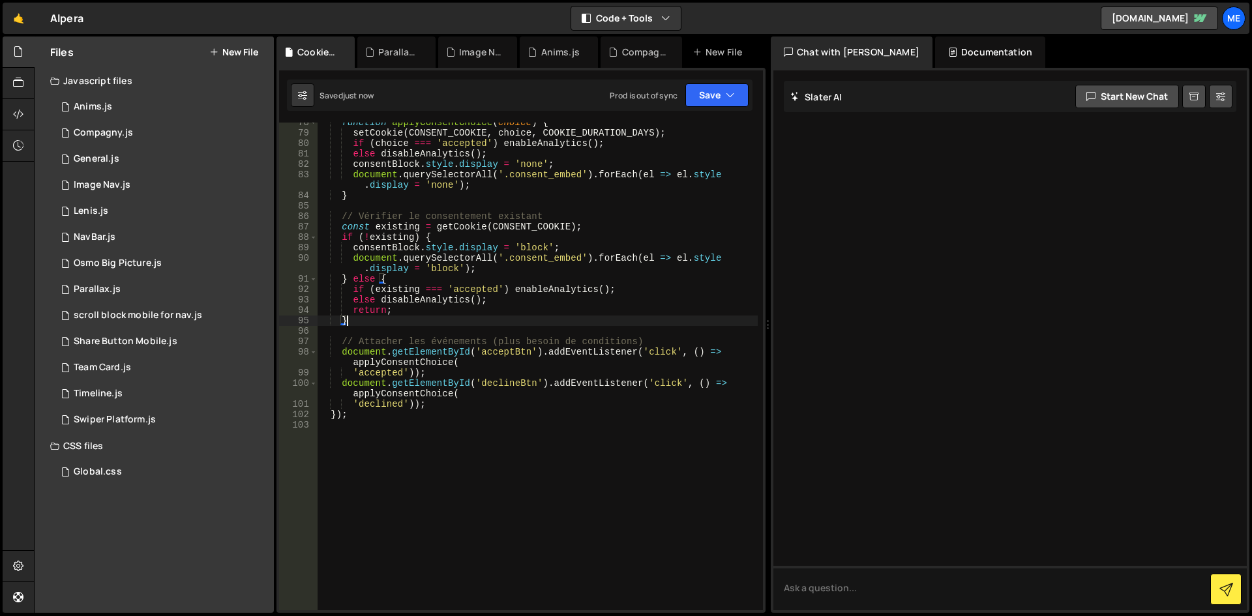
click at [401, 318] on div "function applyConsentChoice ( choice ) { setCookie ( CONSENT_COOKIE , choice , …" at bounding box center [537, 371] width 441 height 509
drag, startPoint x: 402, startPoint y: 312, endPoint x: 143, endPoint y: 305, distance: 258.3
click at [143, 305] on div "Files New File Javascript files 1 Anims.js 0 1 Compagny.js 0 1 General.js 0 1 1…" at bounding box center [643, 325] width 1218 height 577
type textarea "return;"
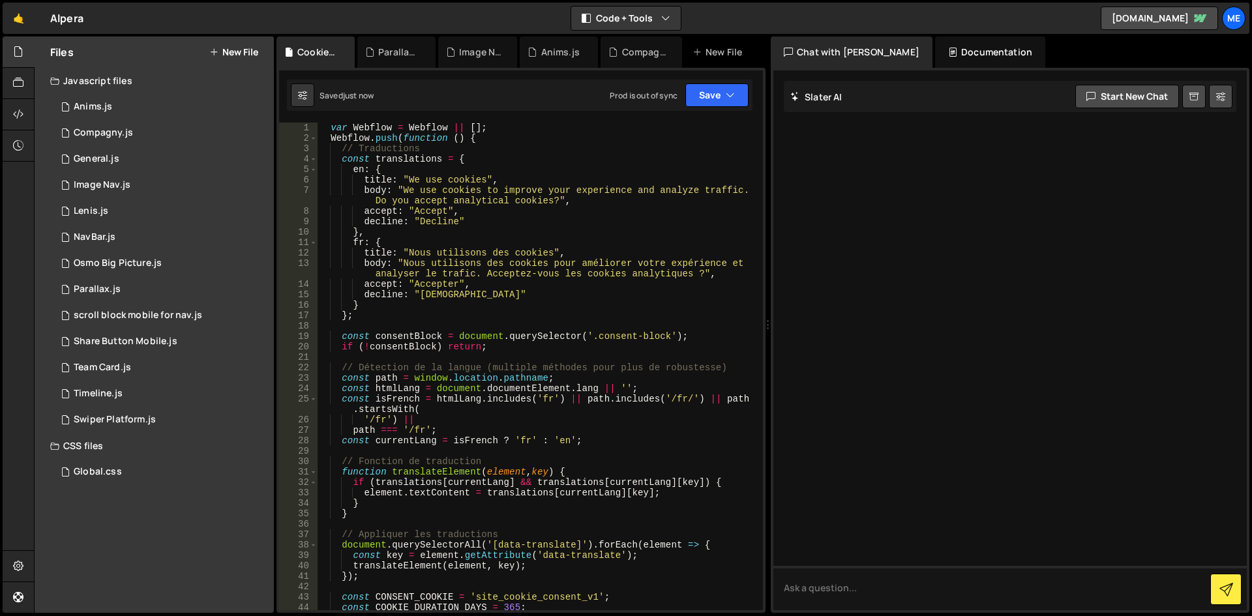
scroll to position [0, 0]
click at [711, 93] on button "Save" at bounding box center [716, 94] width 63 height 23
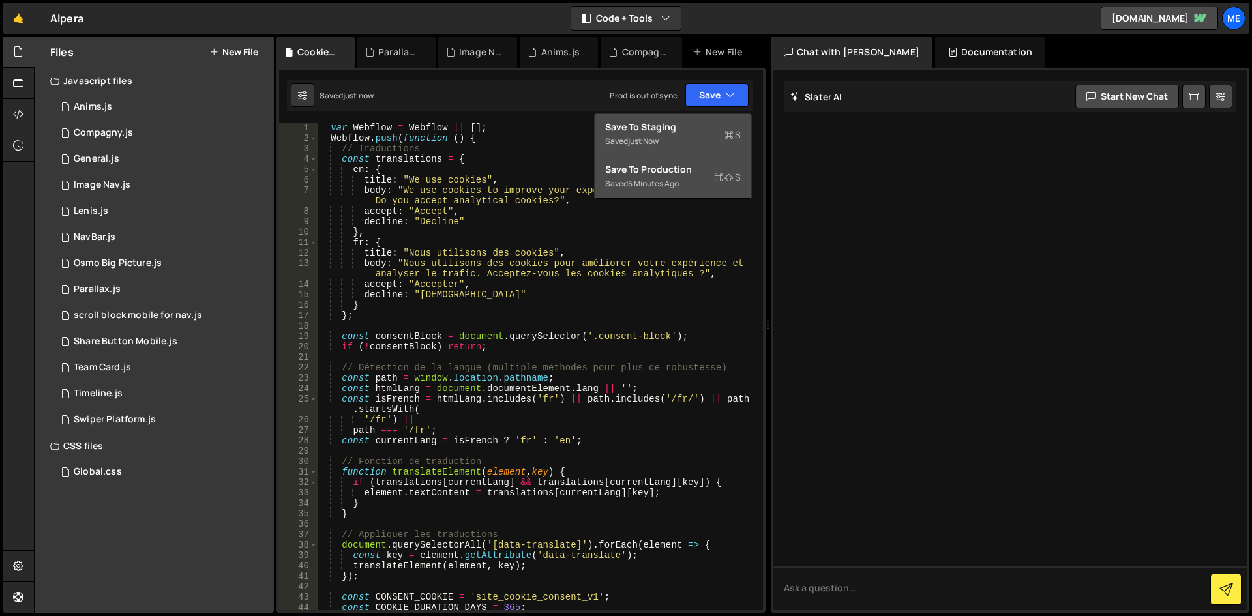
click at [678, 174] on div "Save to Production S" at bounding box center [673, 169] width 136 height 13
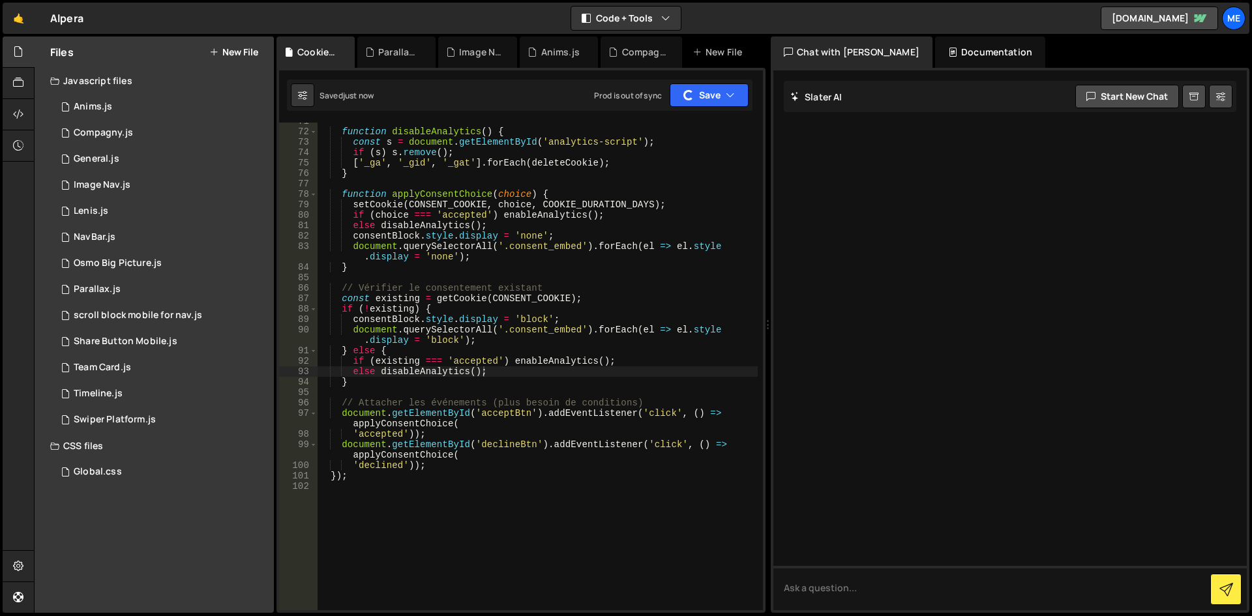
click at [617, 246] on div "function disableAnalytics ( ) { const s = document . getElementById ( 'analytic…" at bounding box center [537, 370] width 441 height 509
click at [622, 310] on div "function disableAnalytics ( ) { const s = document . getElementById ( 'analytic…" at bounding box center [537, 370] width 441 height 509
type textarea "});"
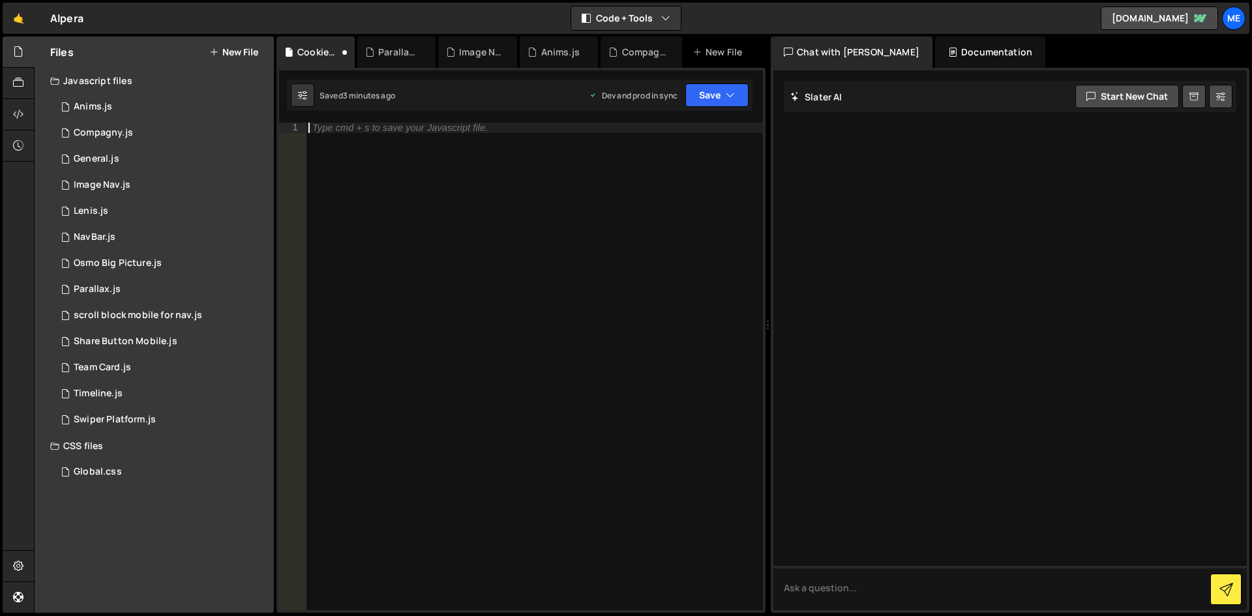
click at [673, 421] on div "Type cmd + s to save your Javascript file." at bounding box center [534, 377] width 457 height 509
click at [121, 100] on div "1 Anims.js 0" at bounding box center [162, 107] width 224 height 26
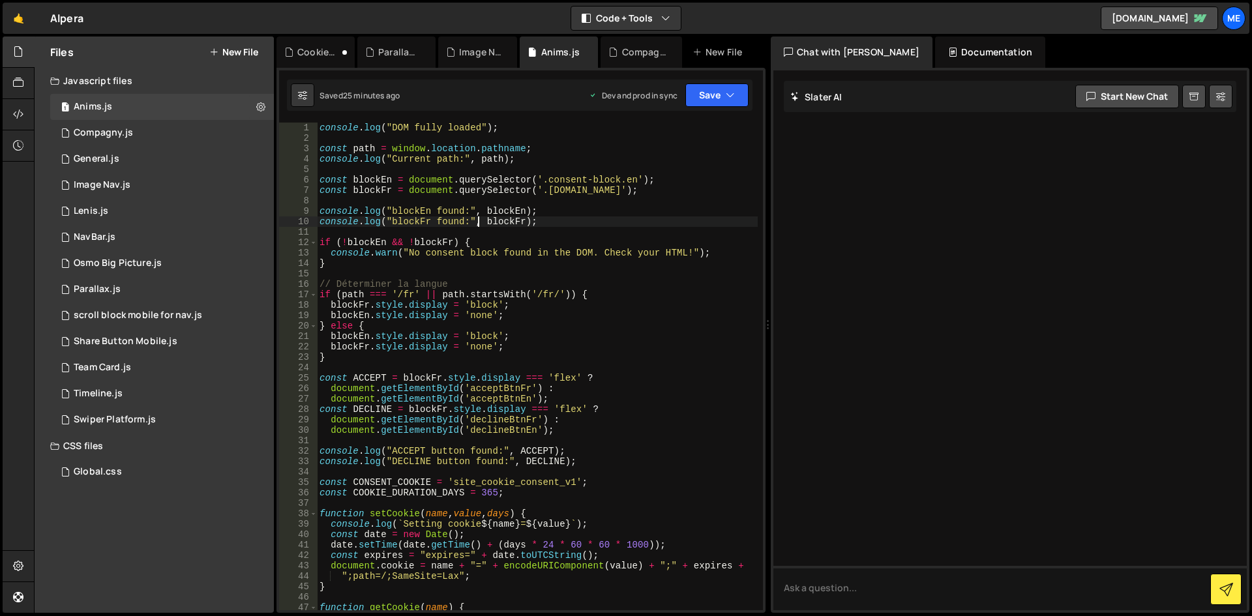
click at [479, 218] on div "console . log ( "DOM fully loaded" ) ; const path = window . location . pathnam…" at bounding box center [537, 377] width 441 height 509
type textarea "}"
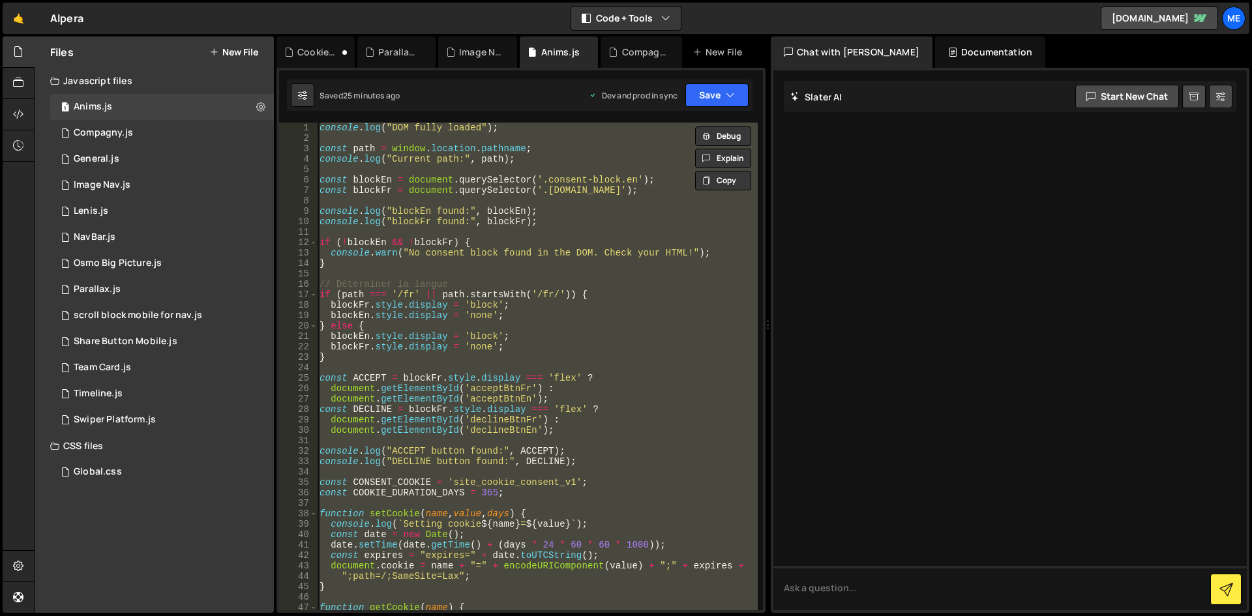
click at [583, 201] on div "console . log ( "DOM fully loaded" ) ; const path = window . location . pathnam…" at bounding box center [537, 367] width 441 height 488
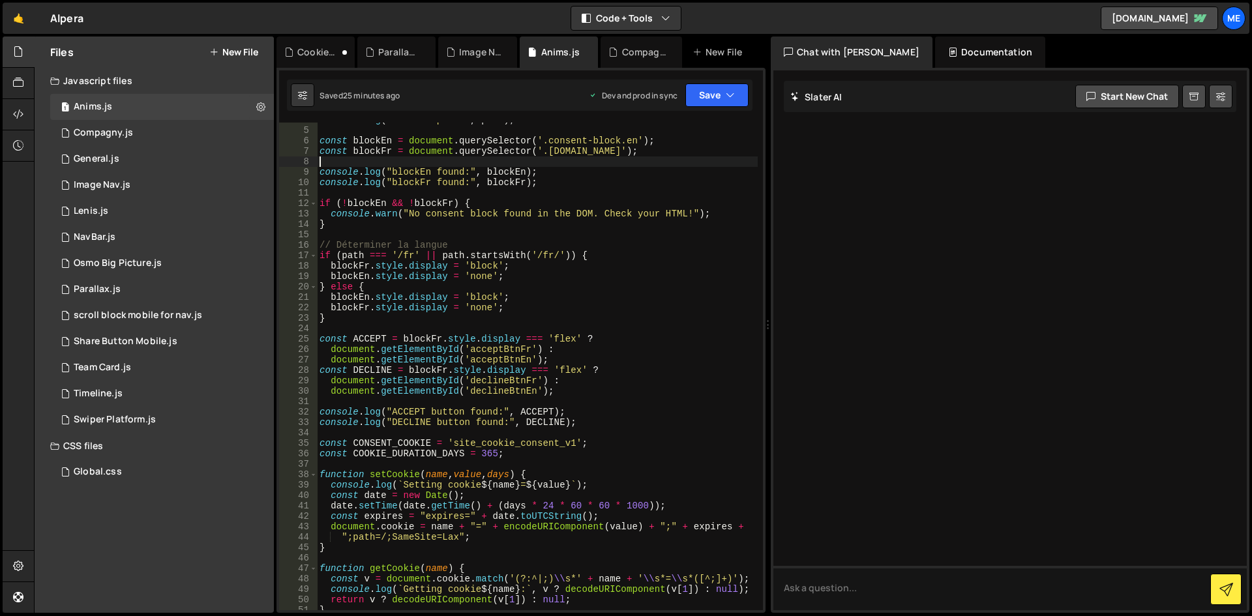
scroll to position [0, 0]
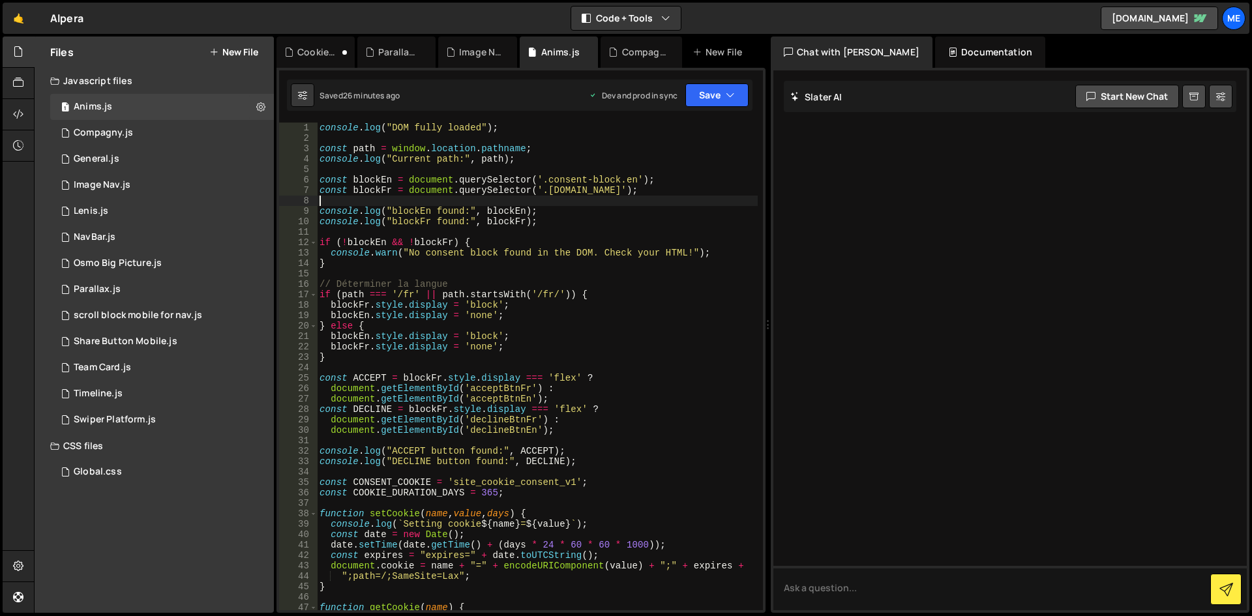
click at [532, 254] on div "console . log ( "DOM fully loaded" ) ; const path = window . location . pathnam…" at bounding box center [537, 377] width 441 height 509
type textarea "}"
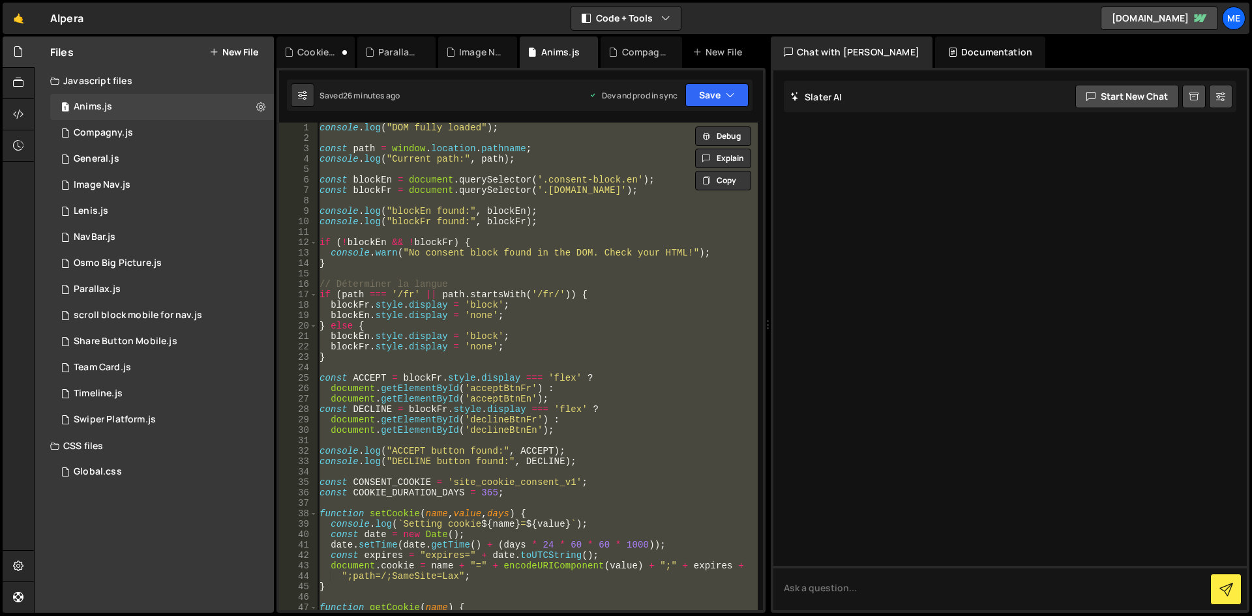
paste textarea
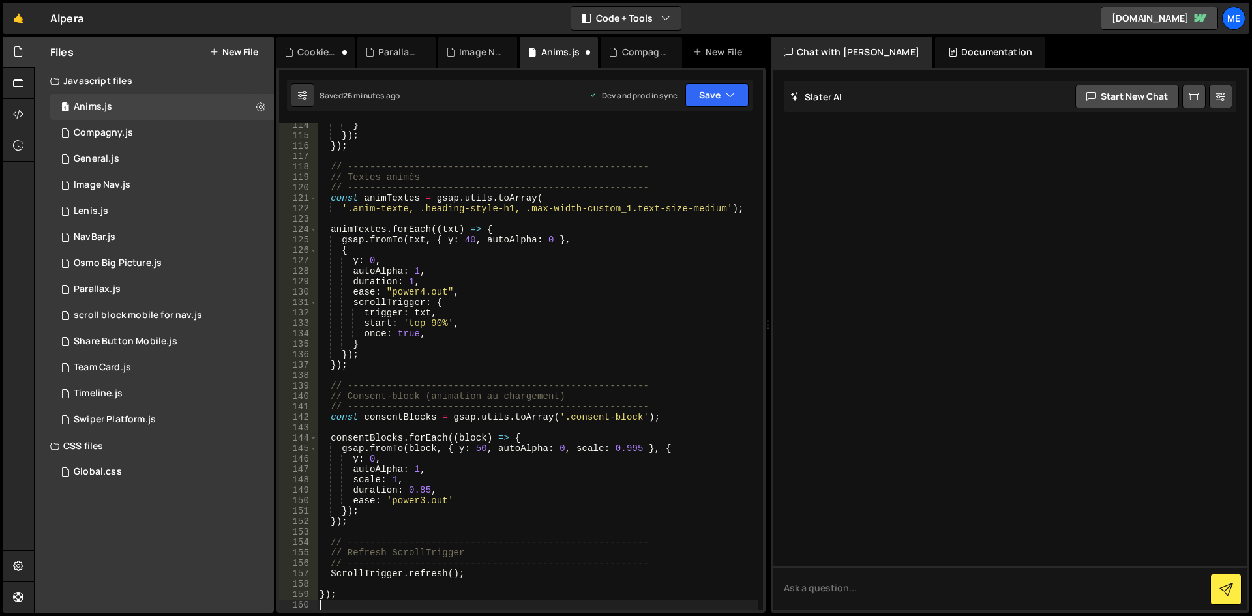
scroll to position [1192, 0]
click at [715, 102] on button "Save" at bounding box center [716, 94] width 63 height 23
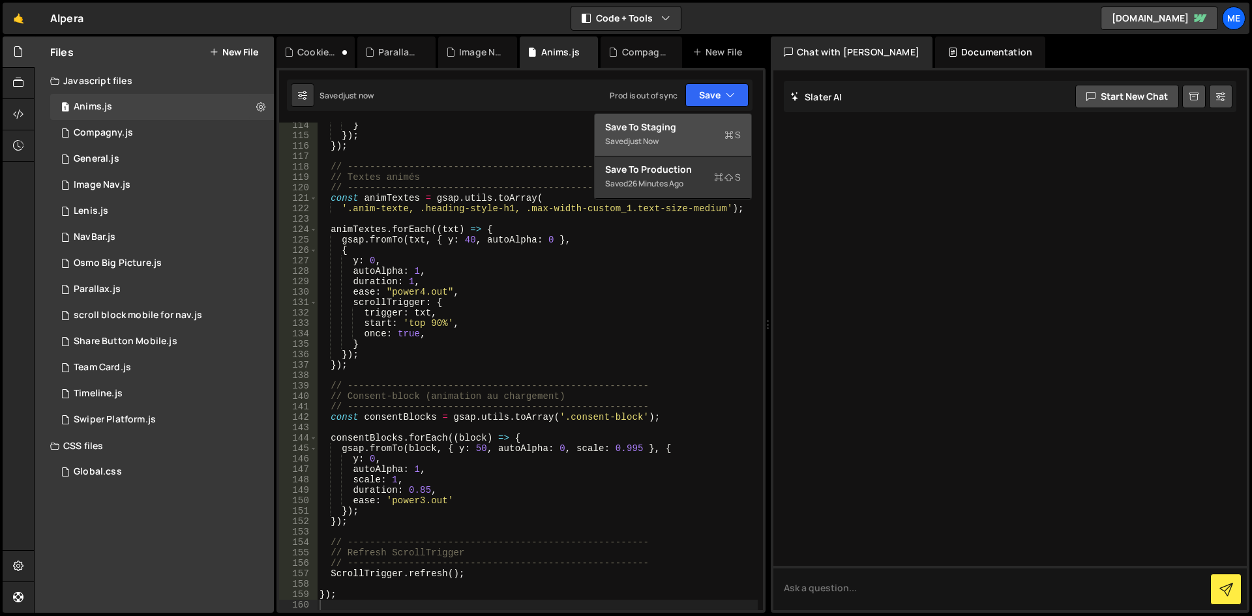
click at [632, 138] on div "just now" at bounding box center [643, 141] width 31 height 11
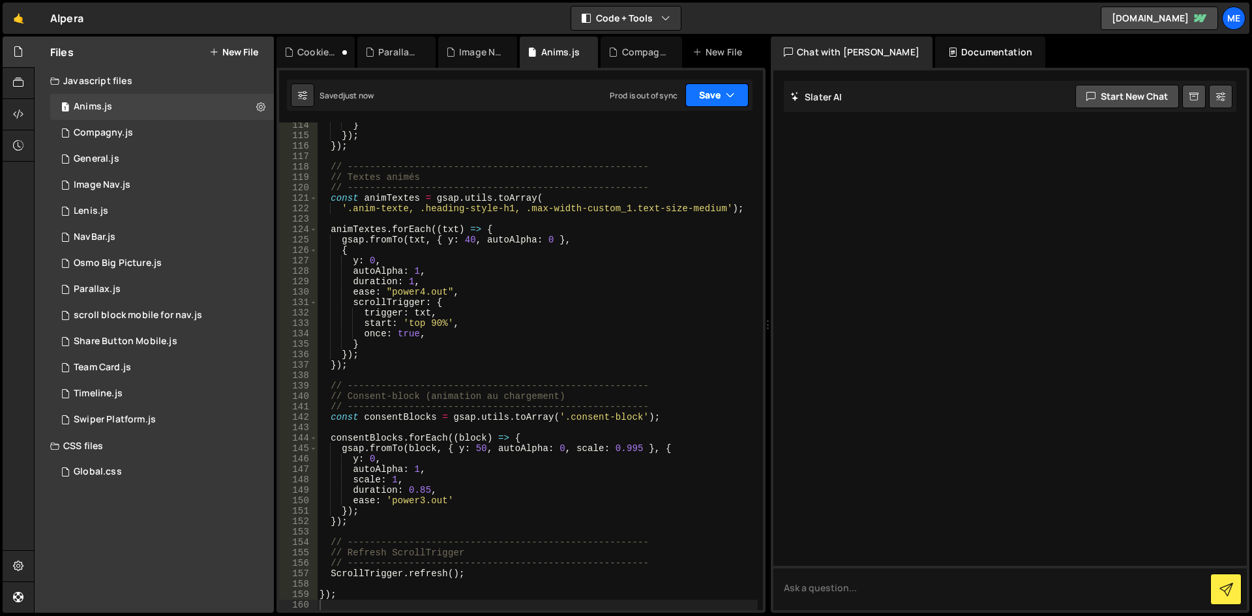
click at [706, 93] on button "Save" at bounding box center [716, 94] width 63 height 23
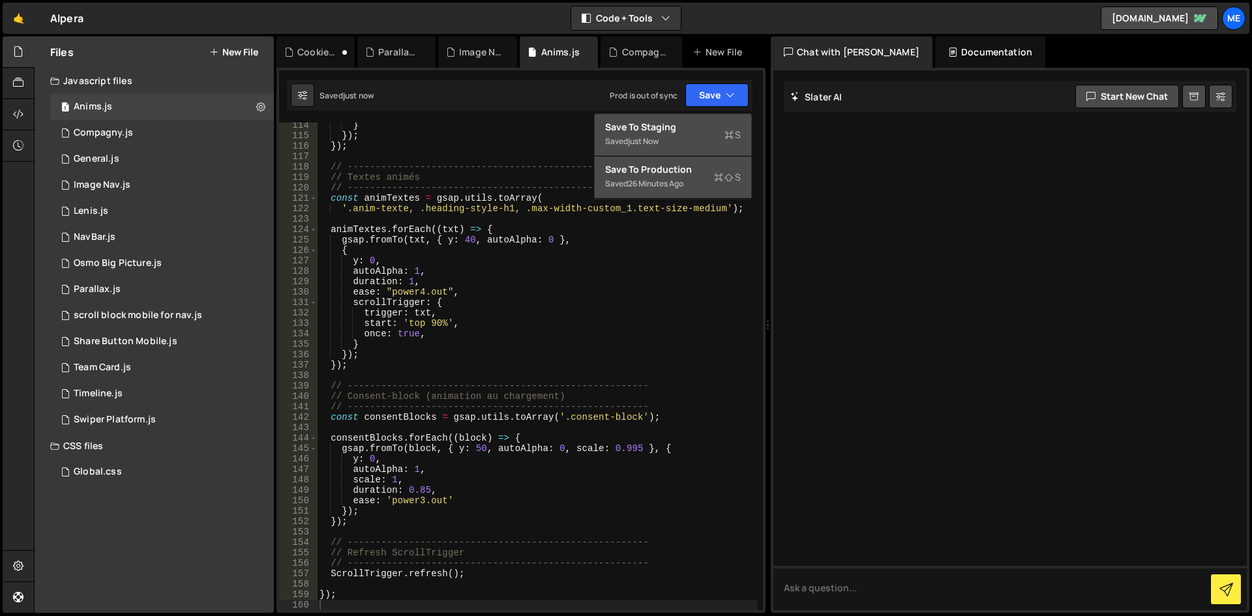
click at [656, 183] on div "26 minutes ago" at bounding box center [655, 183] width 55 height 11
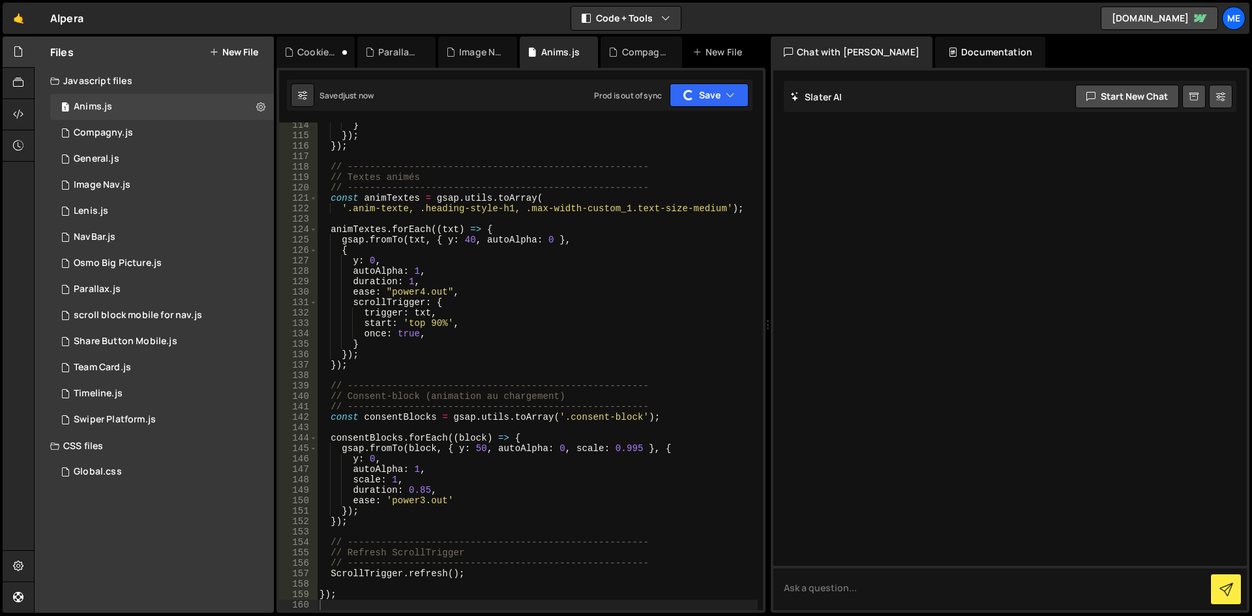
type textarea "// ------------------------------------------------------"
click at [622, 185] on div "} }) ; }) ; // ------------------------------------------------------ // Textes…" at bounding box center [537, 374] width 441 height 509
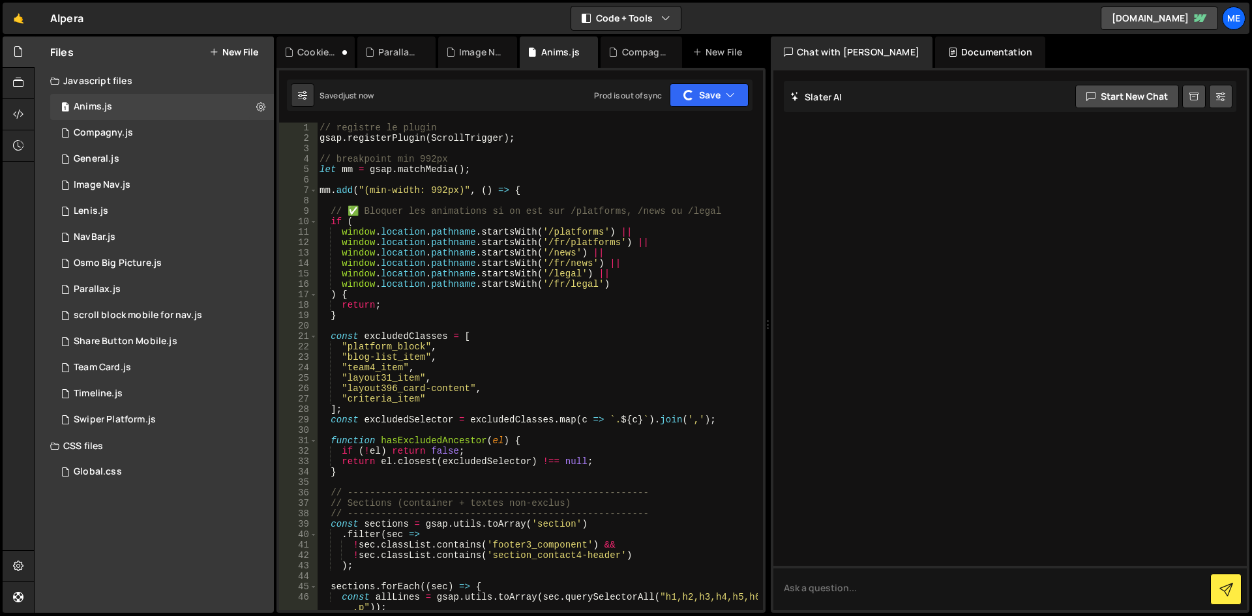
scroll to position [0, 0]
